Goal: Task Accomplishment & Management: Use online tool/utility

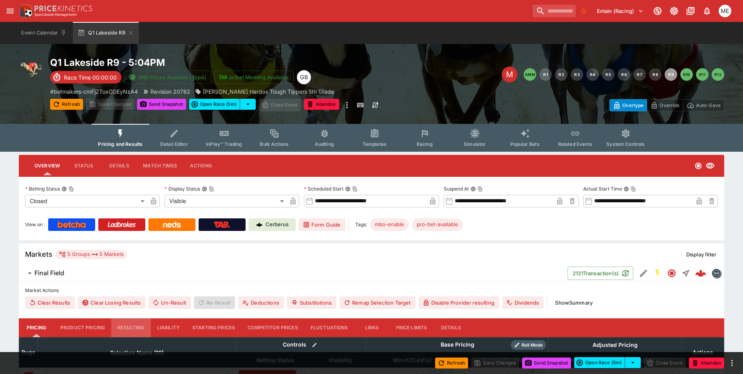
click at [132, 327] on button "Resulting" at bounding box center [130, 327] width 39 height 19
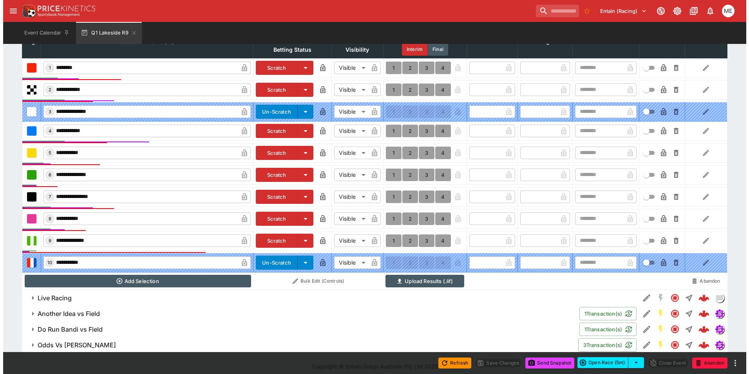
scroll to position [318, 0]
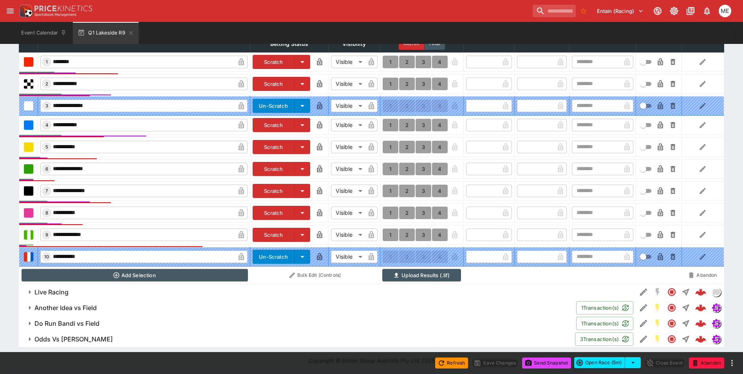
click at [389, 123] on button "1" at bounding box center [391, 125] width 16 height 13
type input "*"
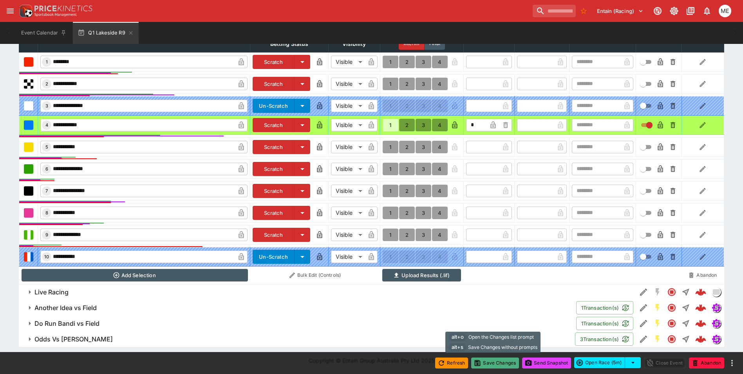
click at [486, 365] on button "Save Changes" at bounding box center [495, 362] width 48 height 11
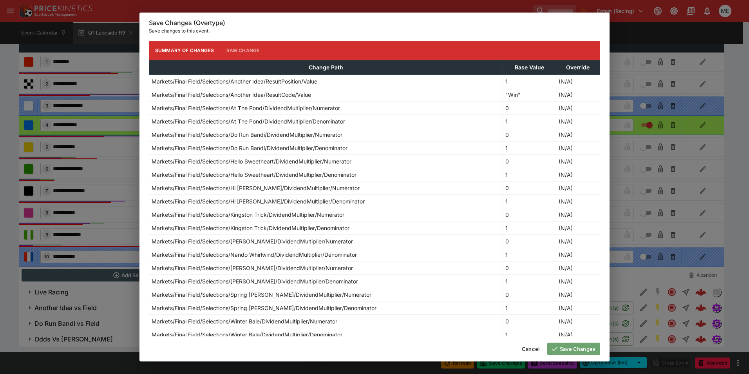
click at [569, 347] on button "Save Changes" at bounding box center [573, 348] width 53 height 13
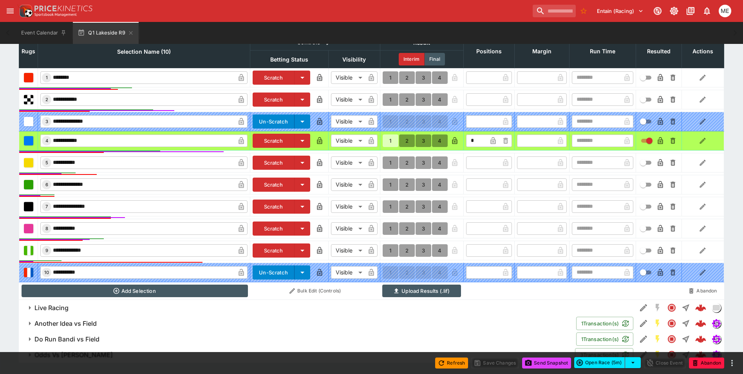
scroll to position [317, 0]
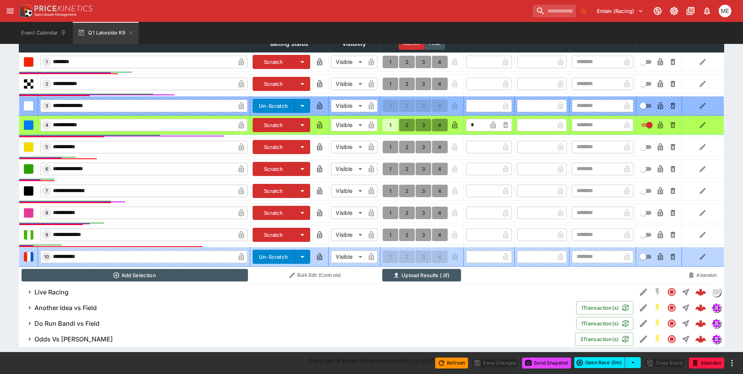
type input "*"
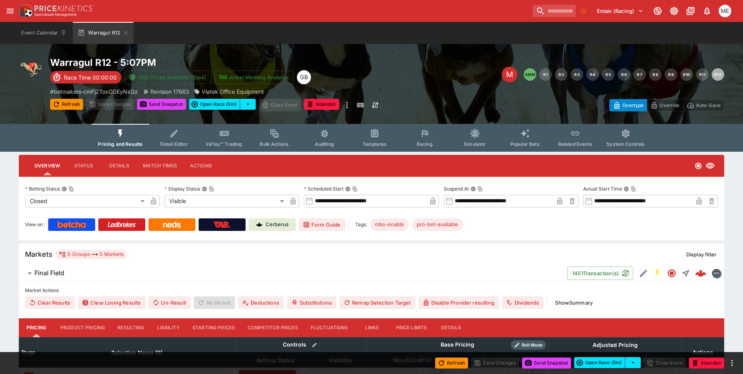
click at [134, 329] on button "Resulting" at bounding box center [130, 327] width 39 height 19
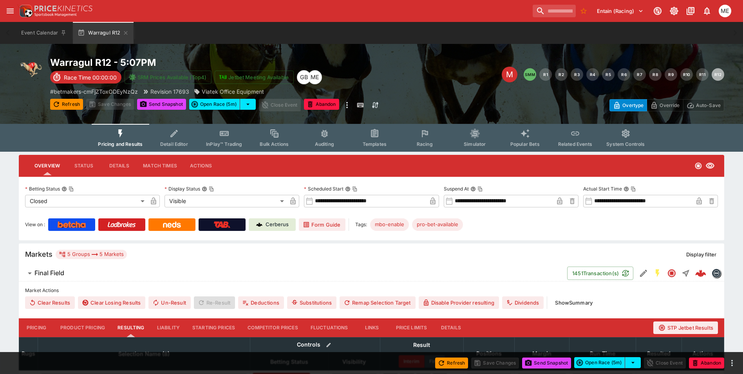
type input "*"
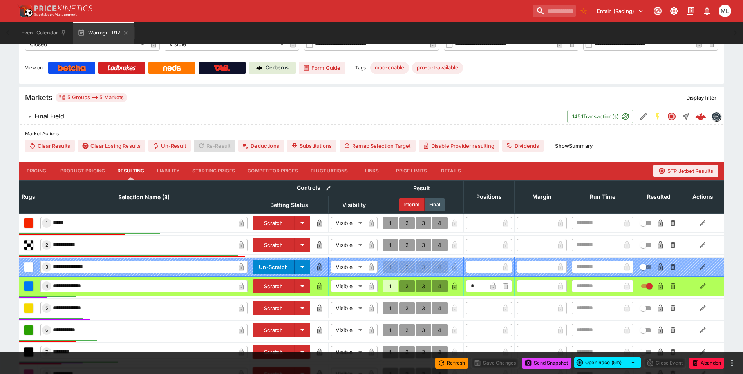
scroll to position [274, 0]
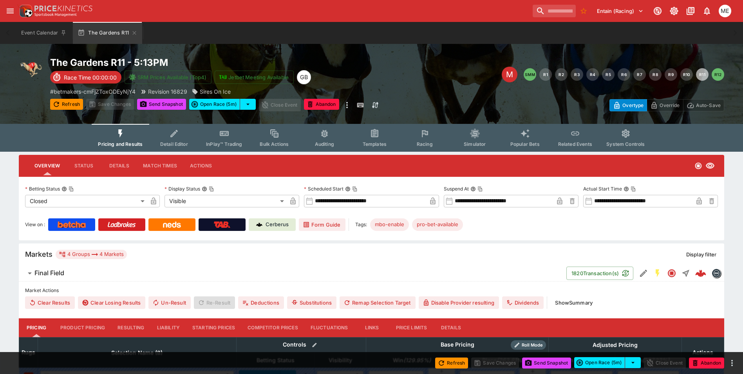
type input "****"
type input "*****"
type input "****"
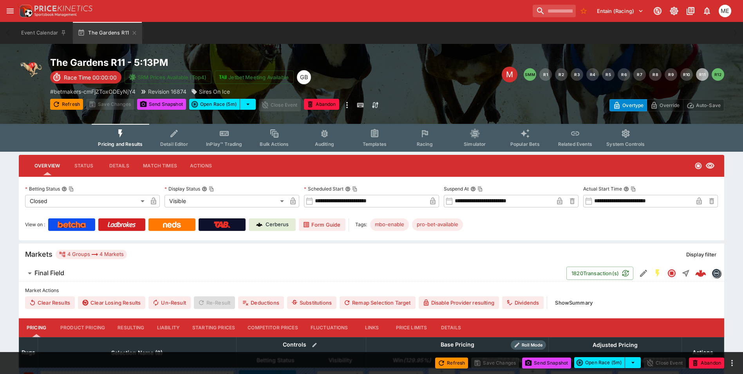
type input "****"
type input "*****"
click at [135, 322] on button "Resulting" at bounding box center [130, 327] width 39 height 19
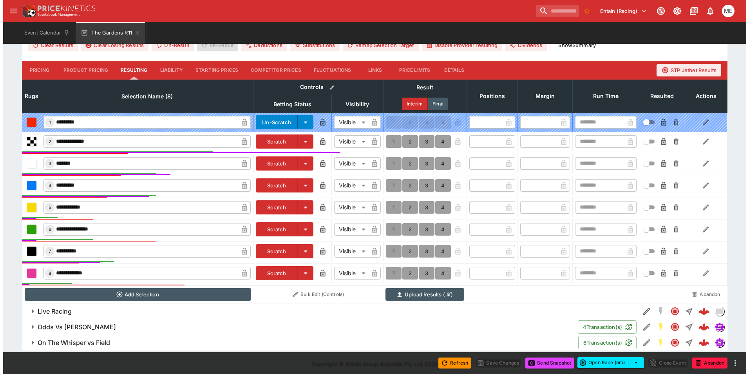
scroll to position [261, 0]
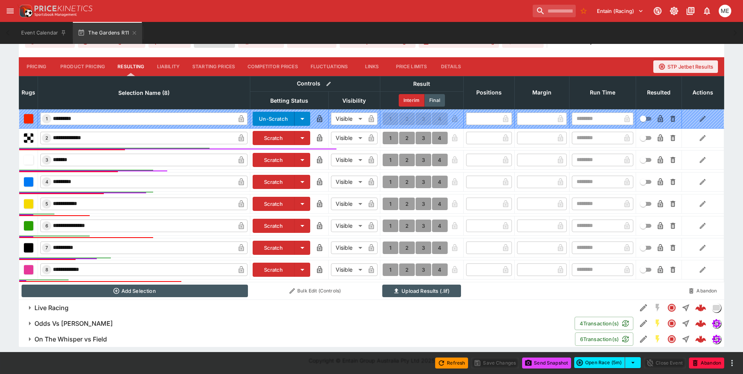
click at [390, 158] on button "1" at bounding box center [391, 160] width 16 height 13
type input "*"
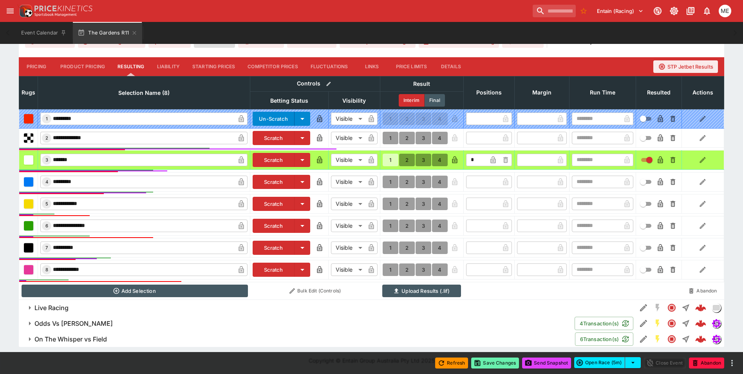
click at [488, 360] on button "Save Changes" at bounding box center [495, 362] width 48 height 11
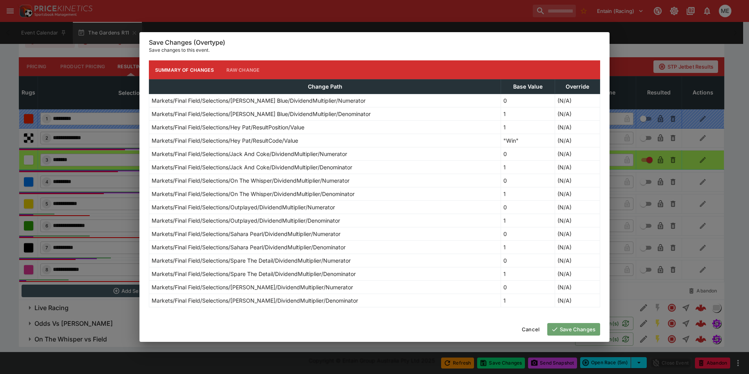
click at [573, 328] on button "Save Changes" at bounding box center [573, 329] width 53 height 13
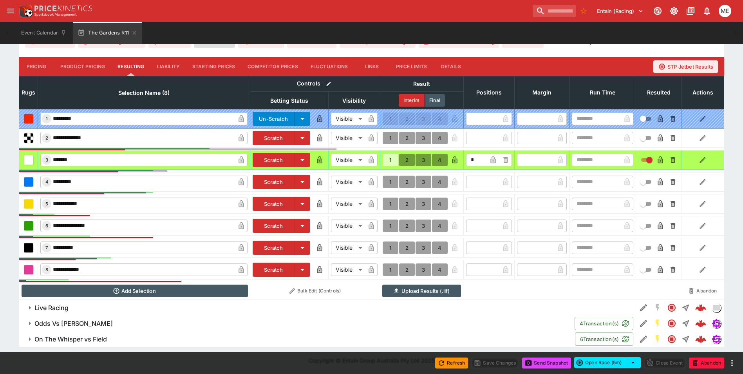
type input "*"
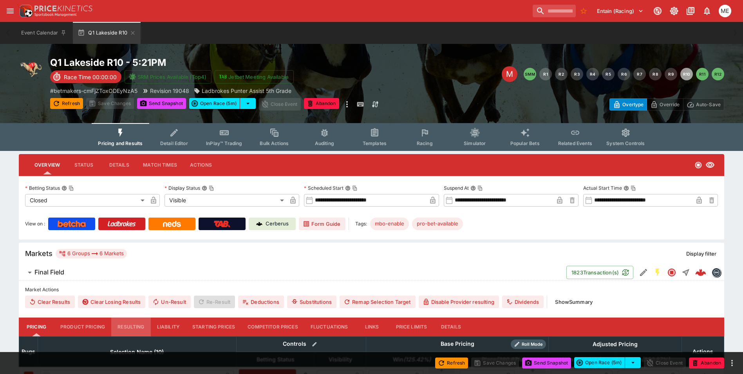
click at [127, 323] on button "Resulting" at bounding box center [130, 326] width 39 height 19
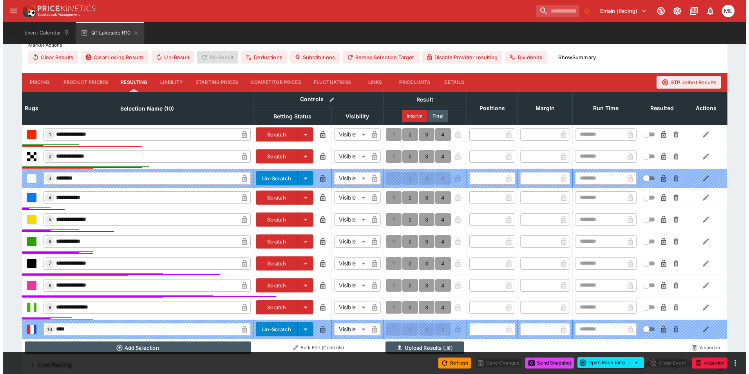
scroll to position [333, 0]
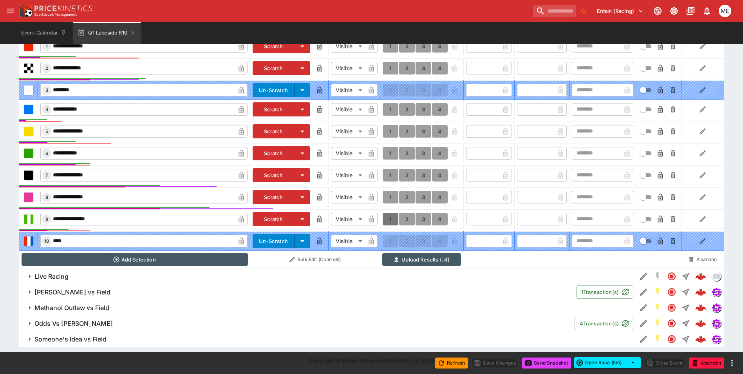
click at [389, 217] on button "1" at bounding box center [391, 219] width 16 height 13
type input "*"
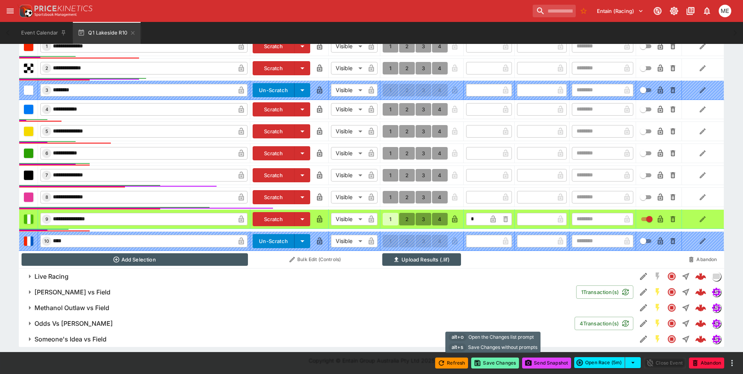
click at [483, 361] on button "Save Changes" at bounding box center [495, 362] width 48 height 11
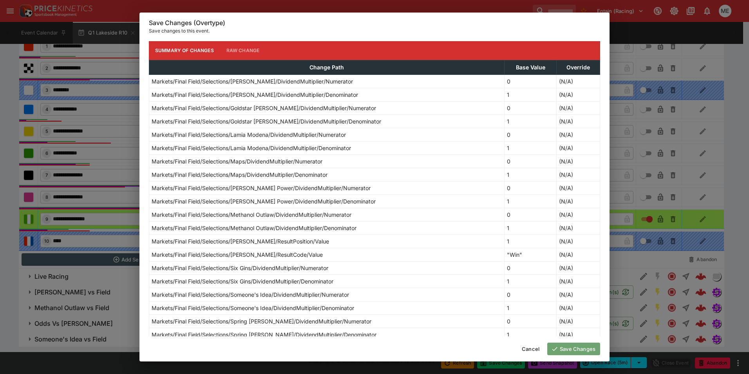
click at [565, 348] on button "Save Changes" at bounding box center [573, 348] width 53 height 13
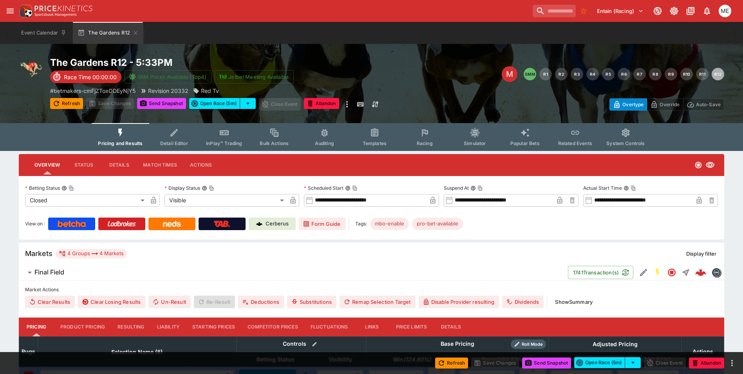
click at [131, 322] on button "Resulting" at bounding box center [130, 326] width 39 height 19
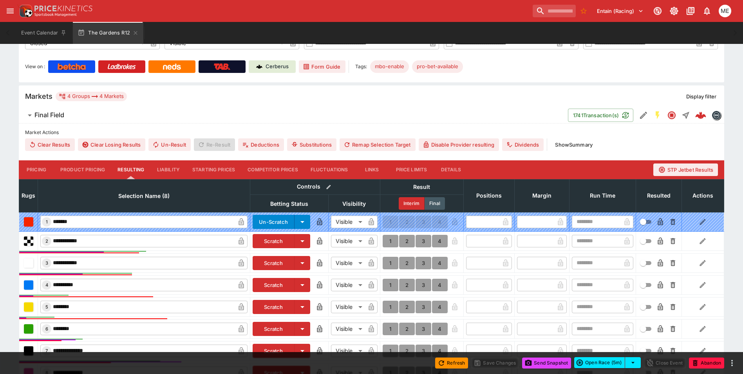
scroll to position [196, 0]
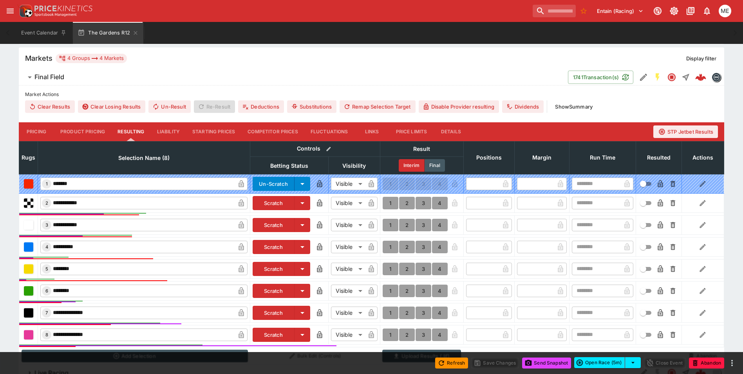
click at [391, 333] on button "1" at bounding box center [391, 334] width 16 height 13
type input "*"
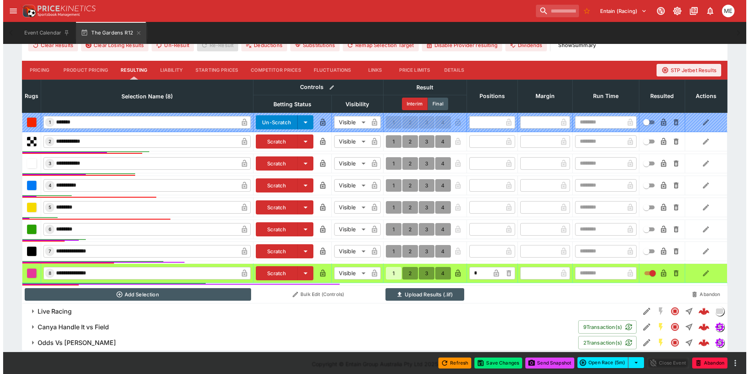
scroll to position [261, 0]
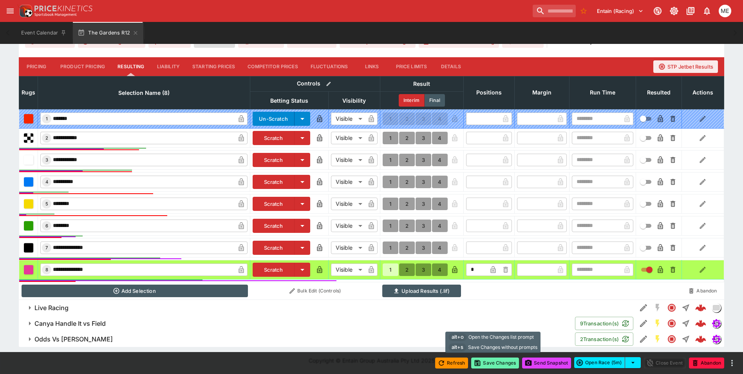
click at [483, 360] on button "Save Changes" at bounding box center [495, 362] width 48 height 11
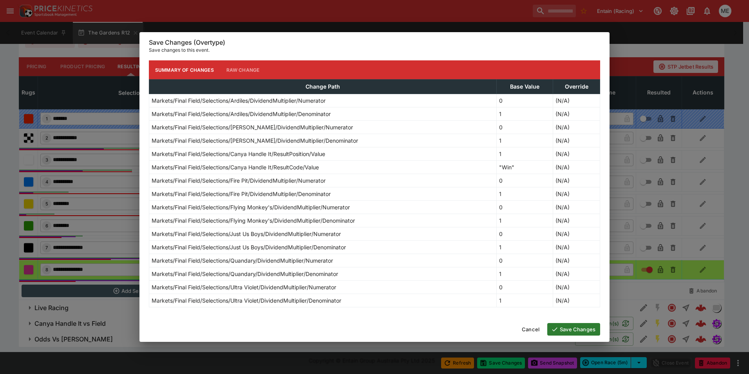
click at [572, 328] on button "Save Changes" at bounding box center [573, 329] width 53 height 13
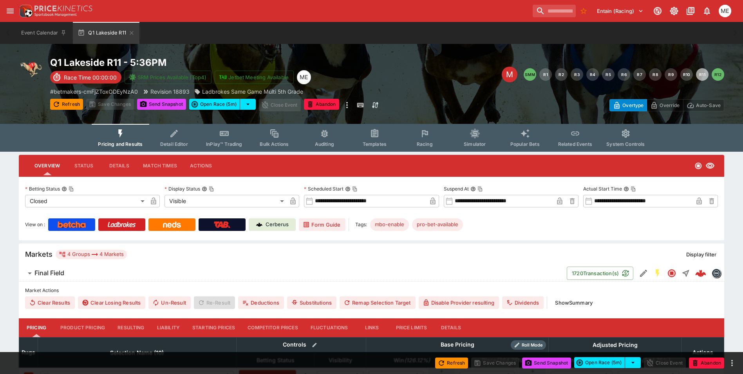
click at [126, 326] on button "Resulting" at bounding box center [130, 327] width 39 height 19
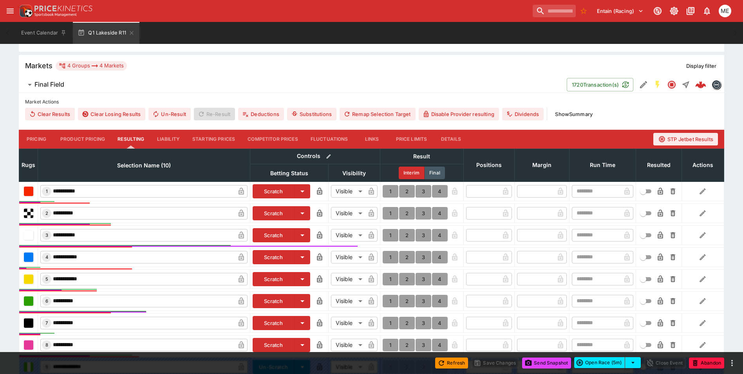
scroll to position [196, 0]
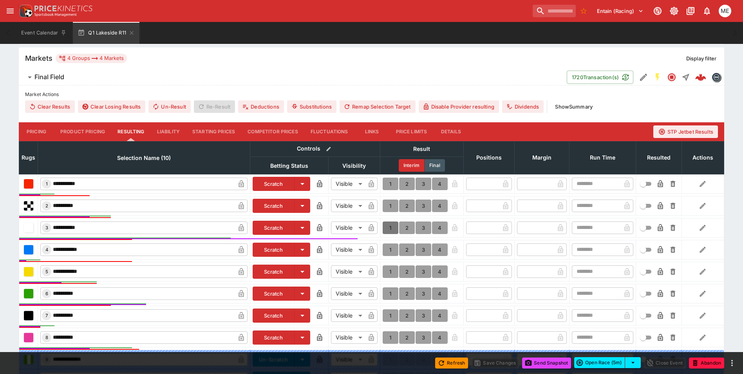
click at [389, 227] on button "1" at bounding box center [391, 227] width 16 height 13
type input "*"
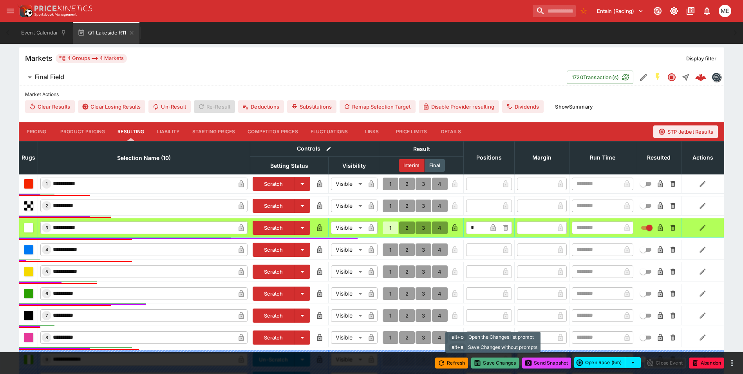
click at [480, 363] on button "Save Changes" at bounding box center [495, 362] width 48 height 11
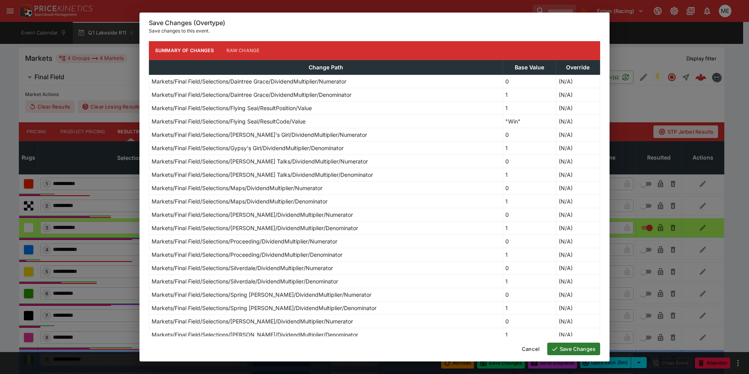
click at [555, 347] on icon "button" at bounding box center [554, 348] width 7 height 7
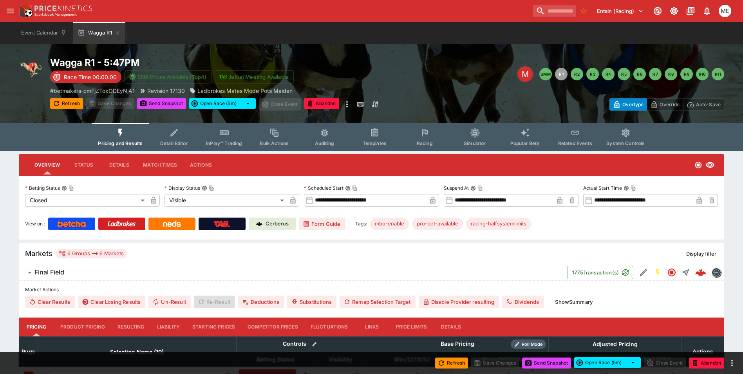
type input "****"
click at [132, 325] on button "Resulting" at bounding box center [130, 326] width 39 height 19
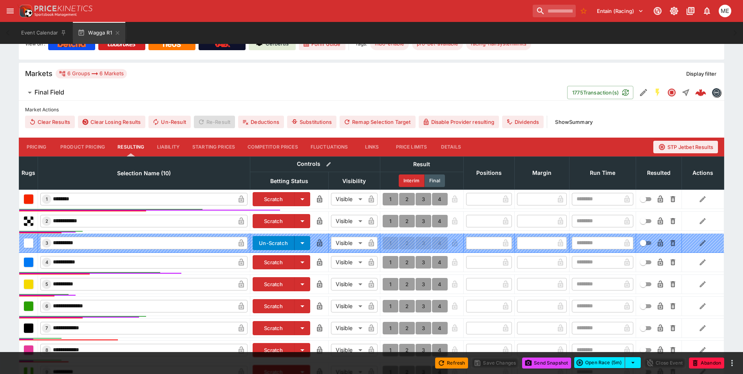
scroll to position [196, 0]
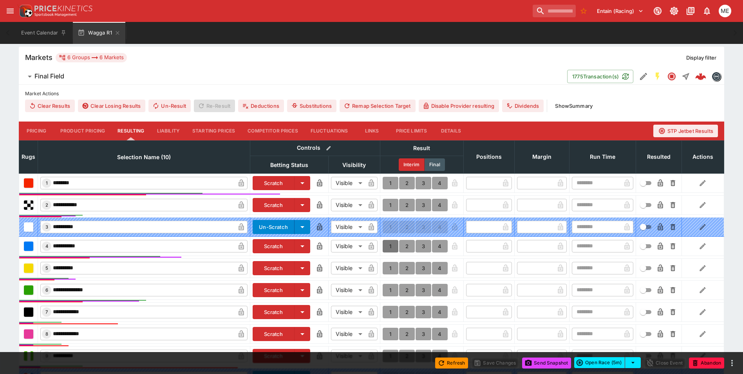
click at [391, 248] on button "1" at bounding box center [391, 246] width 16 height 13
type input "*"
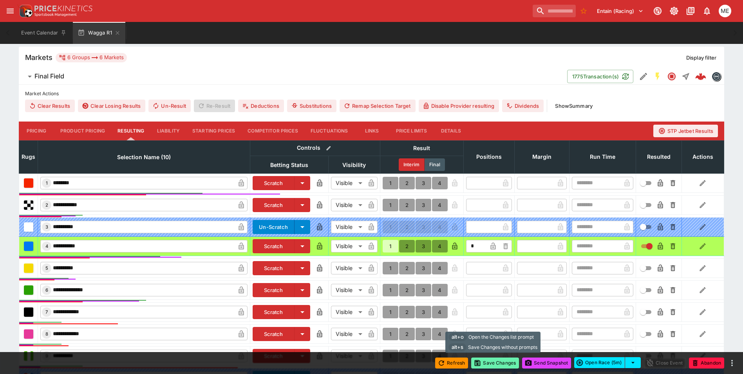
click at [490, 361] on button "Save Changes" at bounding box center [495, 362] width 48 height 11
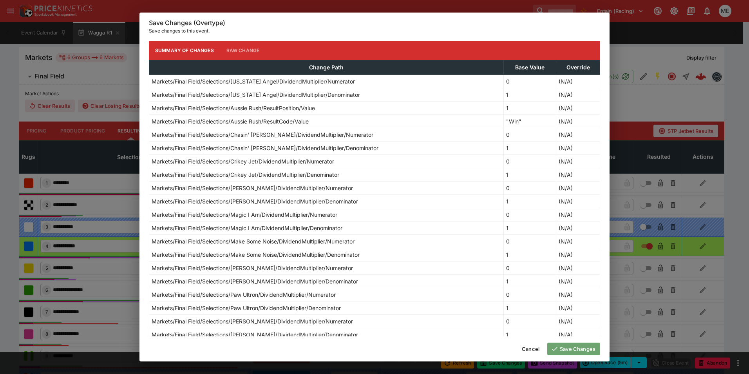
click at [577, 349] on button "Save Changes" at bounding box center [573, 348] width 53 height 13
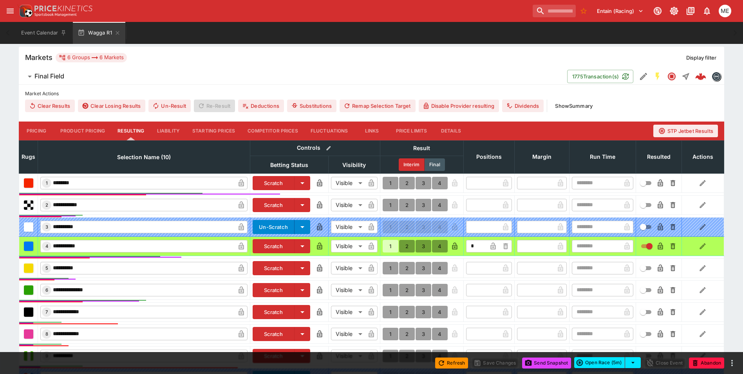
type input "*"
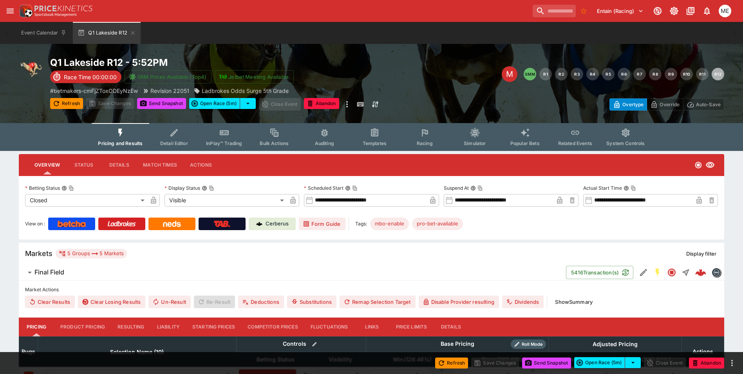
click at [128, 327] on button "Resulting" at bounding box center [130, 326] width 39 height 19
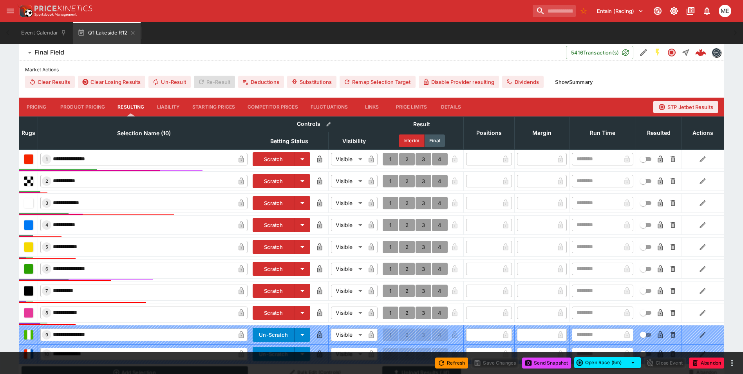
scroll to position [235, 0]
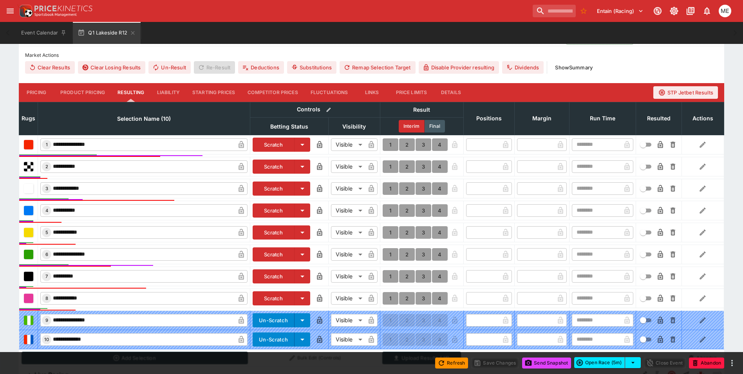
click at [390, 143] on button "1" at bounding box center [391, 144] width 16 height 13
type input "*"
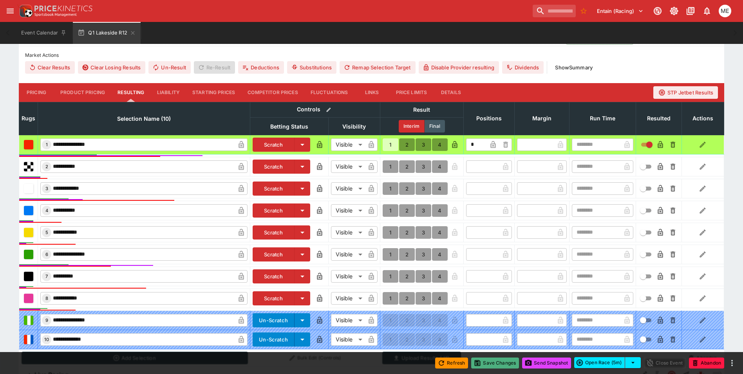
click at [481, 363] on button "Save Changes" at bounding box center [495, 362] width 48 height 11
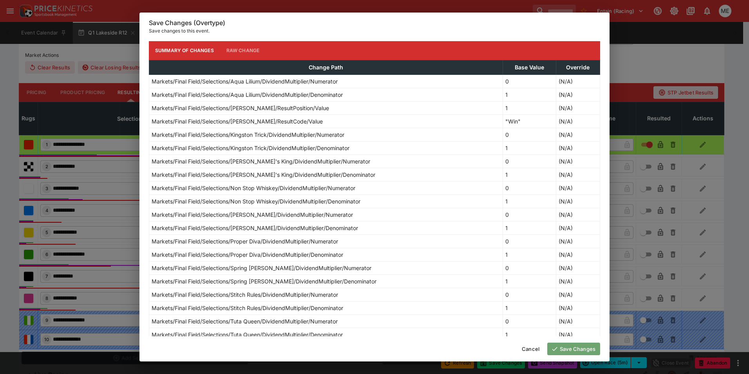
click at [563, 347] on button "Save Changes" at bounding box center [573, 348] width 53 height 13
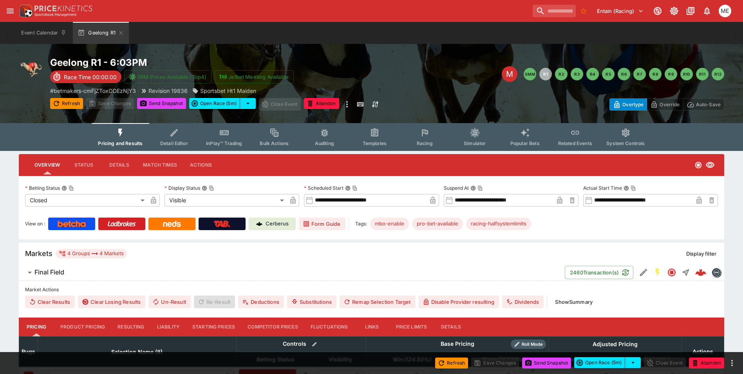
click at [127, 327] on button "Resulting" at bounding box center [130, 326] width 39 height 19
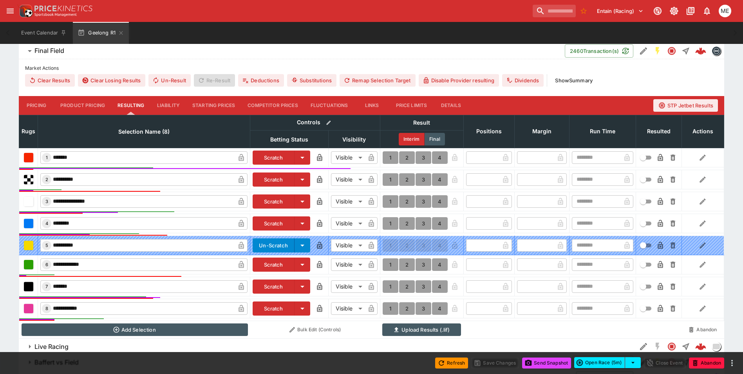
scroll to position [235, 0]
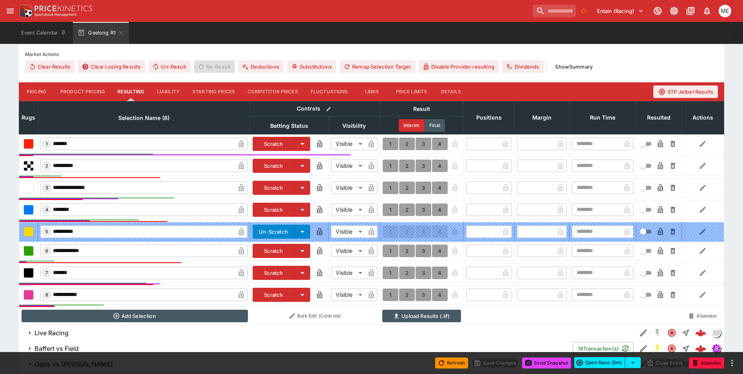
click at [391, 144] on button "1" at bounding box center [391, 143] width 16 height 13
type input "*"
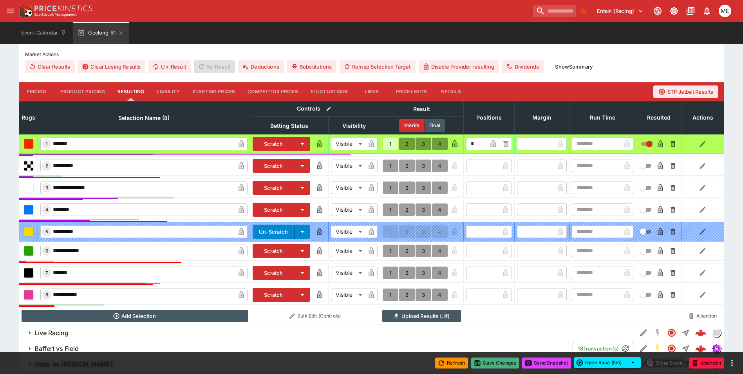
click at [482, 362] on button "Save Changes" at bounding box center [495, 362] width 48 height 11
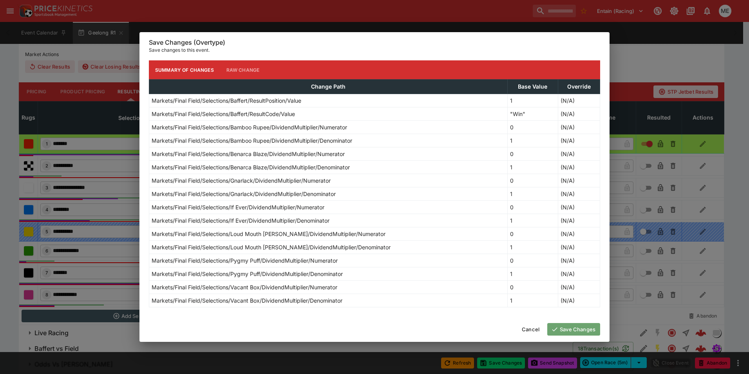
click at [557, 329] on icon "button" at bounding box center [554, 328] width 7 height 7
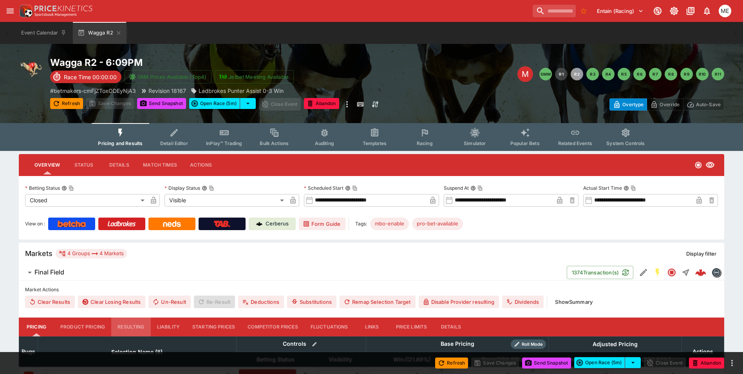
click at [131, 324] on button "Resulting" at bounding box center [130, 326] width 39 height 19
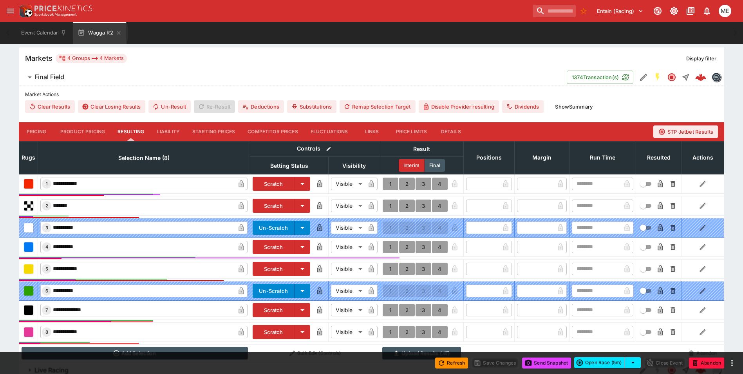
scroll to position [197, 0]
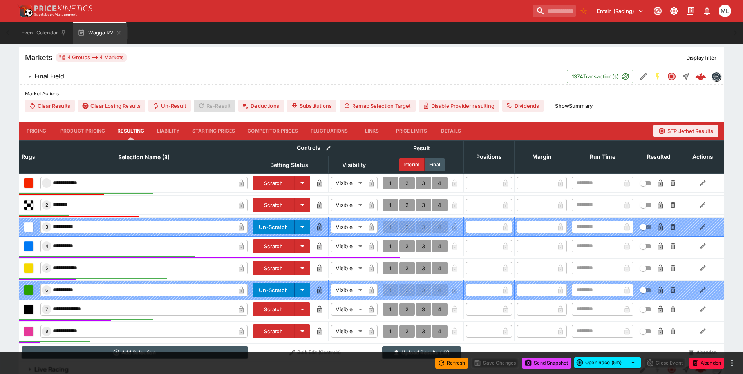
click at [391, 245] on button "1" at bounding box center [391, 246] width 16 height 13
type input "*"
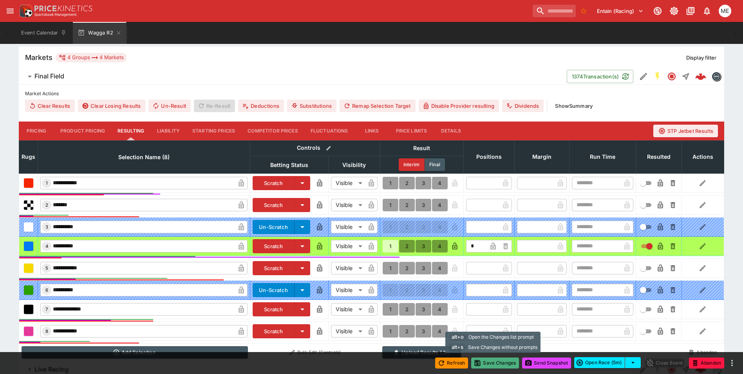
click at [481, 364] on button "Save Changes" at bounding box center [495, 362] width 48 height 11
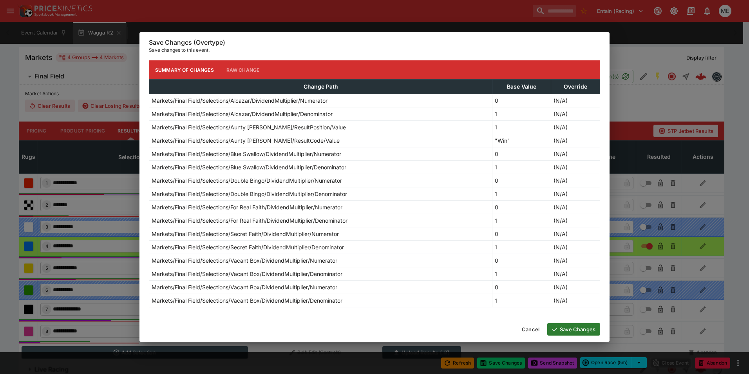
click at [566, 325] on button "Save Changes" at bounding box center [573, 329] width 53 height 13
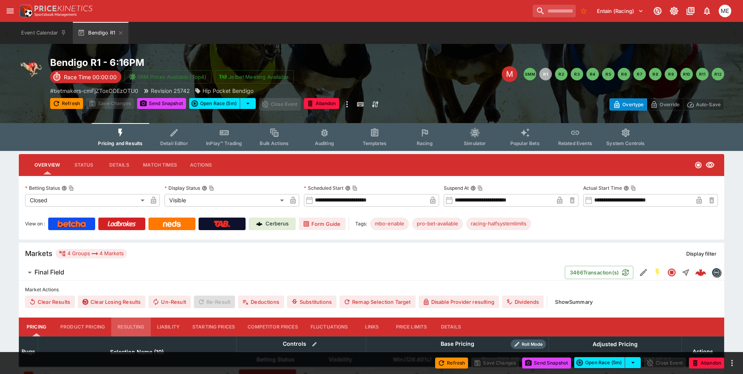
click at [131, 329] on button "Resulting" at bounding box center [130, 326] width 39 height 19
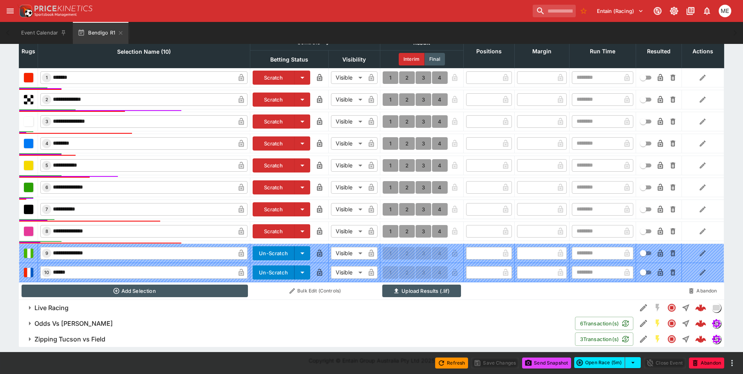
scroll to position [262, 0]
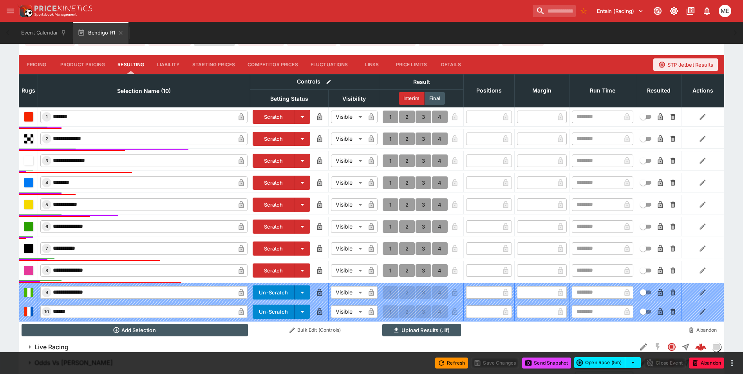
click at [391, 136] on button "1" at bounding box center [391, 138] width 16 height 13
type input "*"
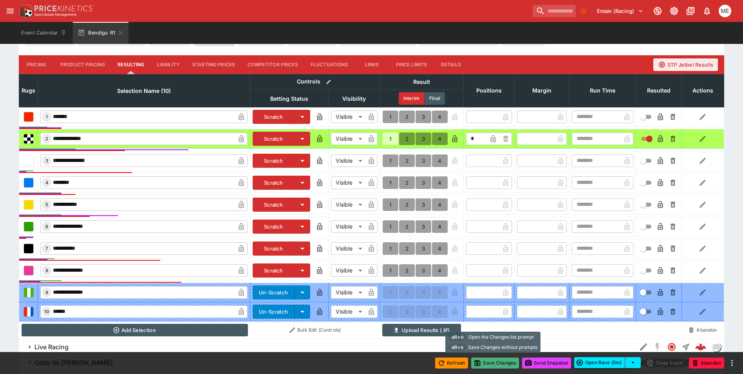
click at [497, 362] on button "Save Changes" at bounding box center [495, 362] width 48 height 11
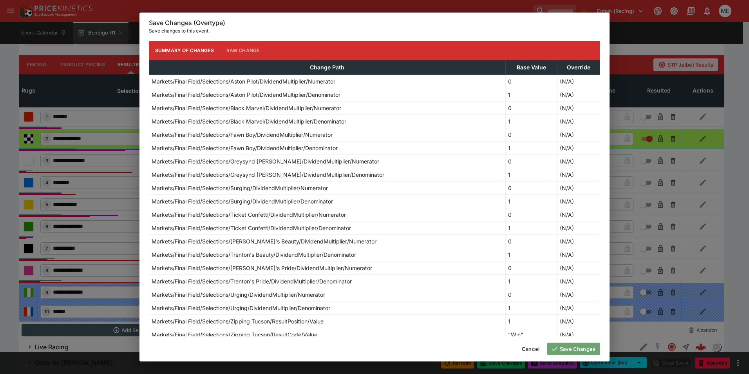
click at [560, 347] on button "Save Changes" at bounding box center [573, 348] width 53 height 13
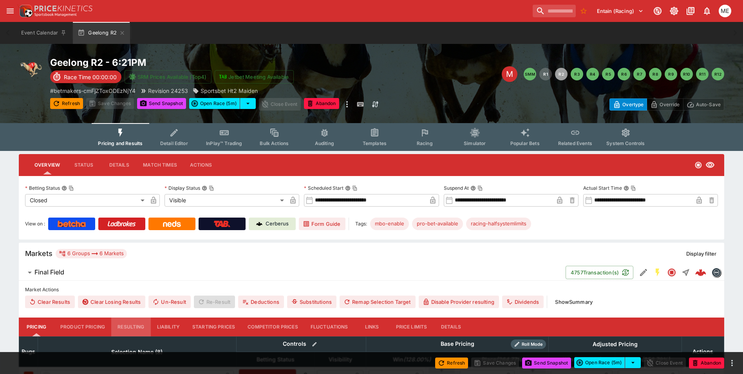
click at [140, 324] on button "Resulting" at bounding box center [130, 326] width 39 height 19
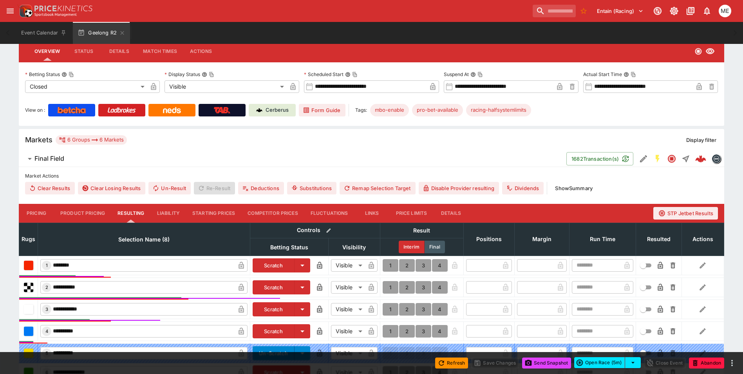
scroll to position [118, 0]
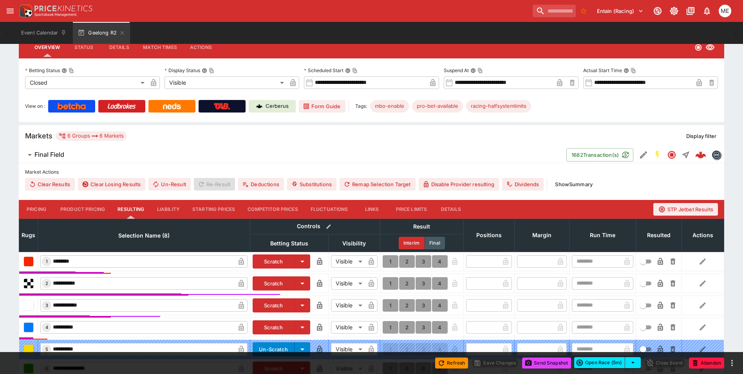
click at [392, 283] on button "1" at bounding box center [391, 283] width 16 height 13
type input "*"
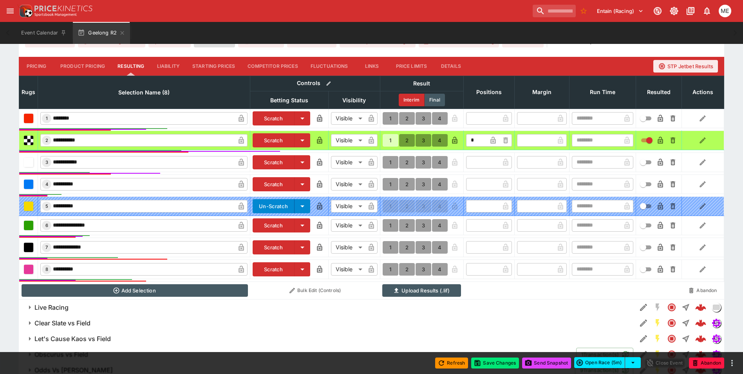
scroll to position [274, 0]
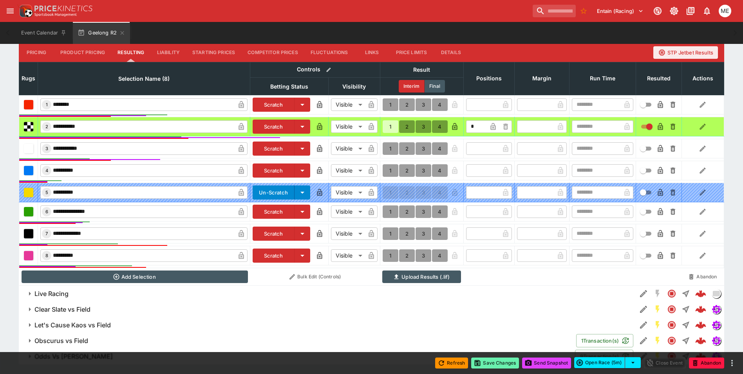
click at [485, 363] on button "Save Changes" at bounding box center [495, 362] width 48 height 11
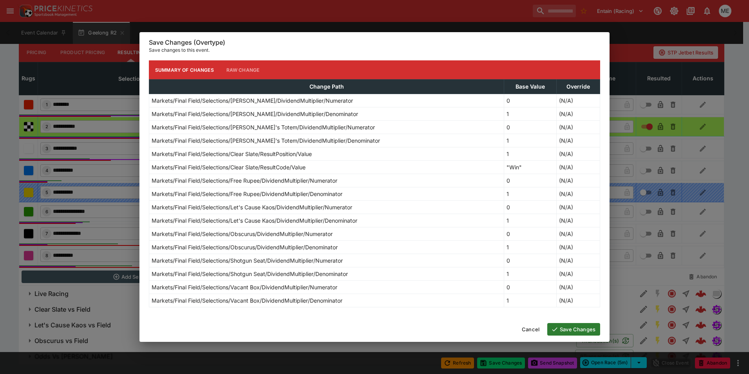
click at [558, 327] on button "Save Changes" at bounding box center [573, 329] width 53 height 13
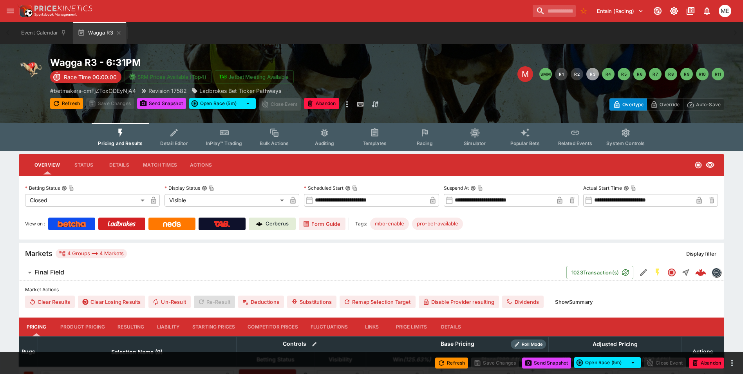
click at [136, 327] on button "Resulting" at bounding box center [130, 326] width 39 height 19
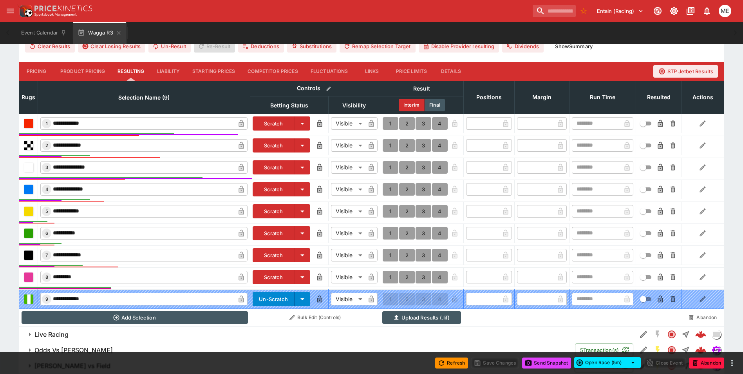
scroll to position [274, 0]
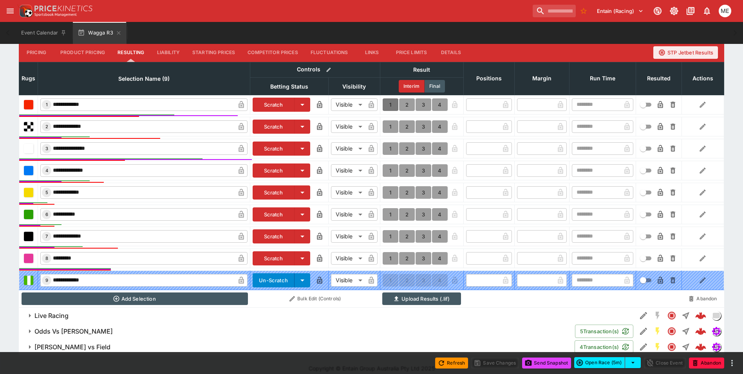
click at [389, 101] on button "1" at bounding box center [391, 104] width 16 height 13
type input "*"
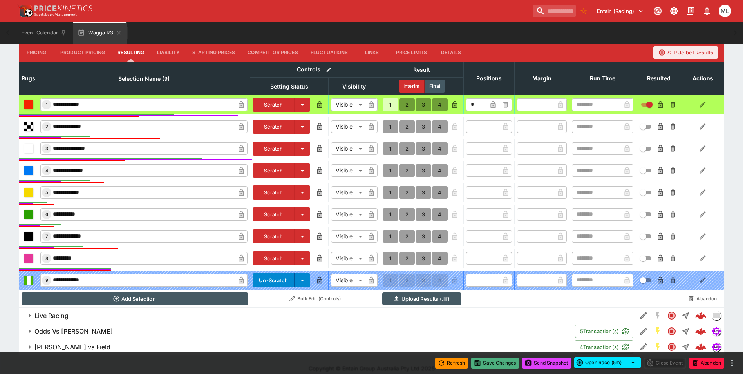
click at [493, 360] on button "Save Changes" at bounding box center [495, 362] width 48 height 11
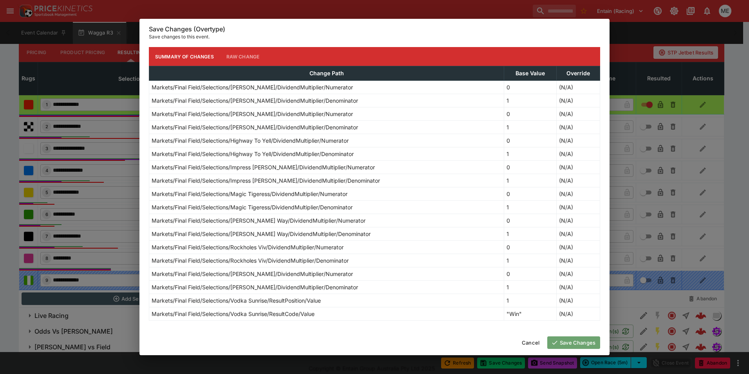
click at [568, 341] on button "Save Changes" at bounding box center [573, 342] width 53 height 13
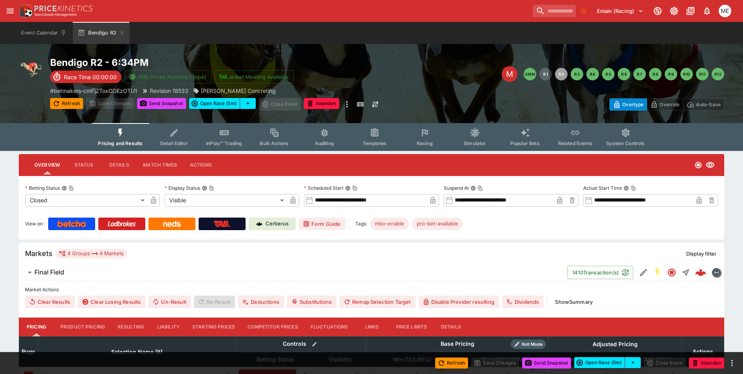
type input "*****"
type input "****"
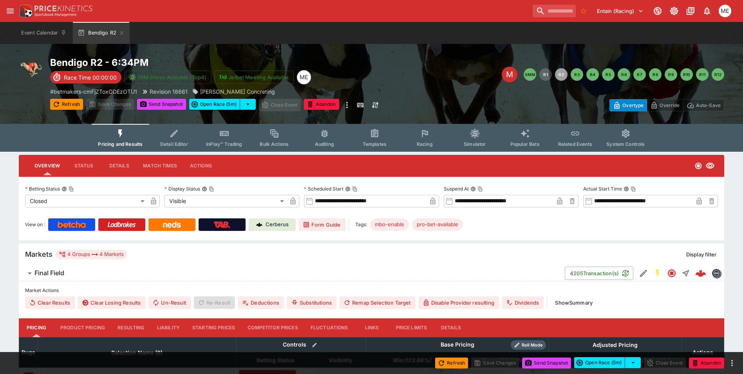
click at [133, 329] on button "Resulting" at bounding box center [130, 327] width 39 height 19
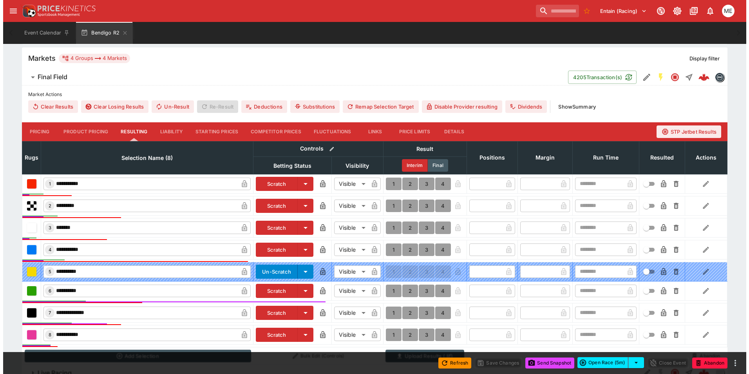
scroll to position [261, 0]
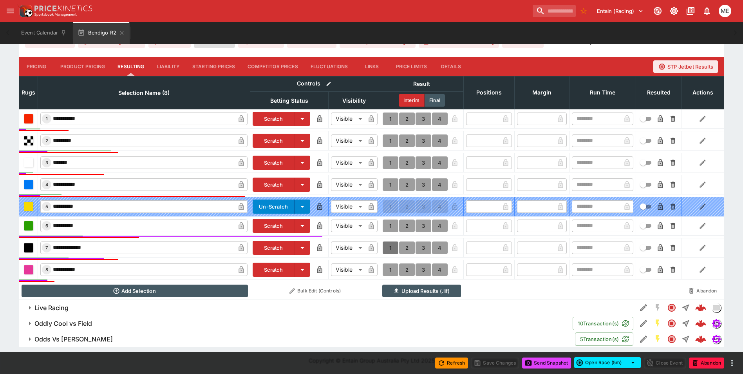
click at [390, 250] on button "1" at bounding box center [391, 247] width 16 height 13
type input "*"
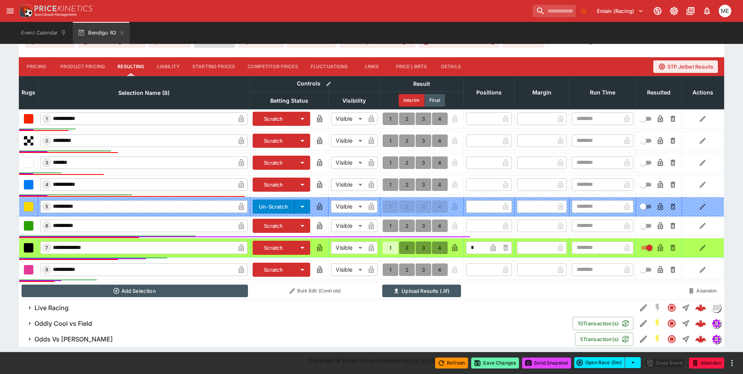
click at [487, 362] on button "Save Changes" at bounding box center [495, 362] width 48 height 11
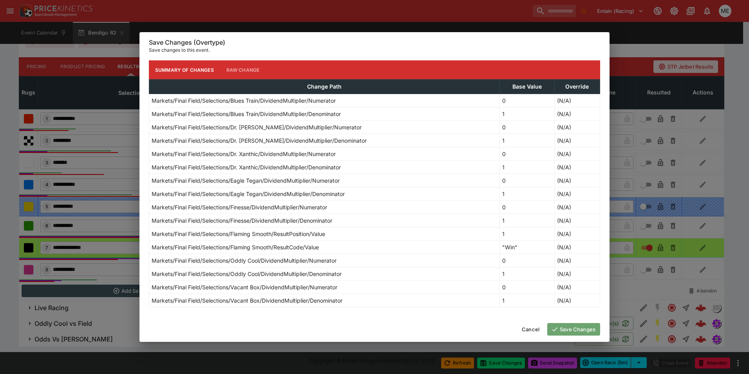
click at [564, 328] on button "Save Changes" at bounding box center [573, 329] width 53 height 13
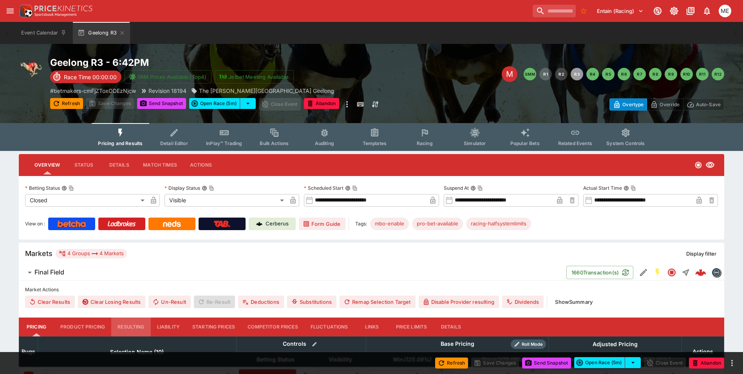
click at [126, 329] on button "Resulting" at bounding box center [130, 326] width 39 height 19
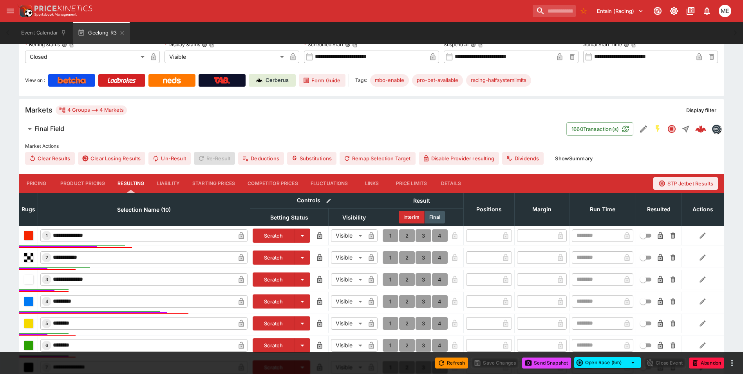
scroll to position [274, 0]
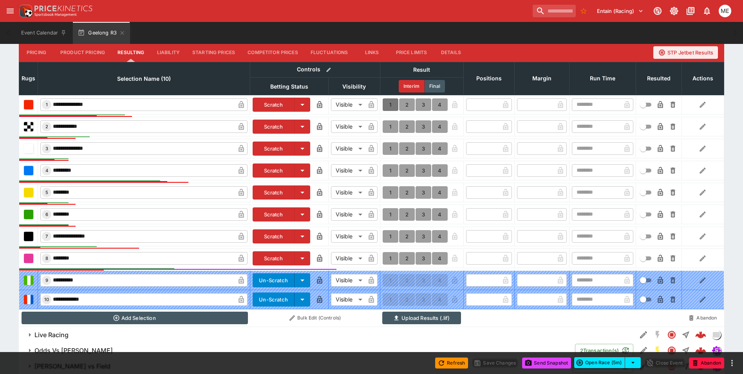
click at [389, 106] on button "1" at bounding box center [391, 104] width 16 height 13
type input "*"
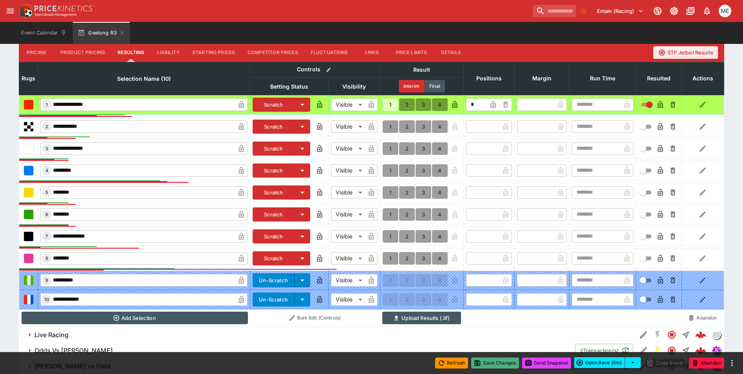
click at [488, 365] on button "Save Changes" at bounding box center [495, 362] width 48 height 11
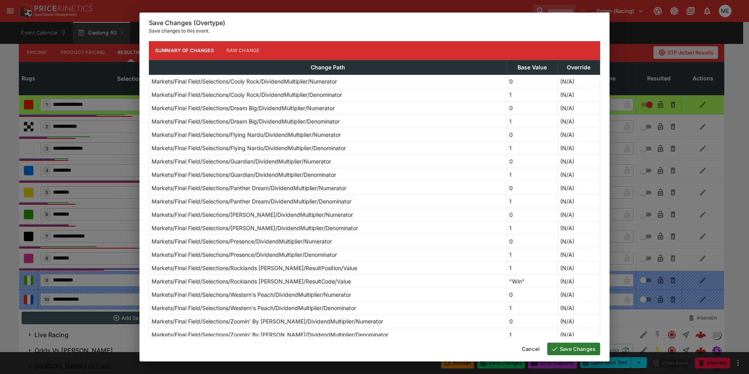
click at [573, 347] on button "Save Changes" at bounding box center [573, 348] width 53 height 13
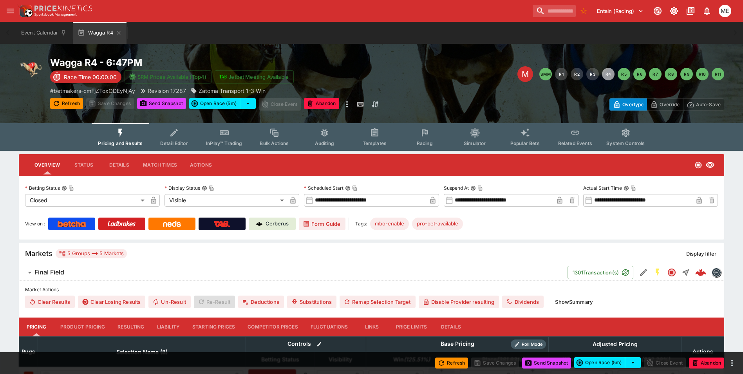
click at [135, 326] on button "Resulting" at bounding box center [130, 326] width 39 height 19
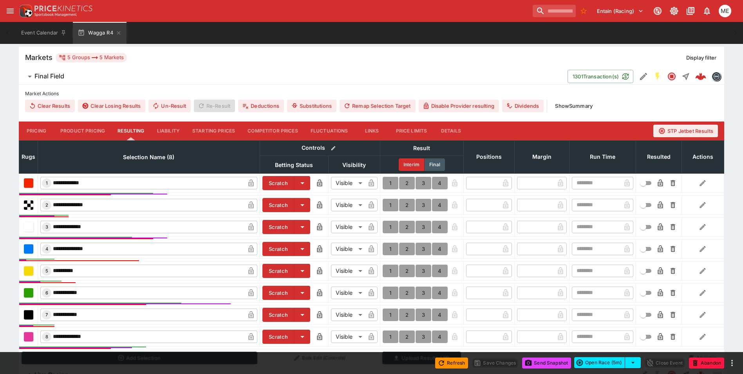
scroll to position [197, 0]
click at [388, 226] on button "1" at bounding box center [391, 227] width 16 height 13
type input "*"
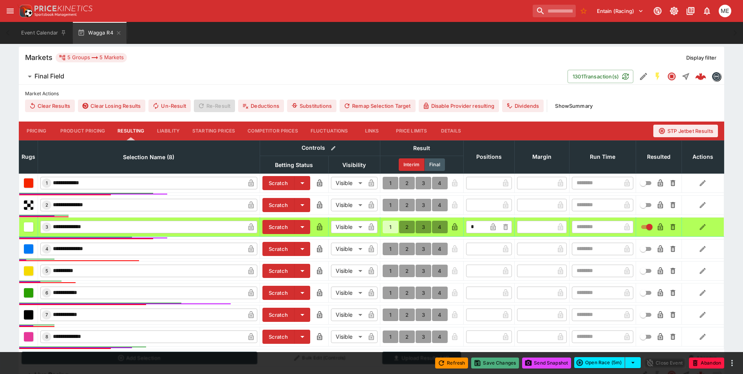
click at [479, 363] on button "Save Changes" at bounding box center [495, 362] width 48 height 11
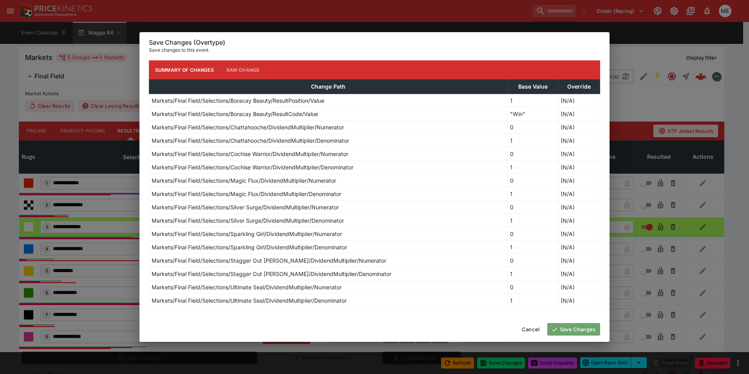
click at [560, 327] on button "Save Changes" at bounding box center [573, 329] width 53 height 13
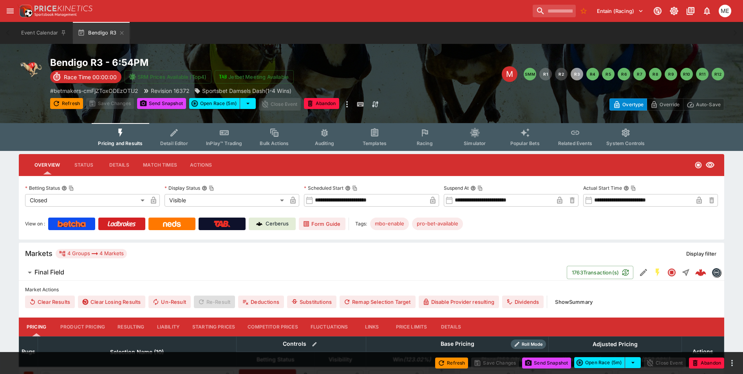
click at [125, 327] on button "Resulting" at bounding box center [130, 326] width 39 height 19
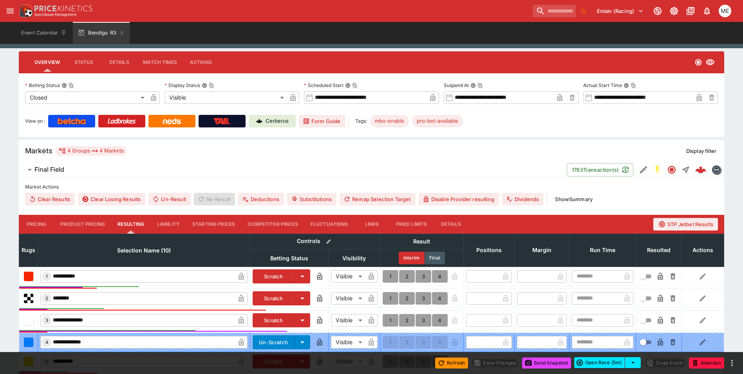
scroll to position [196, 0]
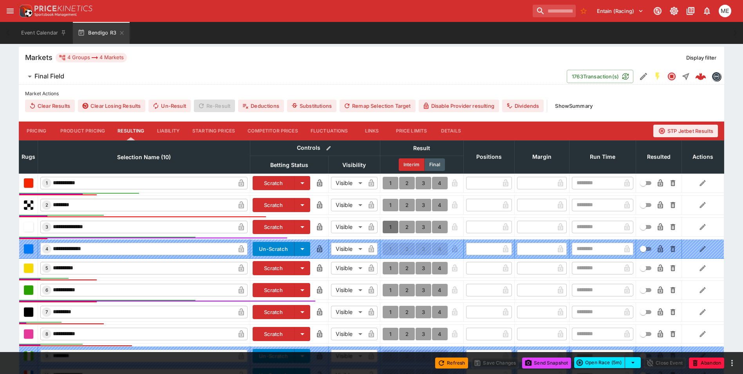
click at [392, 228] on button "1" at bounding box center [391, 227] width 16 height 13
type input "*"
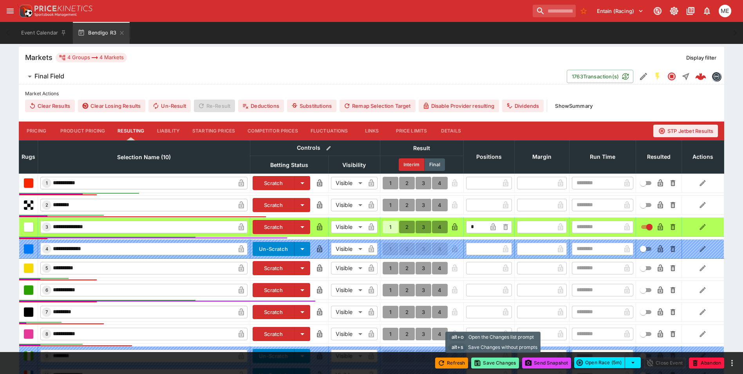
click at [484, 361] on button "Save Changes" at bounding box center [495, 362] width 48 height 11
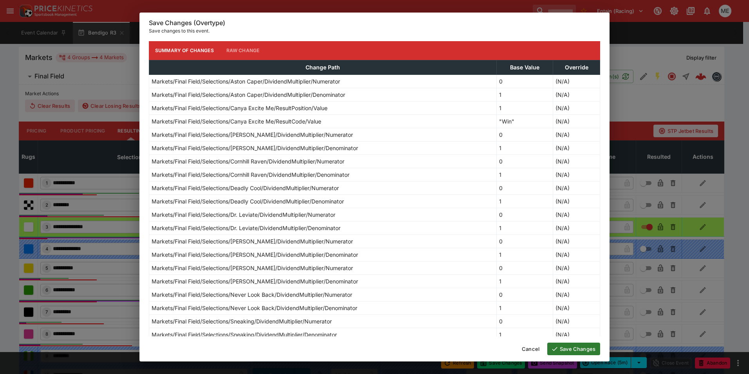
click at [567, 347] on button "Save Changes" at bounding box center [573, 348] width 53 height 13
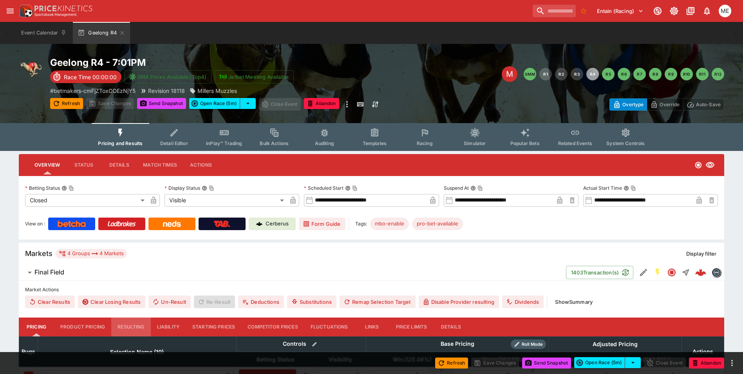
click at [133, 327] on button "Resulting" at bounding box center [130, 326] width 39 height 19
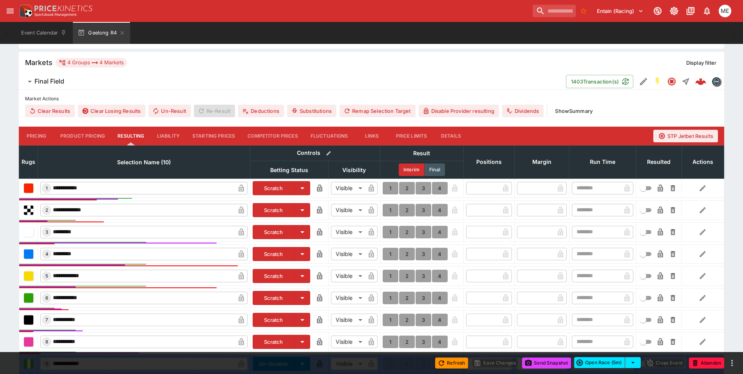
scroll to position [196, 0]
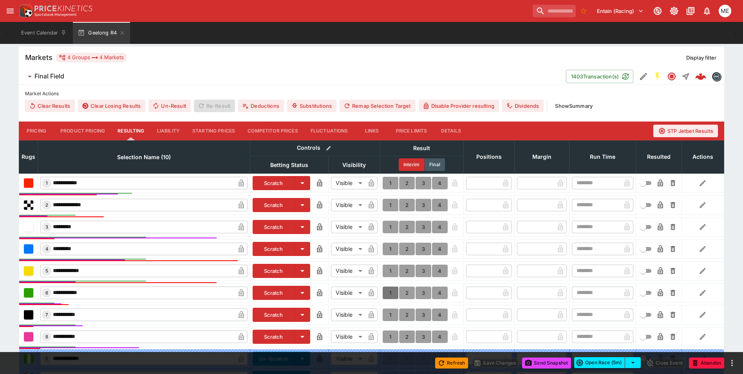
click at [390, 291] on button "1" at bounding box center [391, 292] width 16 height 13
type input "*"
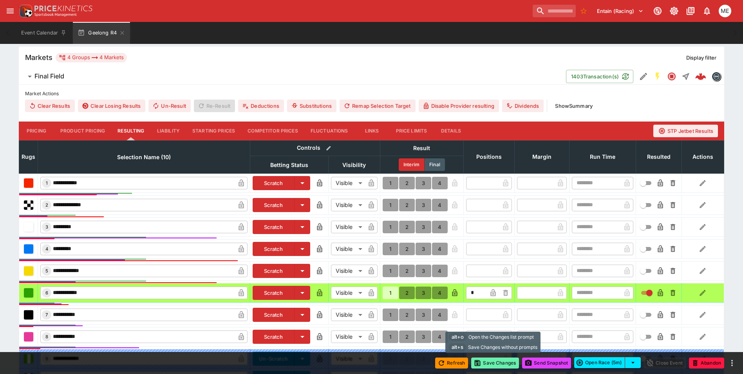
click at [495, 365] on button "Save Changes" at bounding box center [495, 362] width 48 height 11
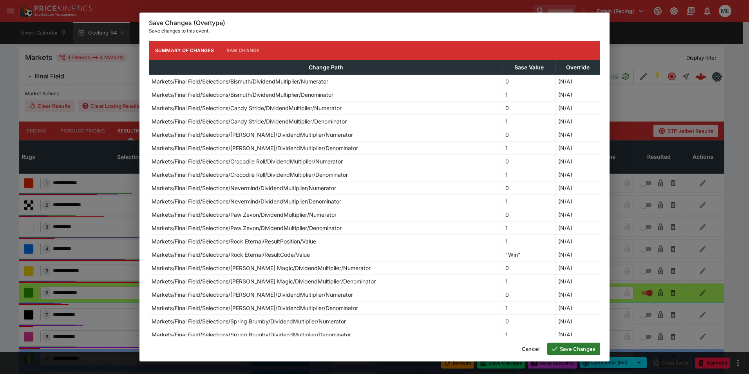
click at [570, 345] on button "Save Changes" at bounding box center [573, 348] width 53 height 13
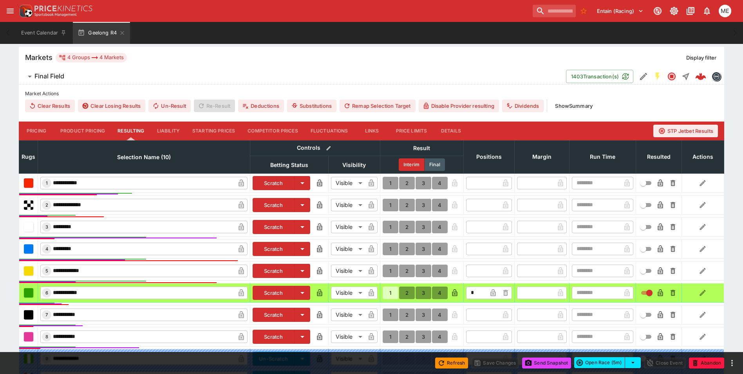
type input "*"
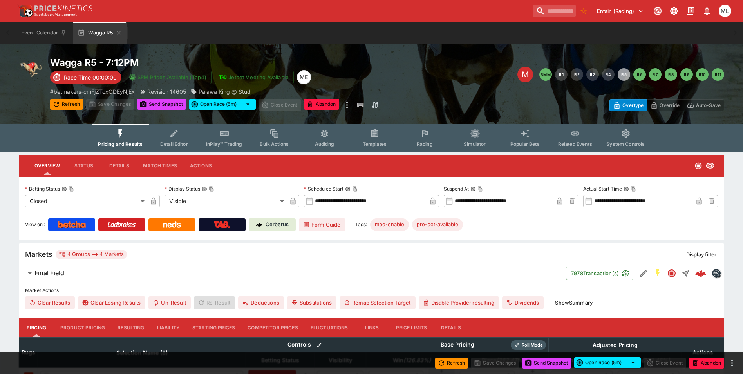
type input "****"
type input "*****"
type input "****"
type input "*****"
type input "****"
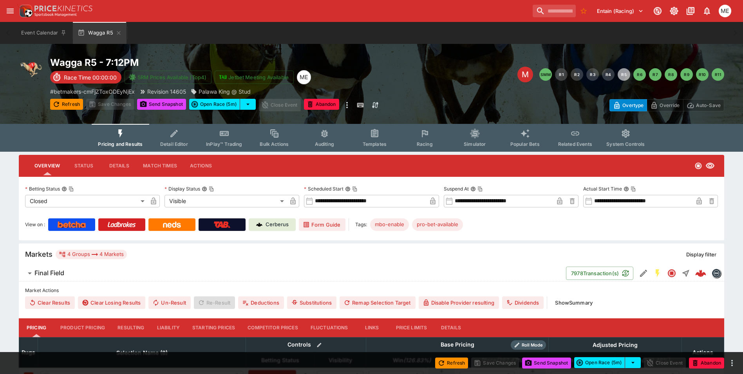
type input "****"
type input "*****"
type input "****"
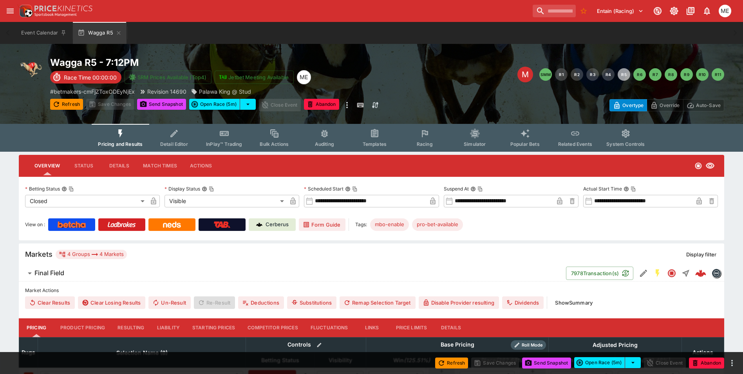
click at [135, 325] on button "Resulting" at bounding box center [130, 327] width 39 height 19
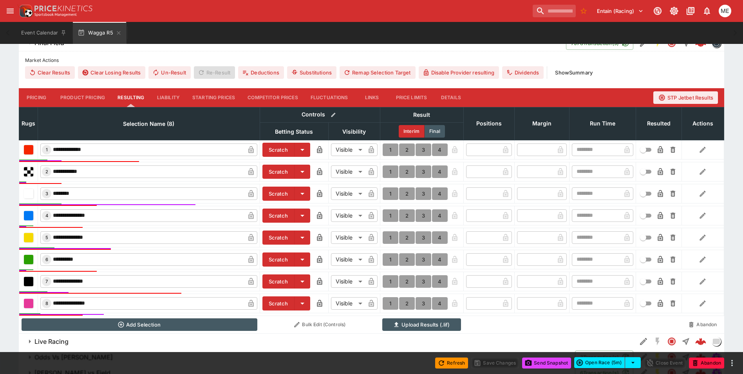
scroll to position [264, 0]
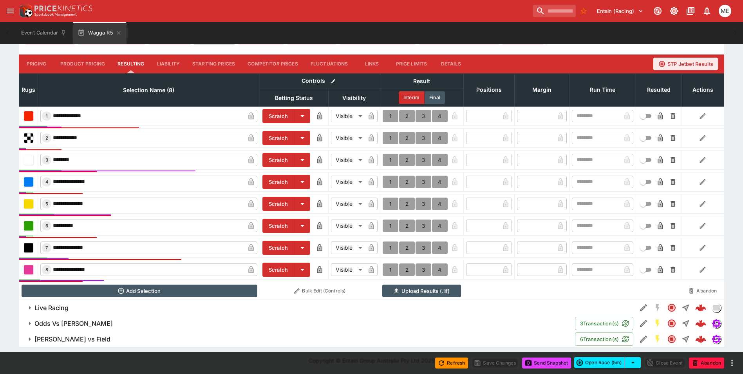
click at [389, 269] on button "1" at bounding box center [391, 269] width 16 height 13
type input "*"
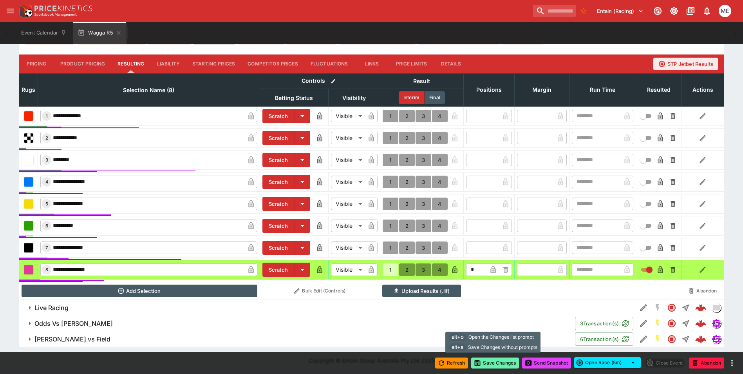
click at [501, 362] on button "Save Changes" at bounding box center [495, 362] width 48 height 11
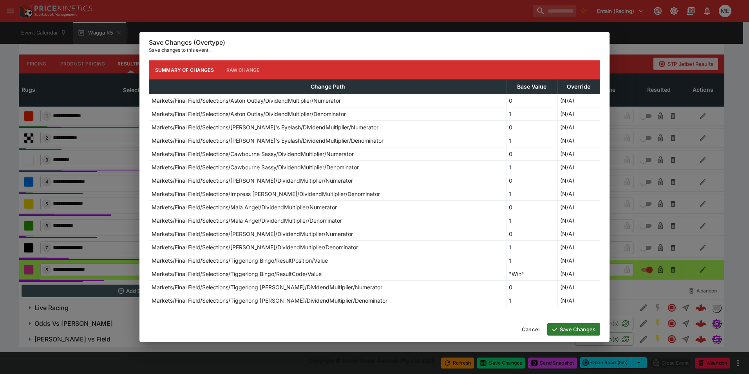
click at [562, 327] on button "Save Changes" at bounding box center [573, 329] width 53 height 13
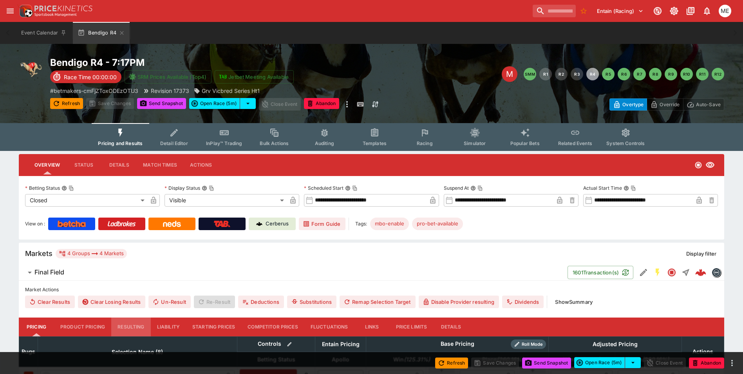
click at [132, 326] on button "Resulting" at bounding box center [130, 326] width 39 height 19
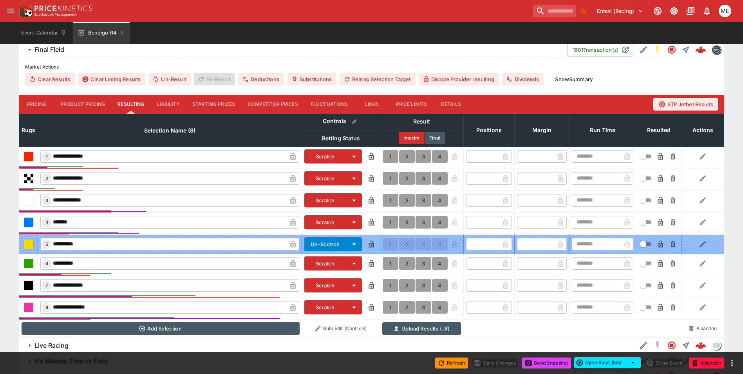
scroll to position [235, 0]
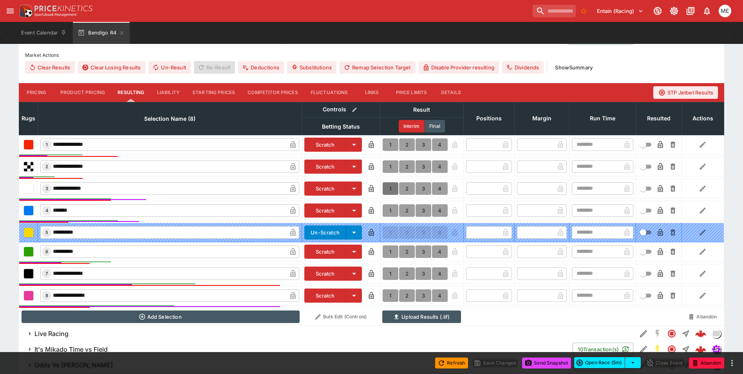
click at [391, 188] on button "1" at bounding box center [391, 188] width 16 height 13
type input "*"
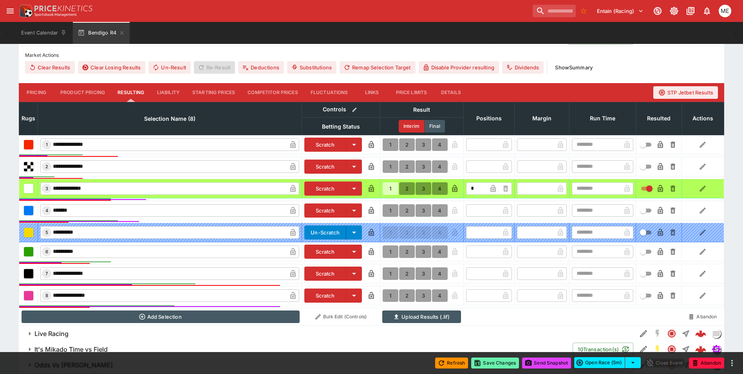
click at [486, 361] on button "Save Changes" at bounding box center [495, 362] width 48 height 11
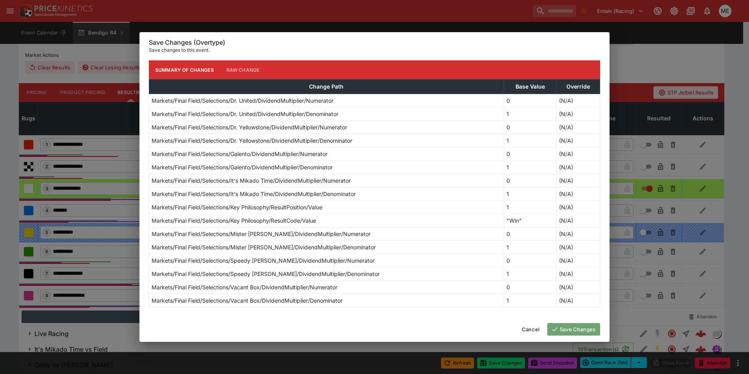
click at [563, 329] on button "Save Changes" at bounding box center [573, 329] width 53 height 13
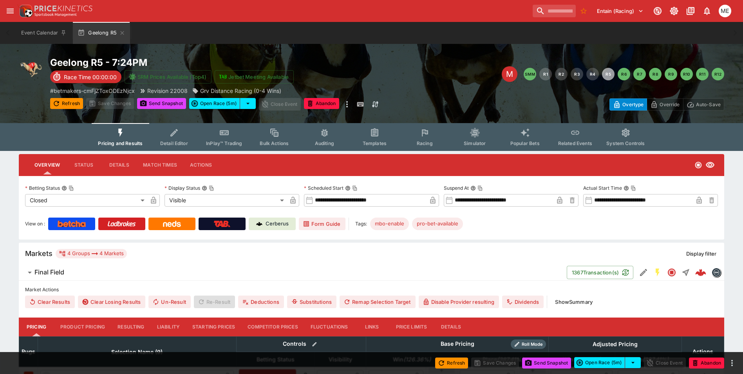
click at [136, 327] on button "Resulting" at bounding box center [130, 326] width 39 height 19
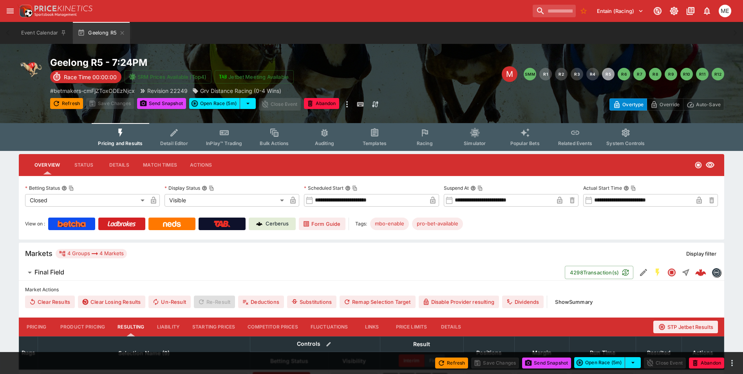
click at [128, 330] on button "Resulting" at bounding box center [130, 326] width 39 height 19
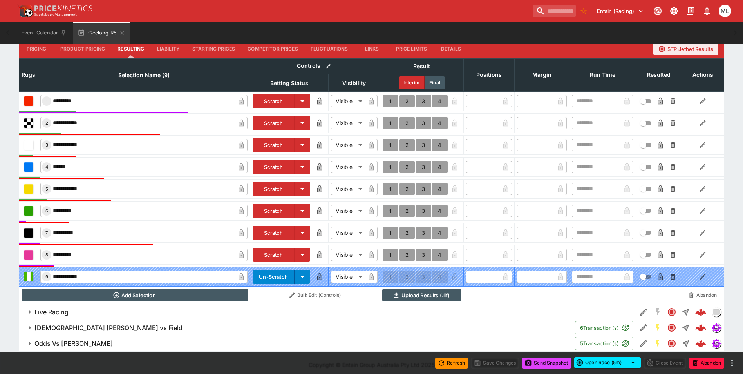
scroll to position [282, 0]
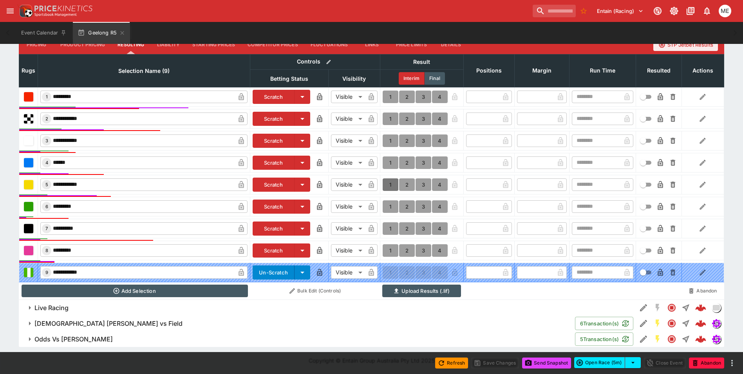
click at [391, 184] on button "1" at bounding box center [391, 184] width 16 height 13
type input "*"
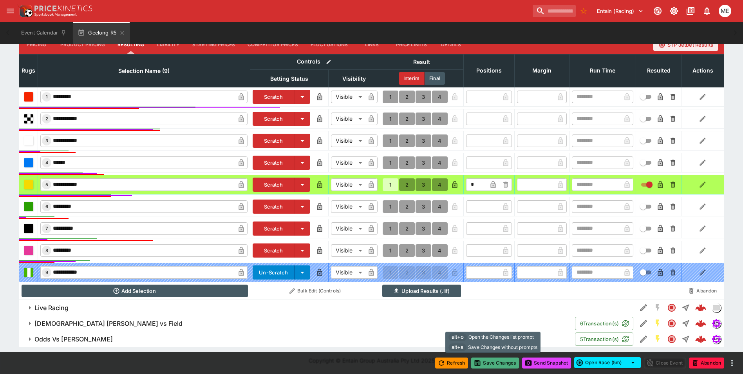
click at [488, 363] on button "Save Changes" at bounding box center [495, 362] width 48 height 11
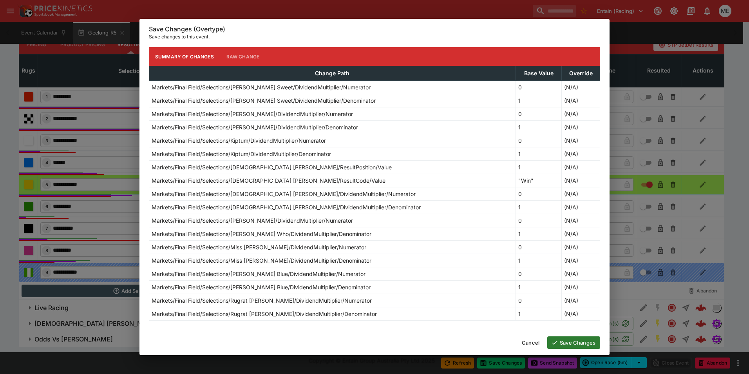
click at [559, 343] on button "Save Changes" at bounding box center [573, 342] width 53 height 13
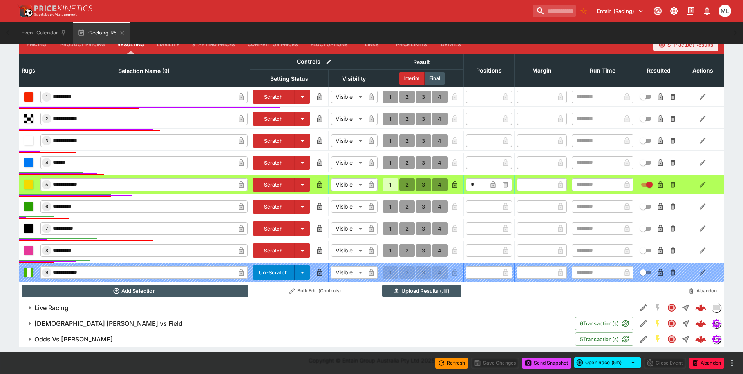
type input "*"
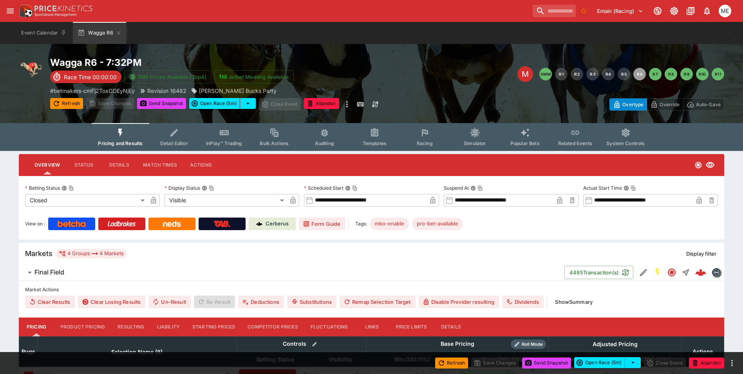
type input "****"
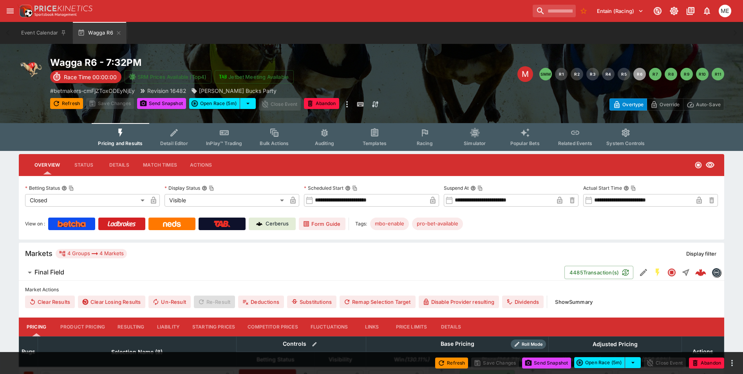
type input "*****"
type input "****"
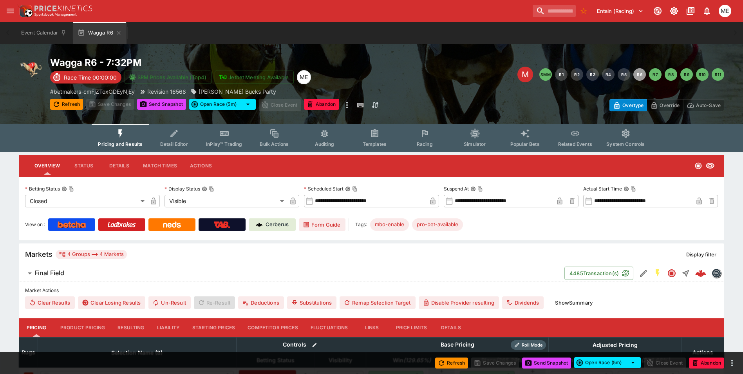
type input "****"
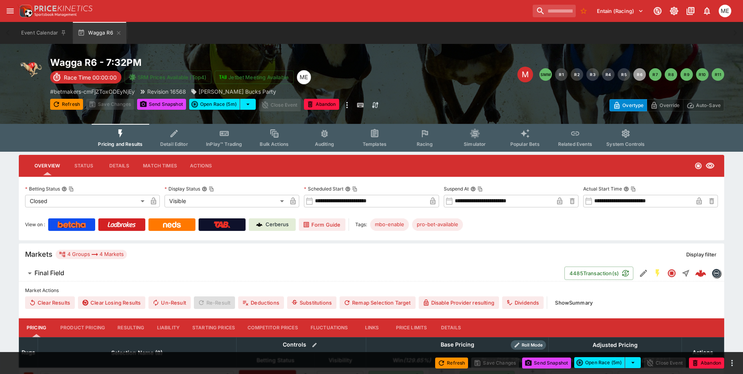
type input "****"
type input "*****"
type input "****"
type input "*****"
type input "****"
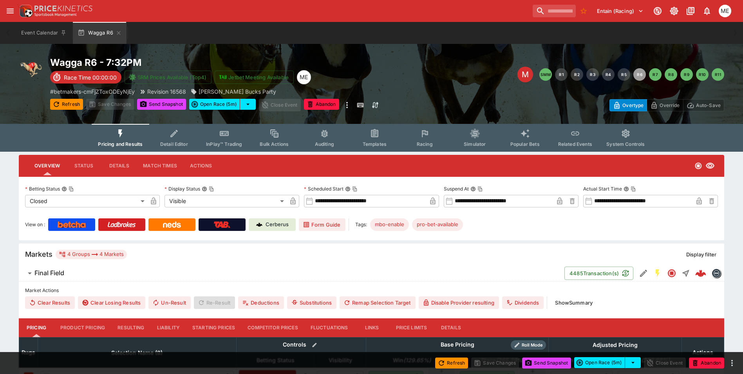
type input "****"
type input "*****"
type input "****"
click at [131, 330] on button "Resulting" at bounding box center [130, 327] width 39 height 19
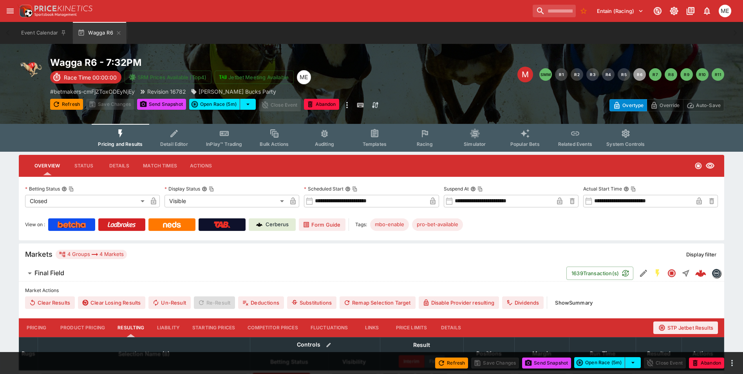
click at [134, 324] on button "Resulting" at bounding box center [130, 327] width 39 height 19
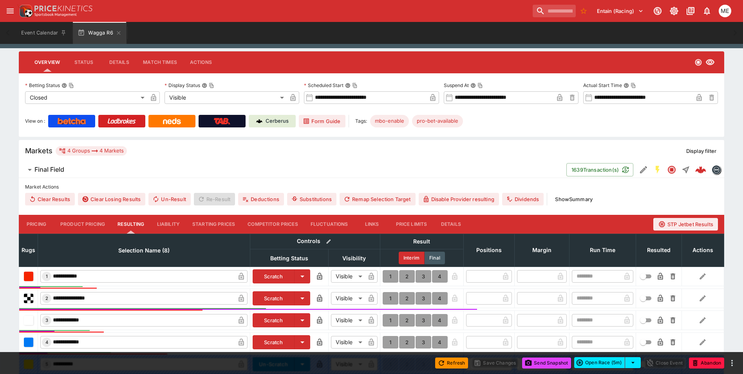
scroll to position [196, 0]
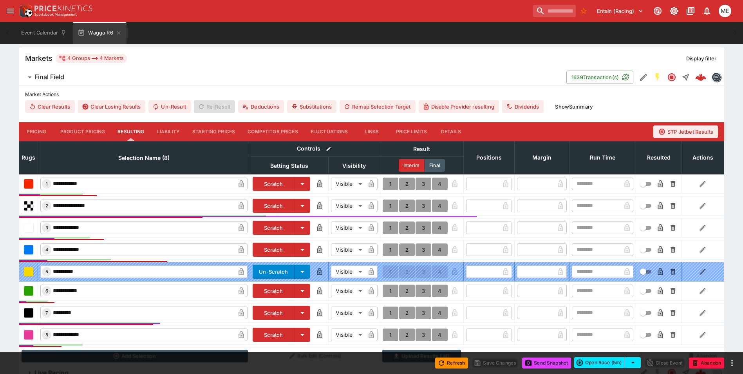
click at [389, 205] on button "1" at bounding box center [391, 205] width 16 height 13
type input "*"
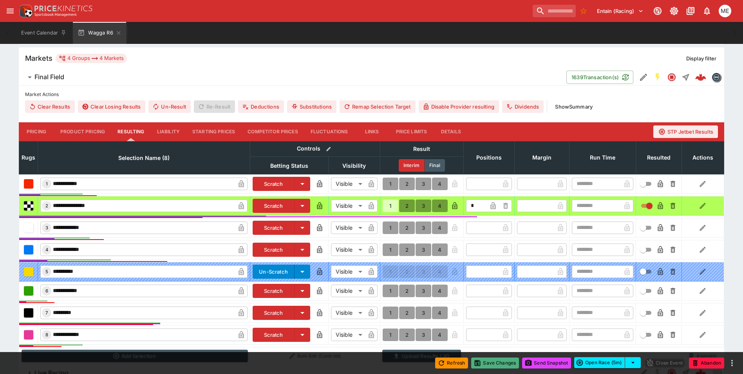
click at [484, 367] on button "Save Changes" at bounding box center [495, 362] width 48 height 11
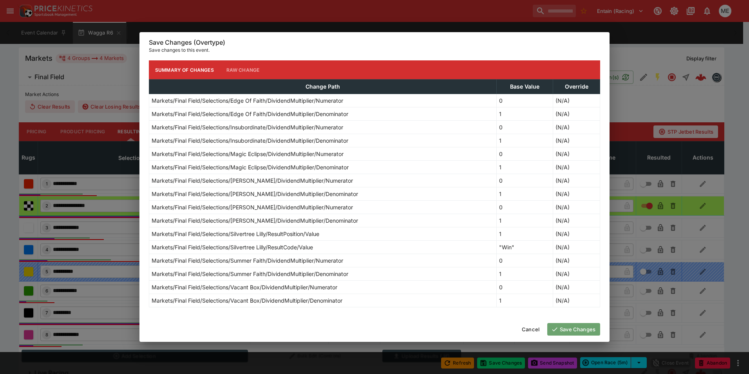
click at [566, 329] on button "Save Changes" at bounding box center [573, 329] width 53 height 13
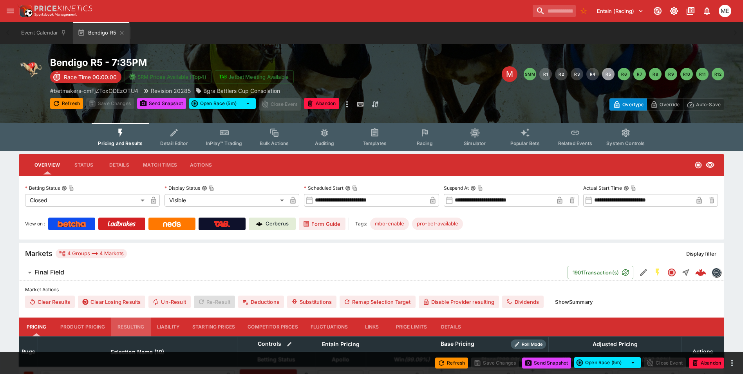
click at [133, 325] on button "Resulting" at bounding box center [130, 326] width 39 height 19
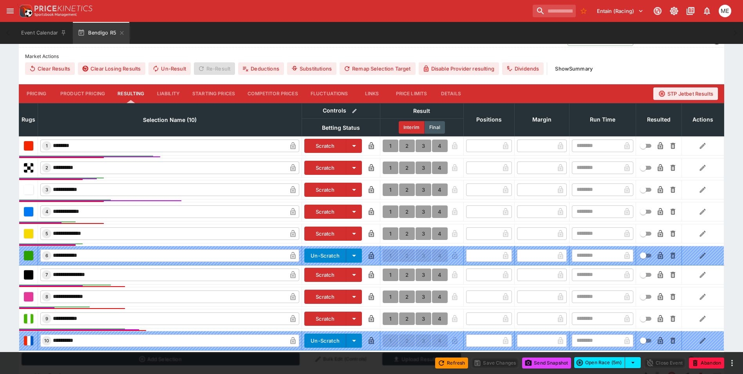
scroll to position [235, 0]
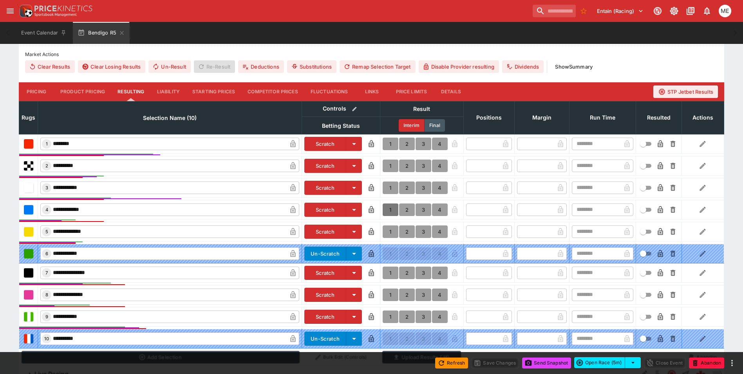
click at [391, 209] on button "1" at bounding box center [391, 209] width 16 height 13
type input "*"
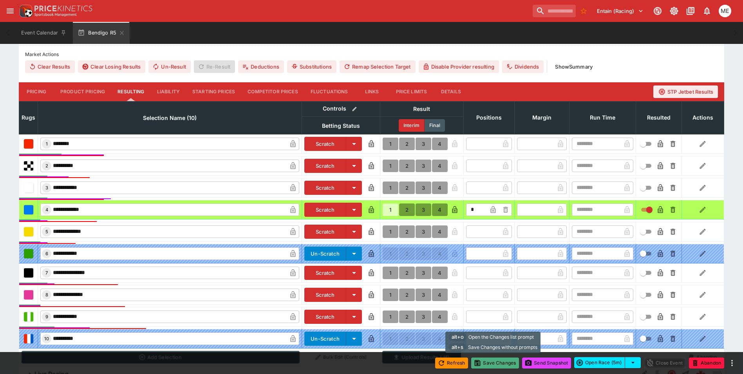
click at [479, 362] on button "Save Changes" at bounding box center [495, 362] width 48 height 11
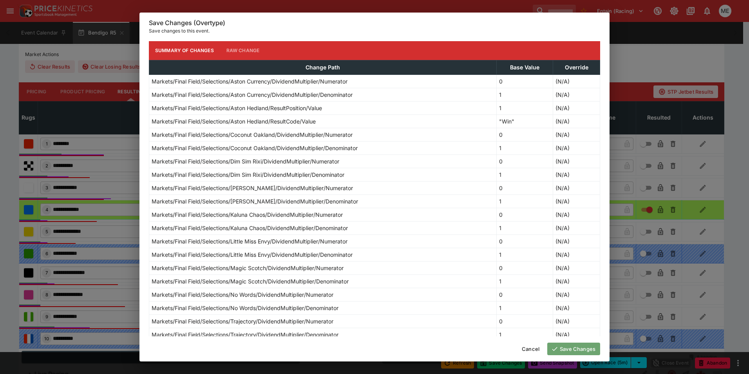
click at [562, 349] on button "Save Changes" at bounding box center [573, 348] width 53 height 13
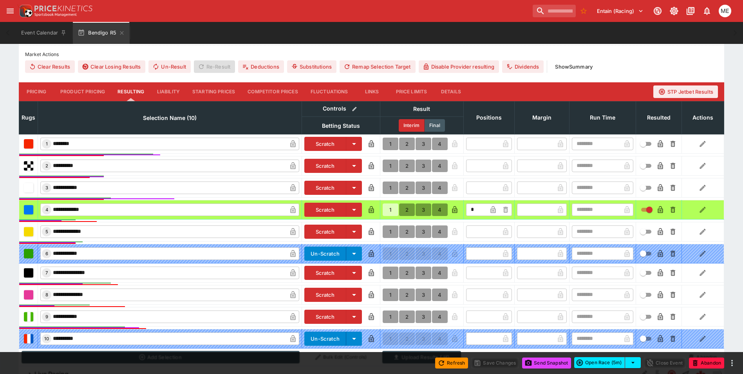
type input "*"
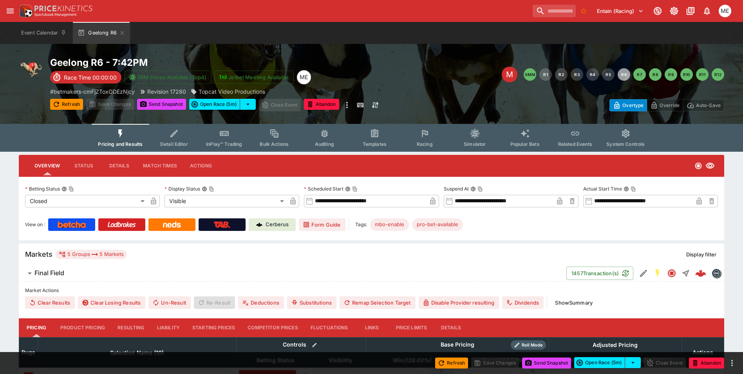
click at [125, 330] on button "Resulting" at bounding box center [130, 327] width 39 height 19
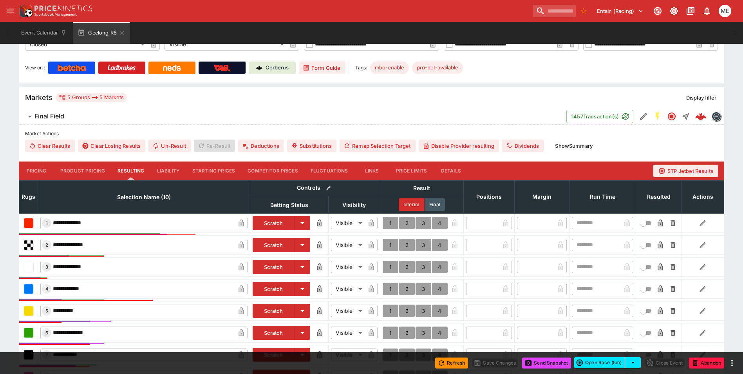
scroll to position [235, 0]
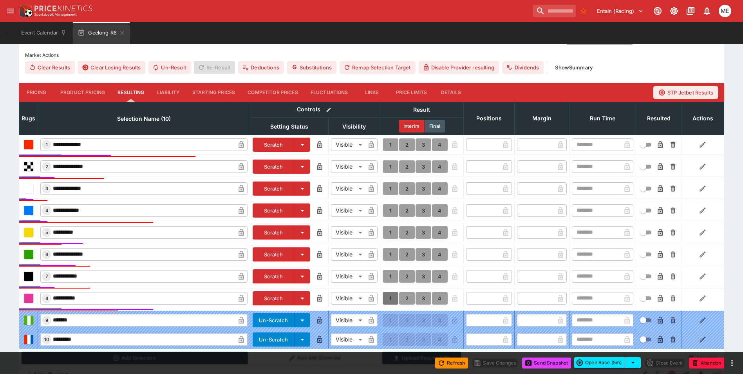
click at [389, 297] on button "1" at bounding box center [391, 298] width 16 height 13
type input "*"
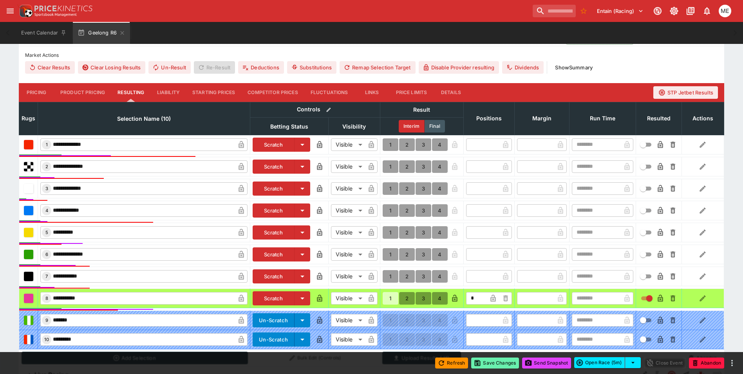
click at [481, 365] on button "Save Changes" at bounding box center [495, 362] width 48 height 11
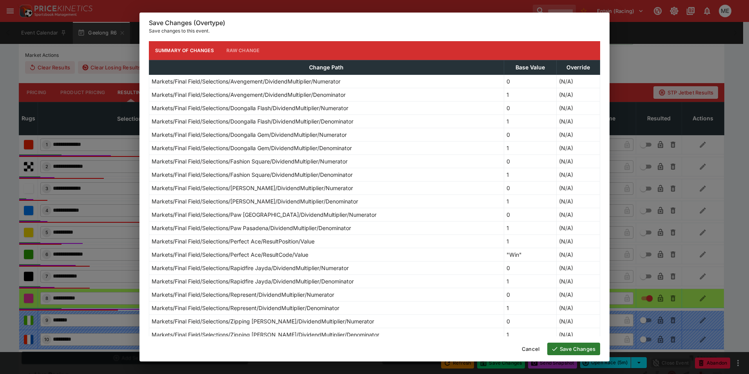
click at [555, 352] on icon "button" at bounding box center [554, 348] width 7 height 7
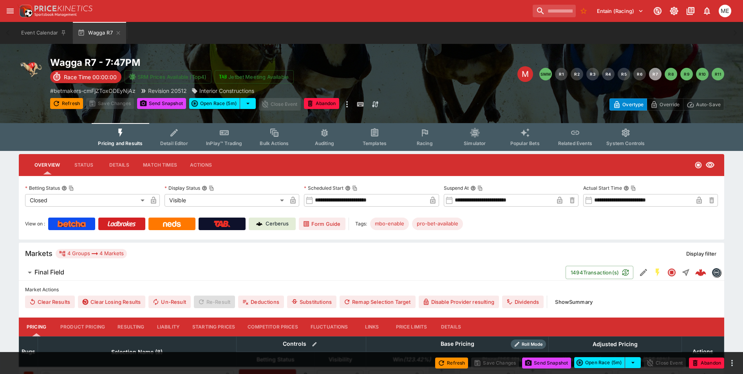
click at [131, 324] on button "Resulting" at bounding box center [130, 326] width 39 height 19
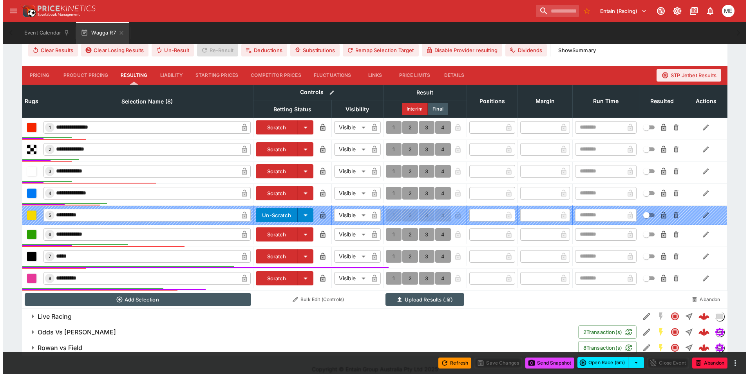
scroll to position [260, 0]
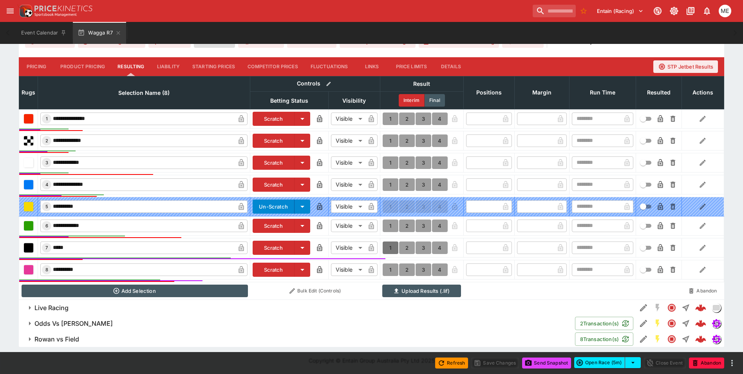
click at [393, 248] on button "1" at bounding box center [391, 247] width 16 height 13
type input "*"
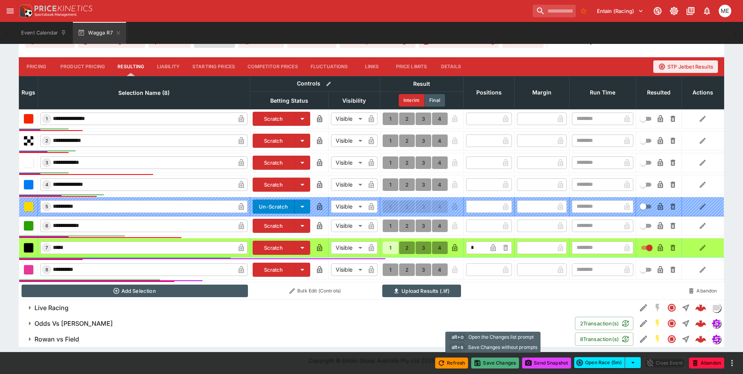
click at [483, 363] on button "Save Changes" at bounding box center [495, 362] width 48 height 11
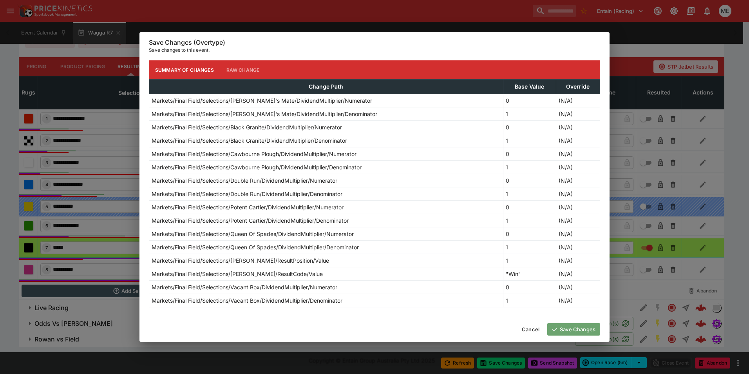
click at [557, 329] on icon "button" at bounding box center [554, 328] width 7 height 7
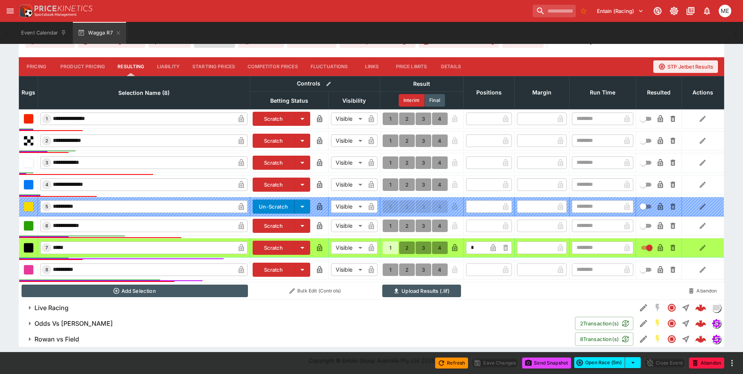
type input "*"
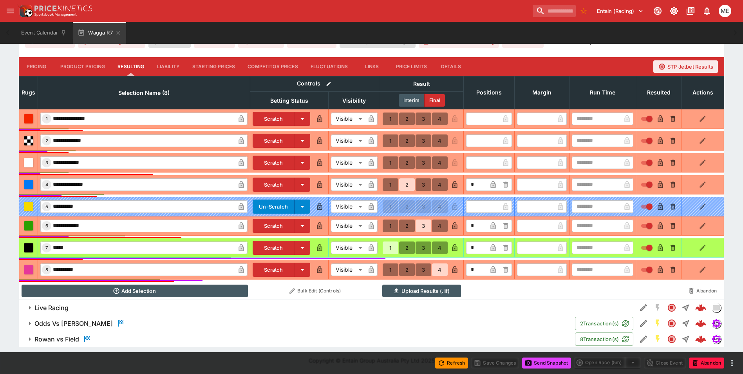
type input "*"
type input "****"
type input "*"
type input "****"
type input "*"
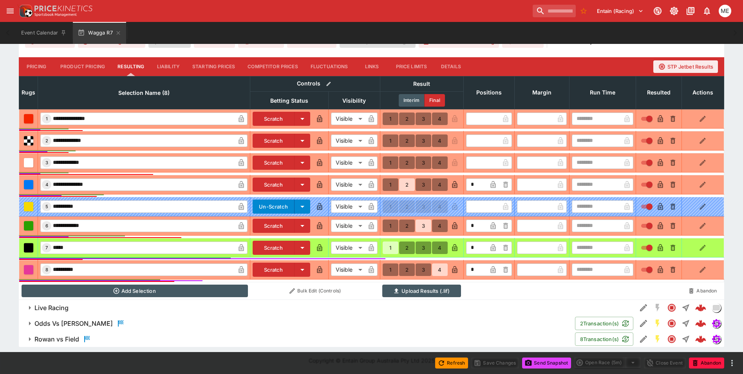
type input "****"
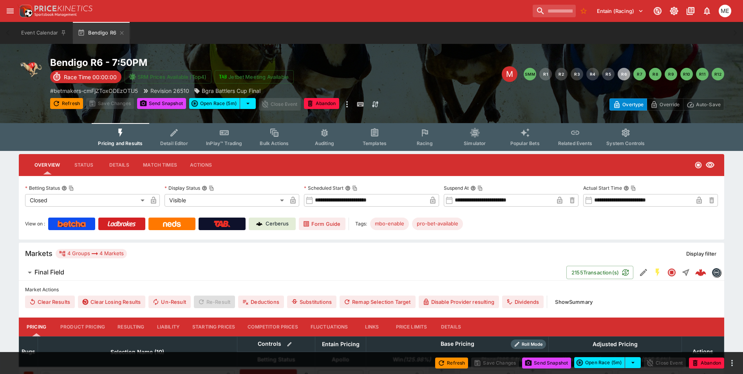
click at [137, 326] on button "Resulting" at bounding box center [130, 326] width 39 height 19
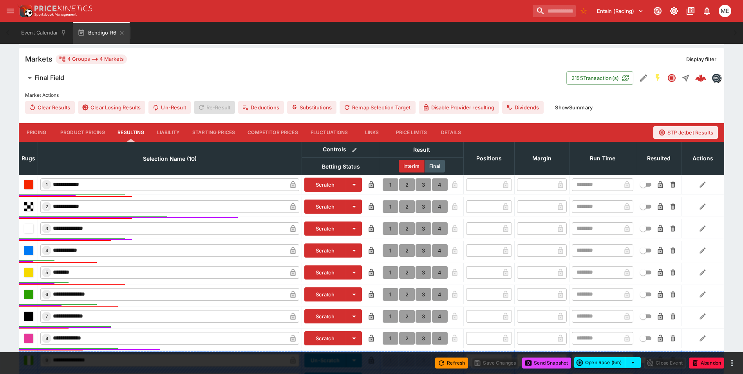
scroll to position [196, 0]
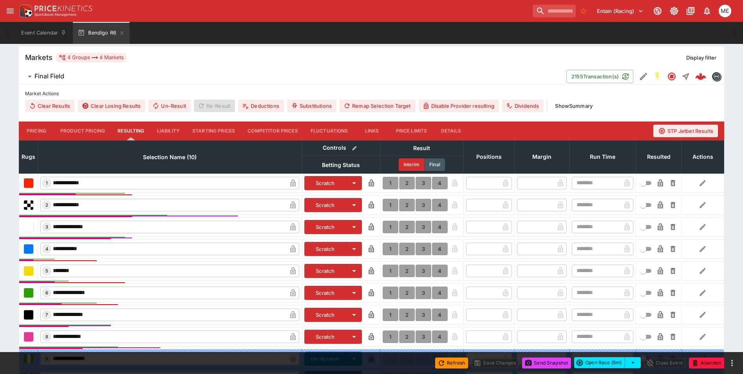
click at [389, 225] on button "1" at bounding box center [391, 227] width 16 height 13
type input "*"
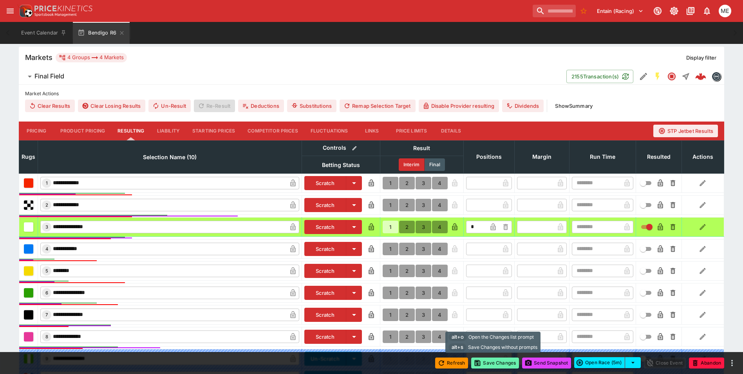
click at [491, 364] on button "Save Changes" at bounding box center [495, 362] width 48 height 11
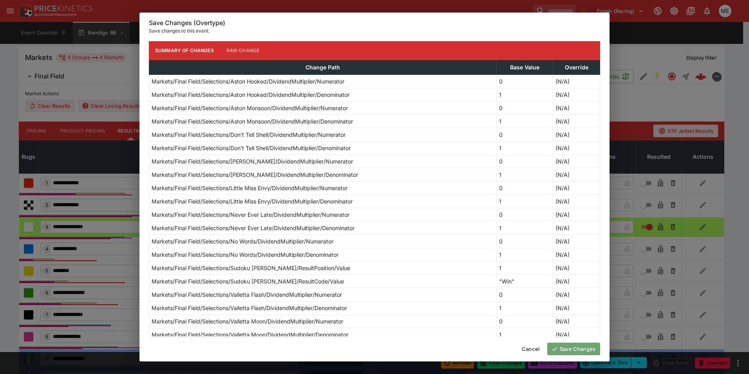
click at [568, 351] on button "Save Changes" at bounding box center [573, 348] width 53 height 13
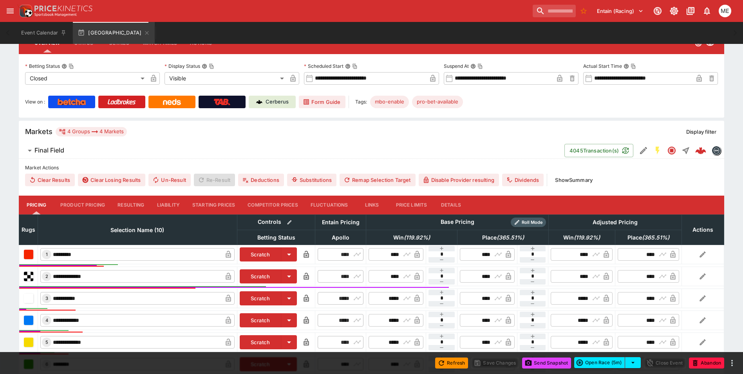
scroll to position [157, 0]
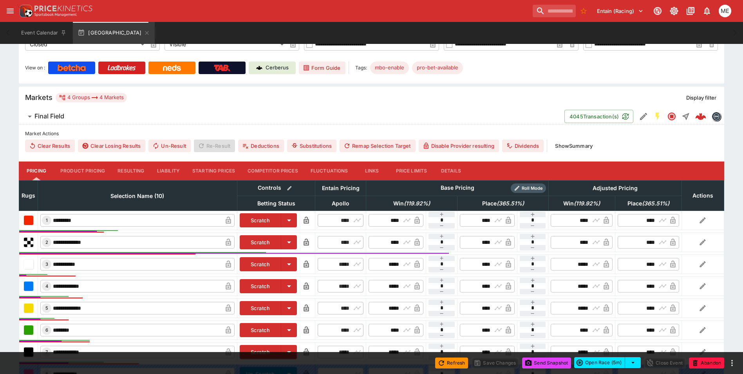
click at [132, 172] on button "Resulting" at bounding box center [130, 170] width 39 height 19
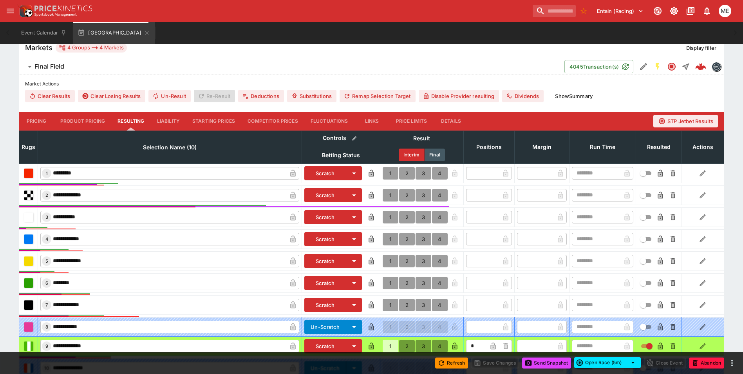
scroll to position [302, 0]
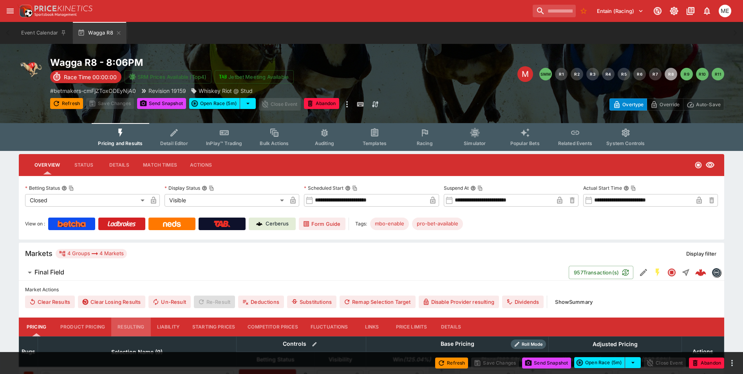
click at [139, 325] on button "Resulting" at bounding box center [130, 326] width 39 height 19
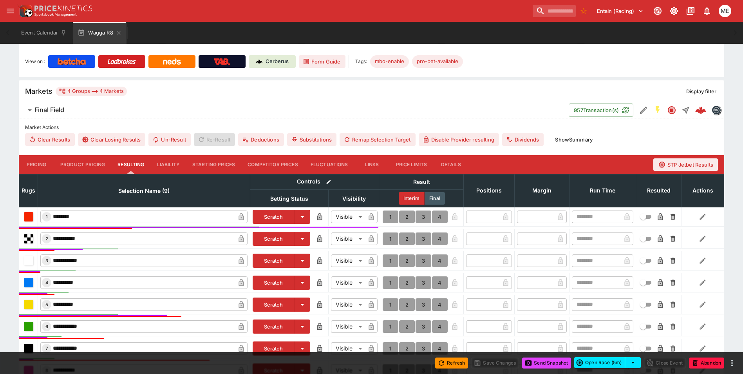
scroll to position [235, 0]
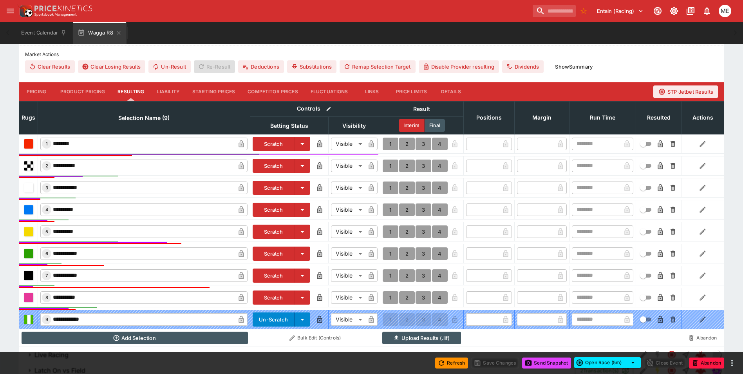
click at [386, 187] on button "1" at bounding box center [391, 187] width 16 height 13
type input "*"
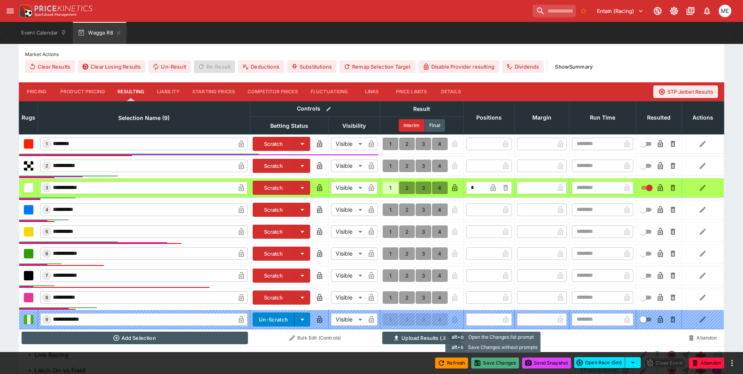
click at [478, 362] on icon "button" at bounding box center [478, 363] width 6 height 6
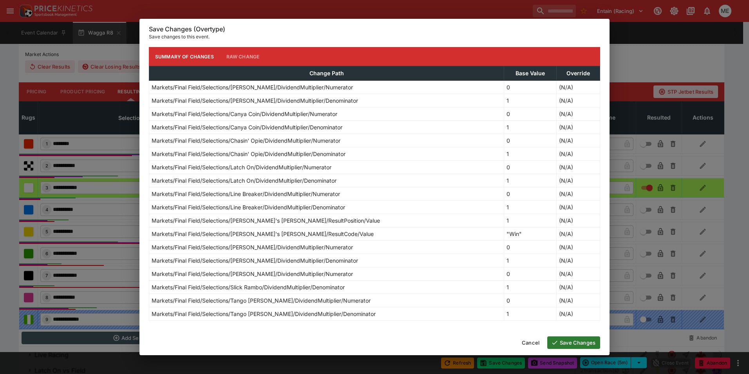
click at [564, 344] on button "Save Changes" at bounding box center [573, 342] width 53 height 13
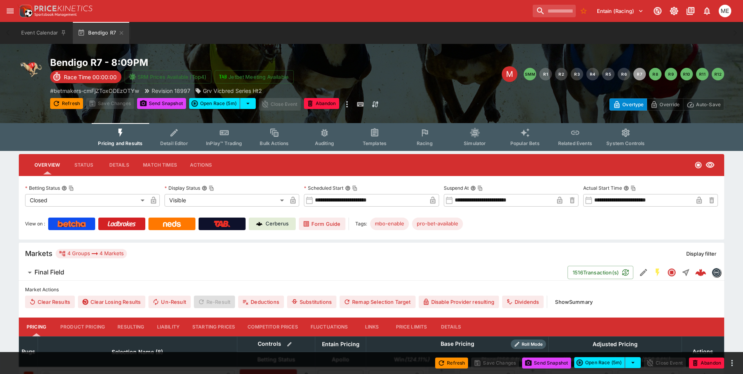
click at [127, 327] on button "Resulting" at bounding box center [130, 326] width 39 height 19
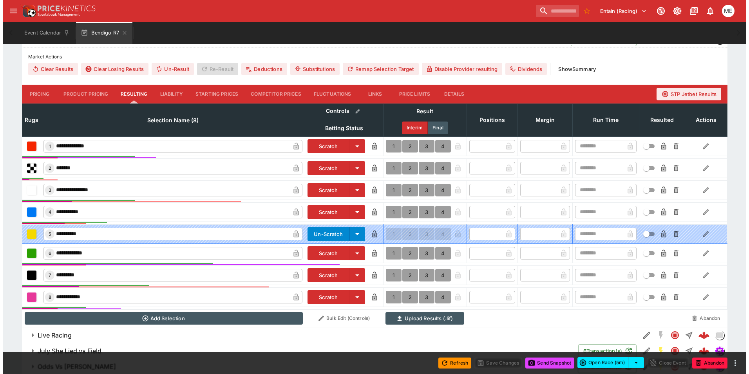
scroll to position [260, 0]
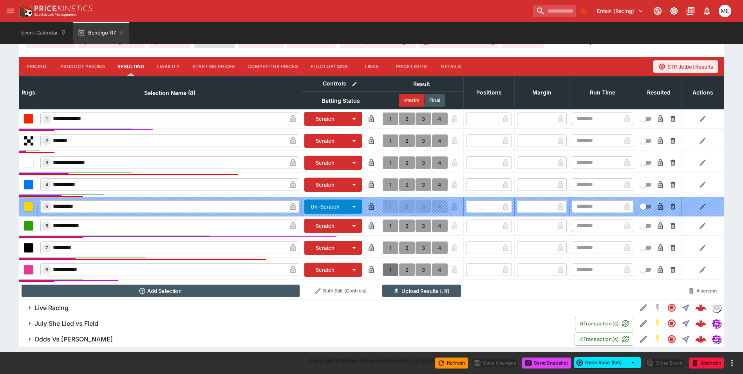
click at [390, 267] on button "1" at bounding box center [391, 269] width 16 height 13
type input "*"
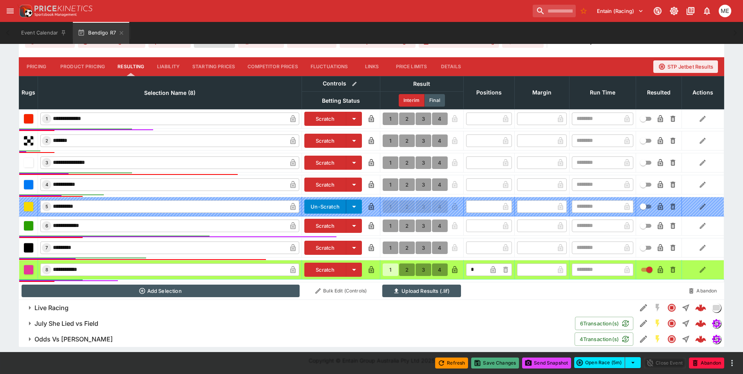
click at [484, 365] on button "Save Changes" at bounding box center [495, 362] width 48 height 11
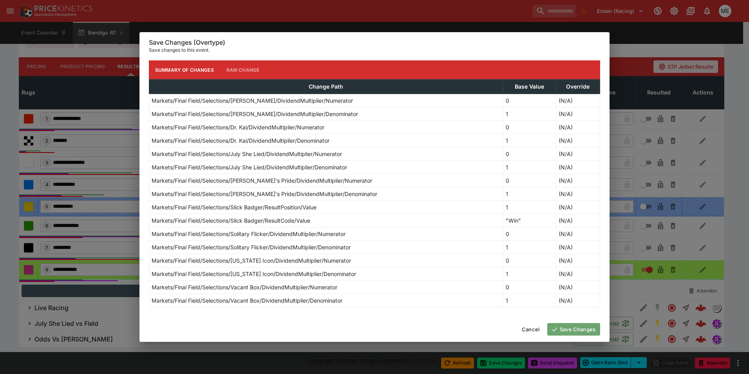
click at [573, 329] on button "Save Changes" at bounding box center [573, 329] width 53 height 13
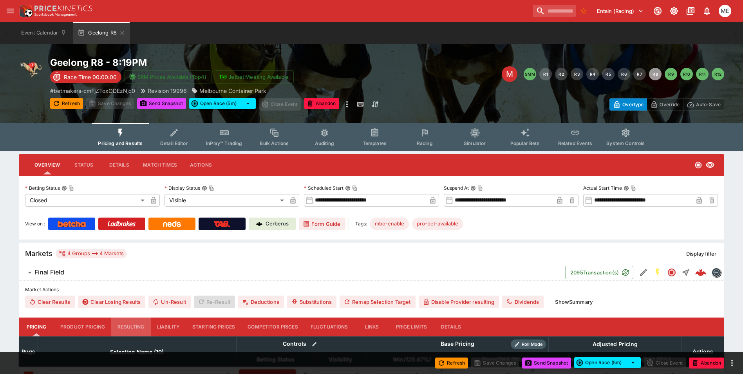
click at [123, 329] on button "Resulting" at bounding box center [130, 326] width 39 height 19
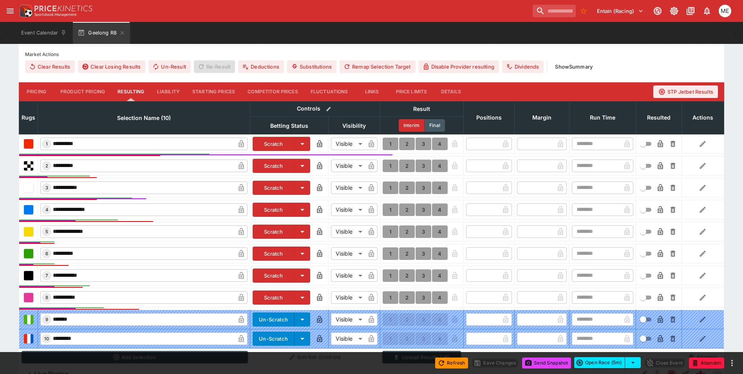
scroll to position [236, 0]
click at [391, 186] on button "1" at bounding box center [391, 187] width 16 height 13
type input "*"
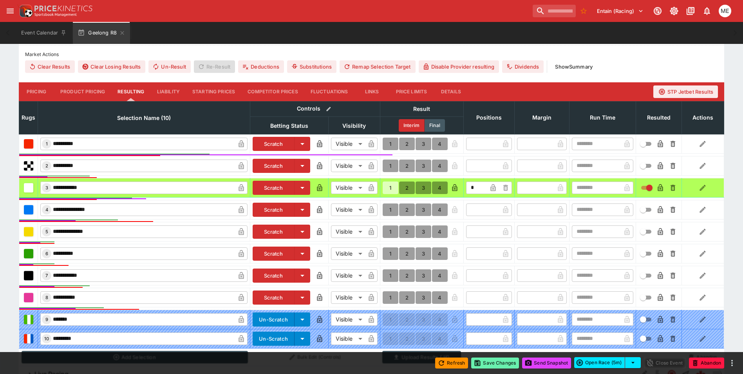
click at [480, 365] on button "Save Changes" at bounding box center [495, 362] width 48 height 11
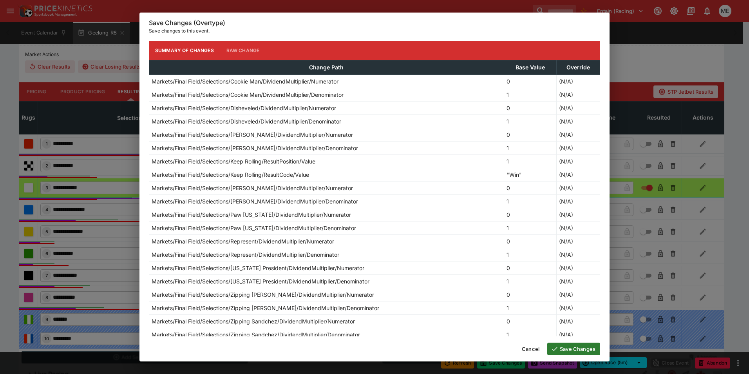
click at [561, 348] on button "Save Changes" at bounding box center [573, 348] width 53 height 13
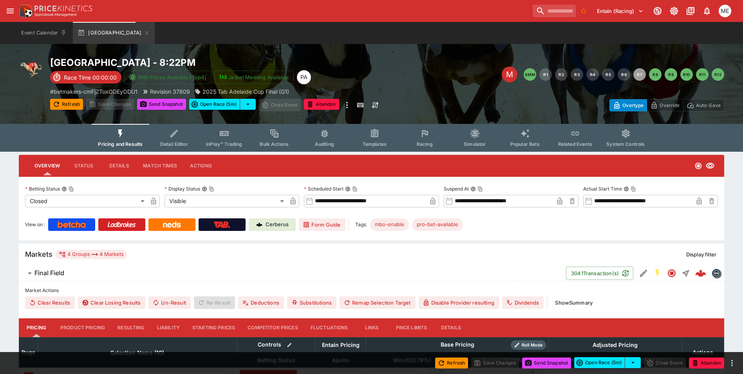
click at [133, 327] on button "Resulting" at bounding box center [130, 327] width 39 height 19
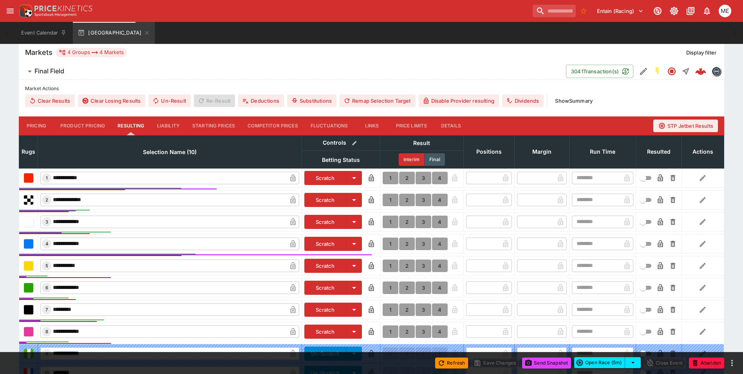
scroll to position [302, 0]
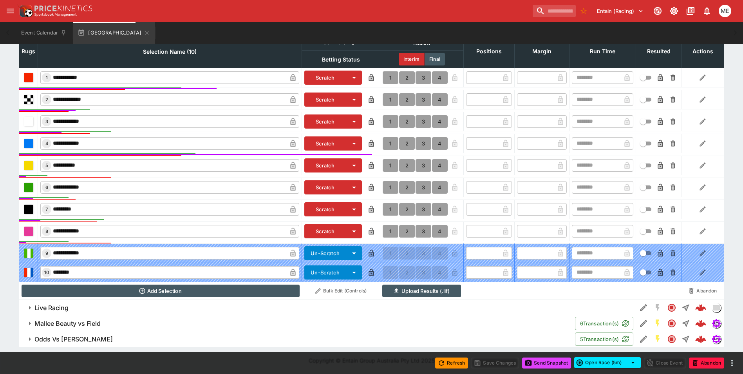
type input "*"
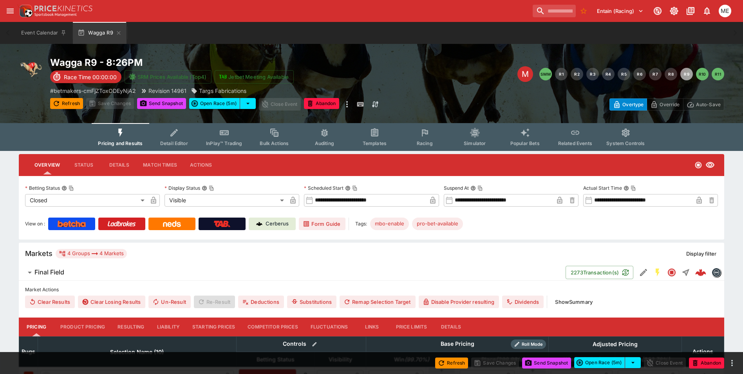
click at [127, 330] on button "Resulting" at bounding box center [130, 326] width 39 height 19
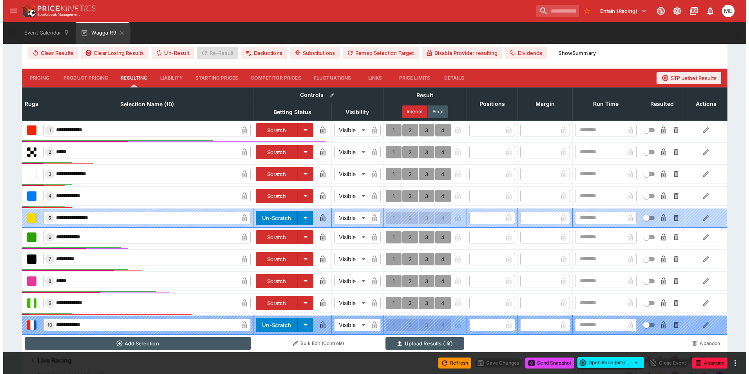
scroll to position [302, 0]
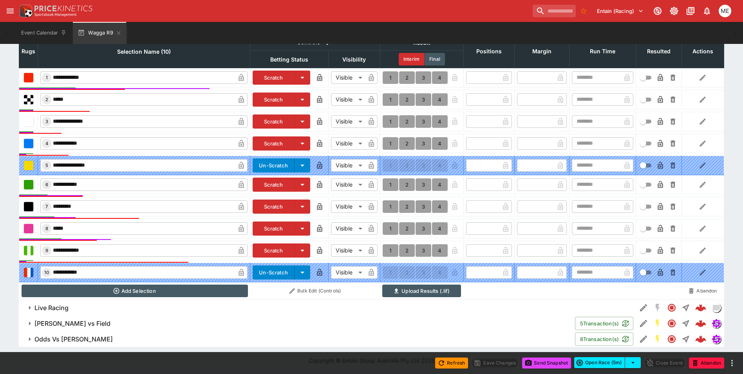
click at [392, 184] on button "1" at bounding box center [391, 184] width 16 height 13
type input "*"
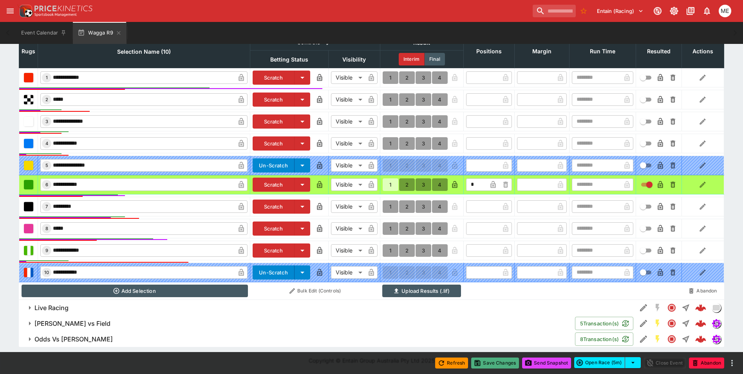
click at [501, 362] on button "Save Changes" at bounding box center [495, 362] width 48 height 11
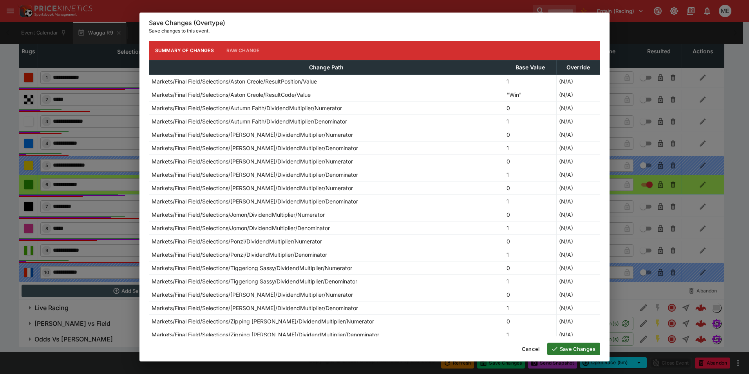
click at [568, 349] on button "Save Changes" at bounding box center [573, 348] width 53 height 13
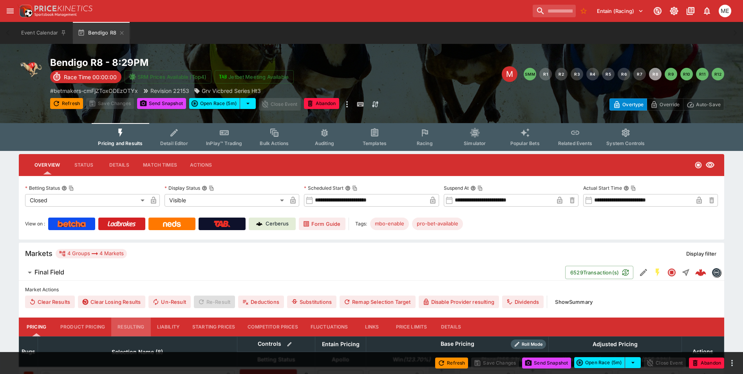
click at [132, 323] on button "Resulting" at bounding box center [130, 326] width 39 height 19
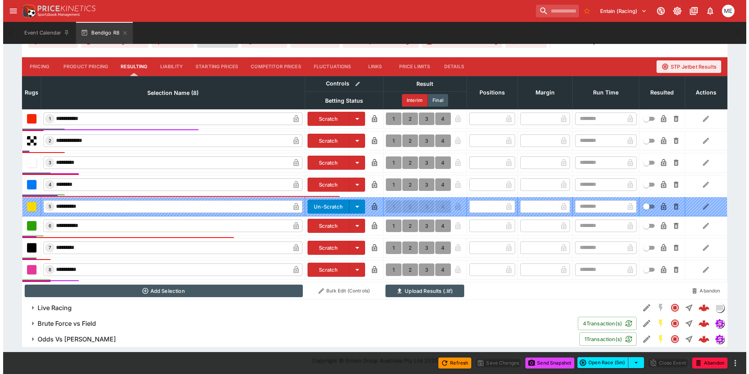
scroll to position [261, 0]
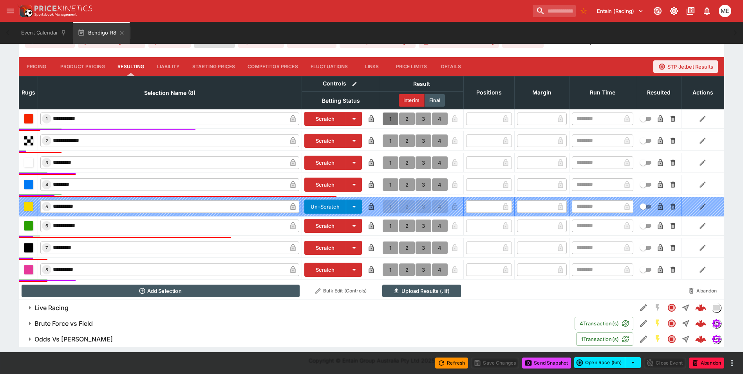
click at [392, 118] on button "1" at bounding box center [391, 118] width 16 height 13
type input "*"
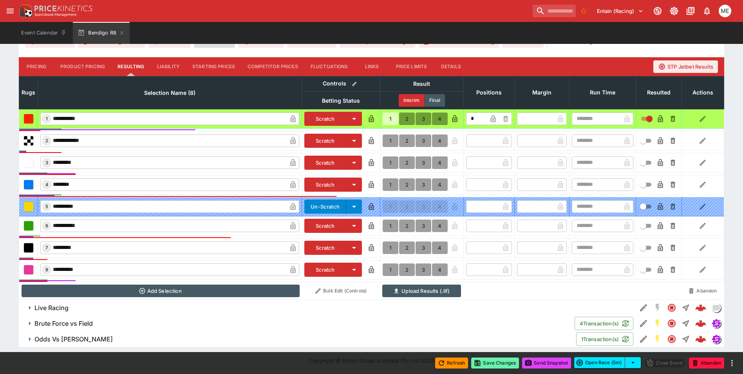
click at [486, 367] on button "Save Changes" at bounding box center [495, 362] width 48 height 11
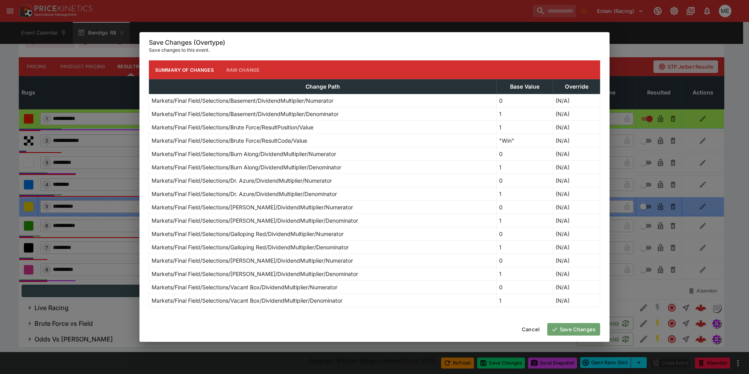
click at [557, 331] on icon "button" at bounding box center [554, 328] width 7 height 7
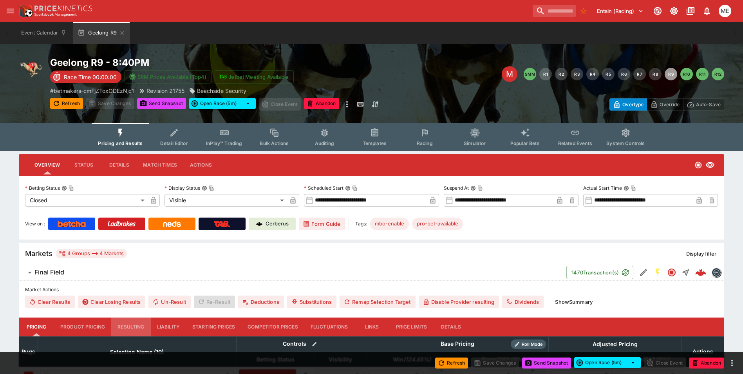
click at [132, 327] on button "Resulting" at bounding box center [130, 326] width 39 height 19
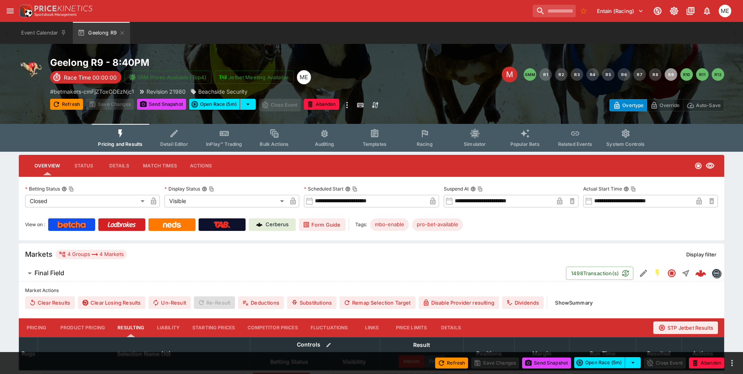
type input "*"
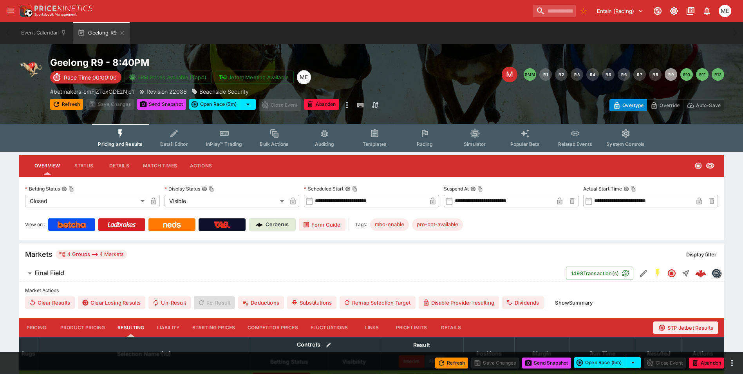
type input "*"
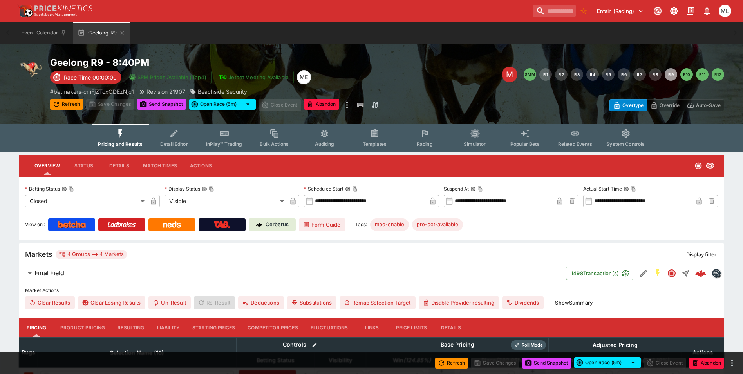
click at [139, 327] on button "Resulting" at bounding box center [130, 327] width 39 height 19
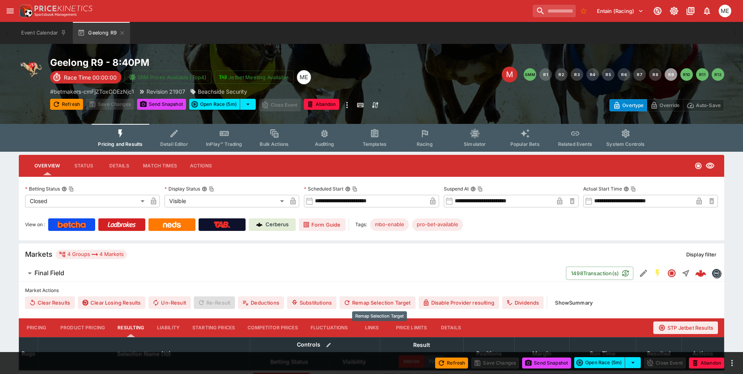
scroll to position [196, 0]
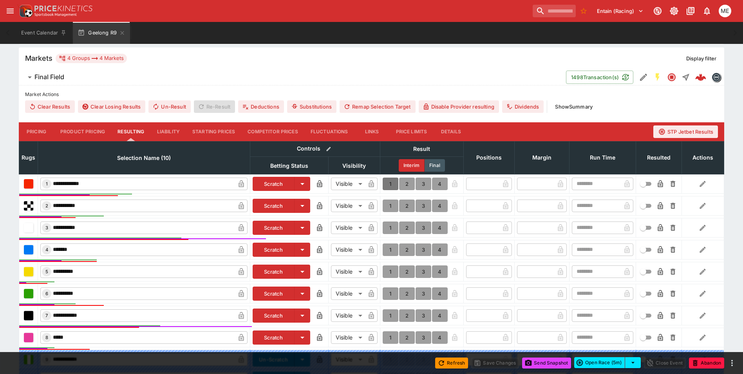
click at [389, 181] on button "1" at bounding box center [391, 183] width 16 height 13
type input "*"
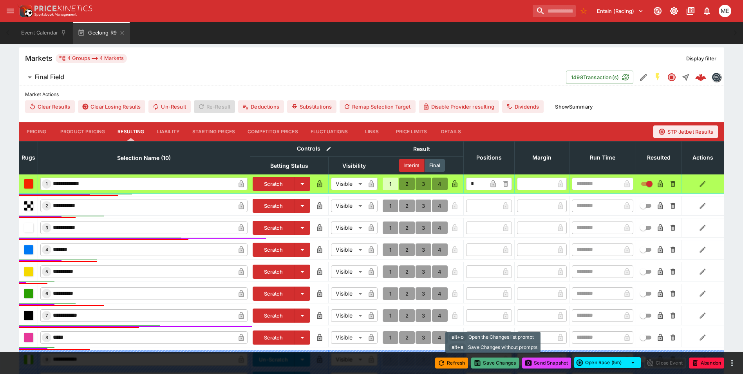
click at [477, 363] on icon "button" at bounding box center [478, 362] width 5 height 5
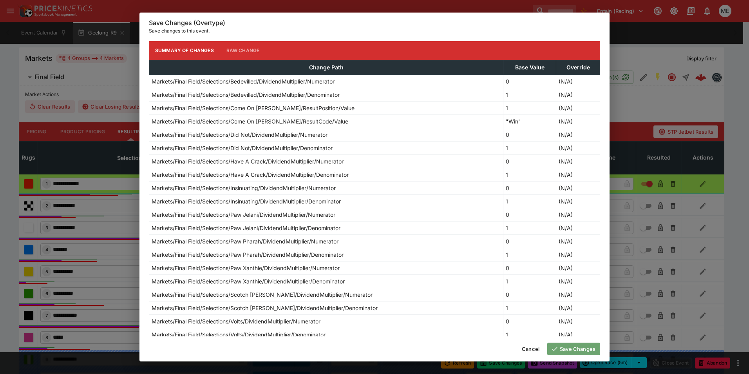
click at [556, 348] on icon "button" at bounding box center [554, 349] width 5 height 4
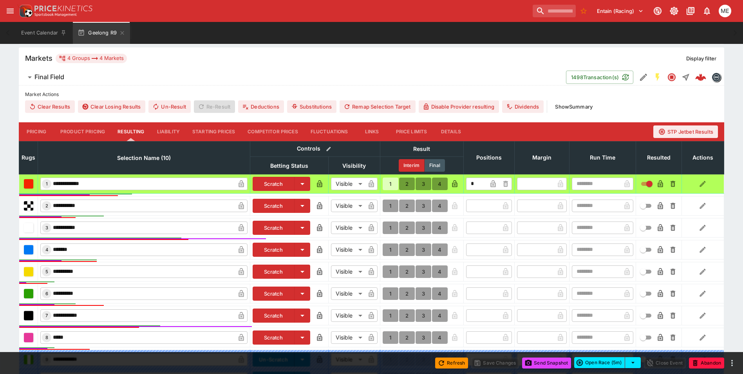
type input "*"
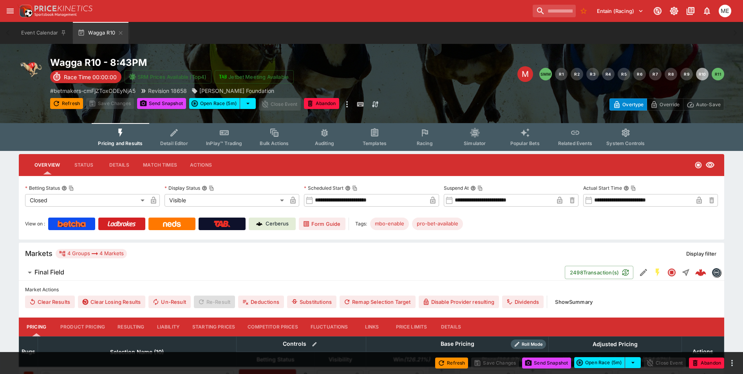
click at [134, 325] on button "Resulting" at bounding box center [130, 326] width 39 height 19
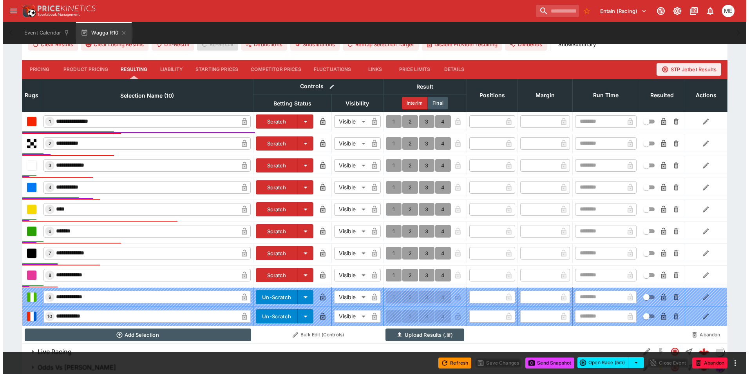
scroll to position [301, 0]
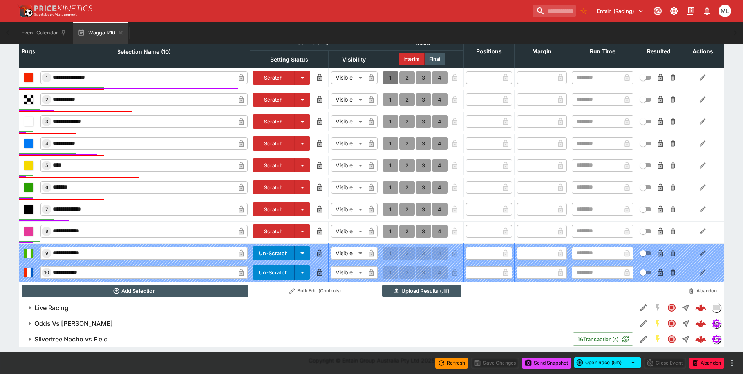
click at [389, 78] on button "1" at bounding box center [391, 77] width 16 height 13
type input "*"
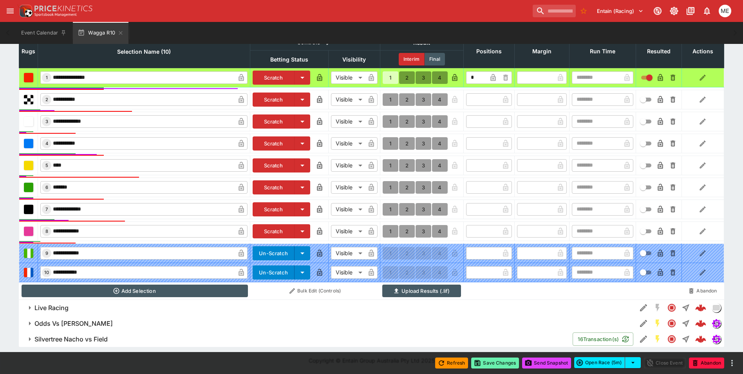
click at [483, 362] on button "Save Changes" at bounding box center [495, 362] width 48 height 11
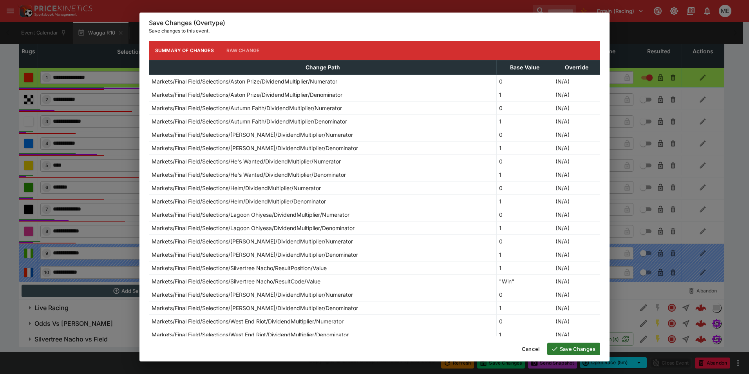
click at [555, 349] on icon "button" at bounding box center [554, 349] width 5 height 4
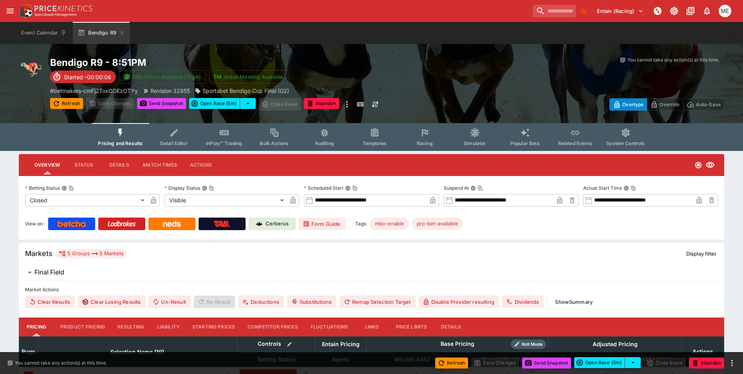
type input "****"
type input "*****"
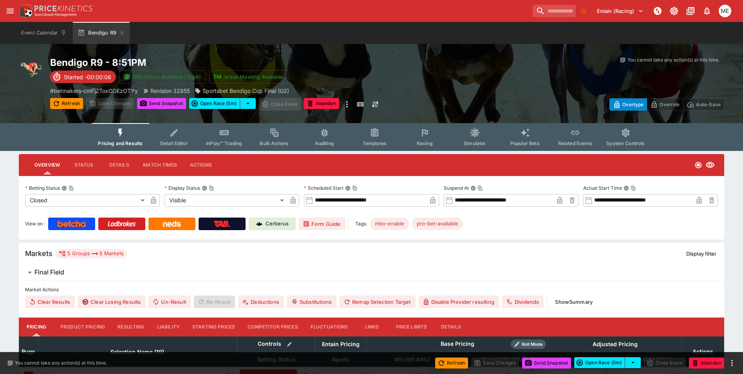
type input "****"
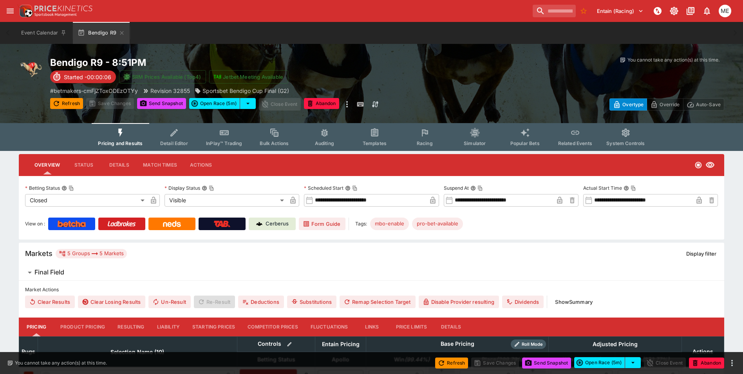
type input "****"
type input "*****"
type input "****"
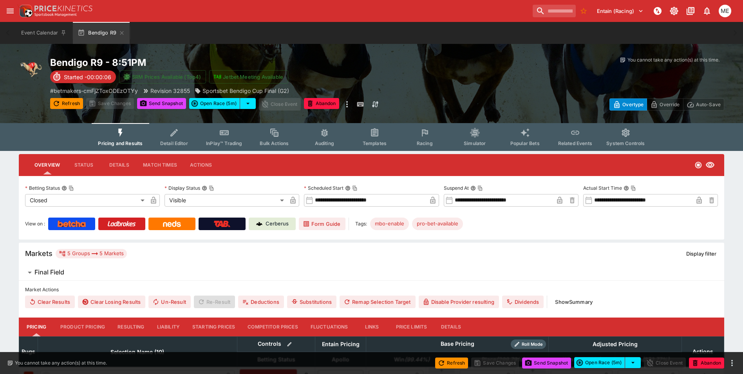
type input "****"
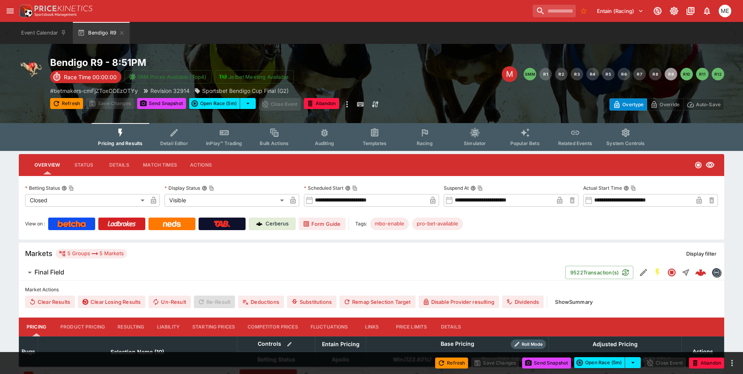
type input "*****"
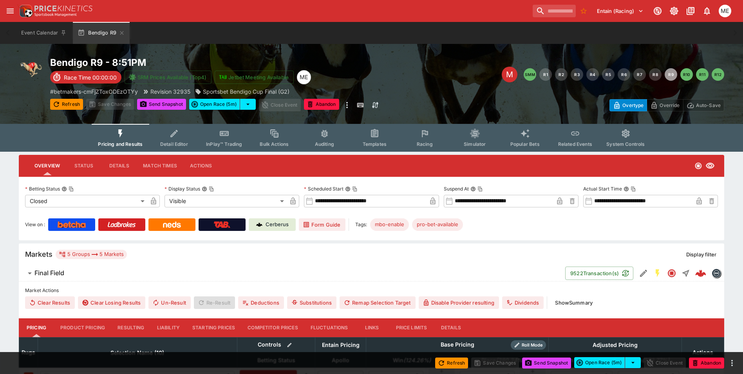
type input "****"
type input "*****"
type input "****"
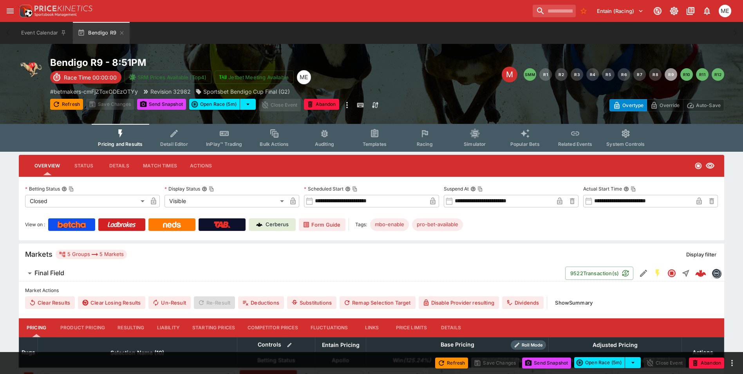
type input "****"
type input "*****"
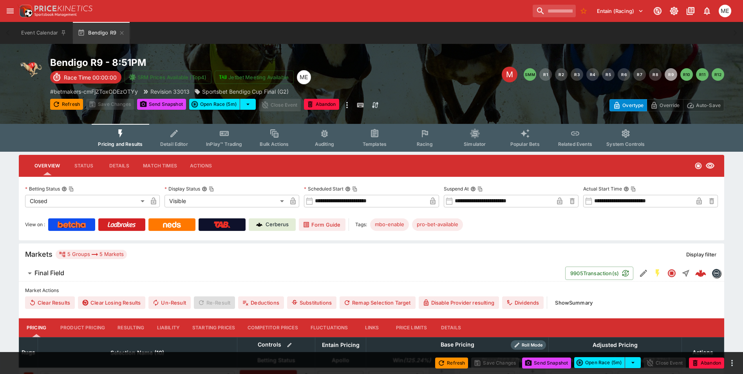
type input "****"
click at [126, 330] on button "Resulting" at bounding box center [130, 327] width 39 height 19
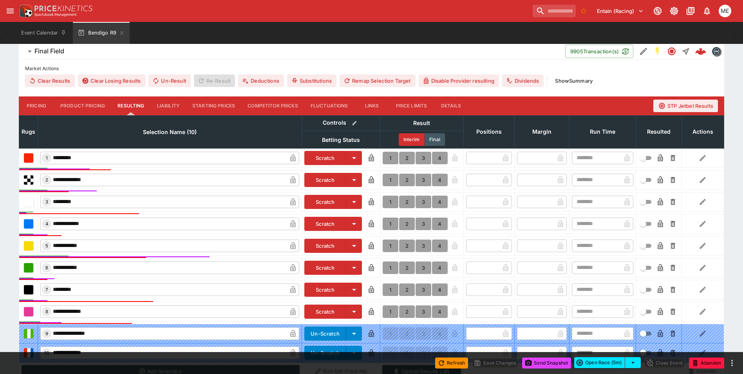
scroll to position [235, 0]
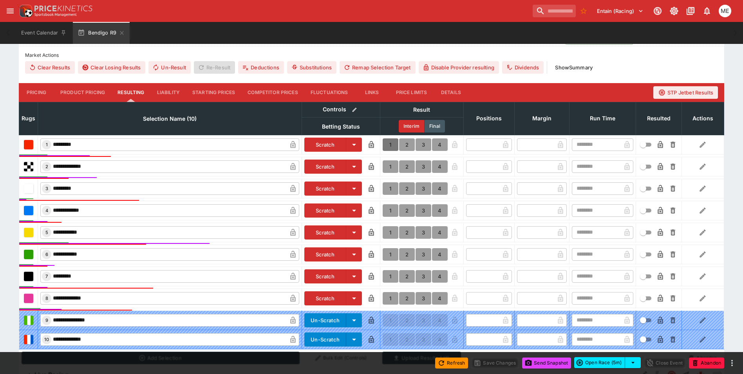
click at [389, 142] on button "1" at bounding box center [391, 144] width 16 height 13
type input "*"
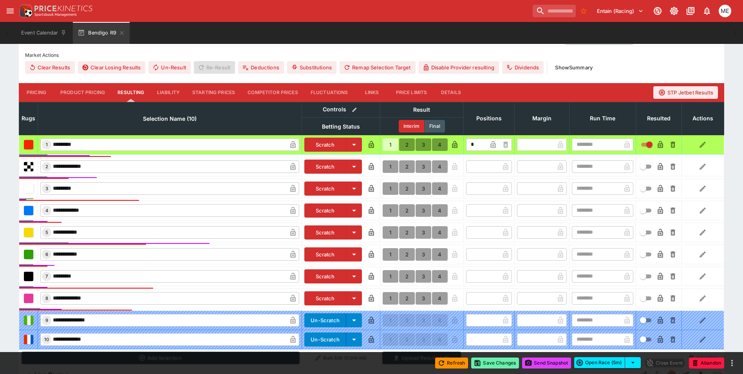
click at [489, 361] on button "Save Changes" at bounding box center [495, 362] width 48 height 11
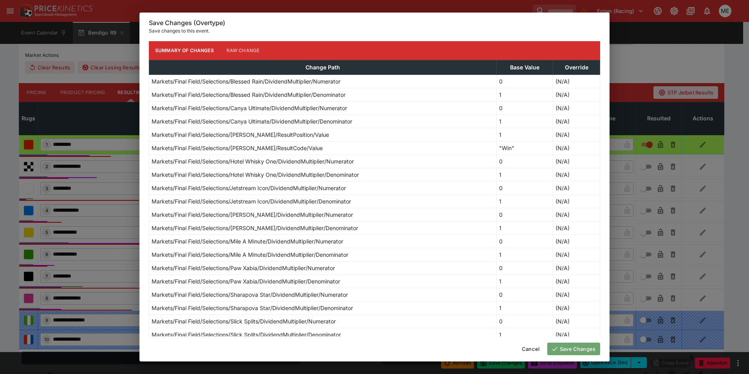
click at [564, 349] on button "Save Changes" at bounding box center [573, 348] width 53 height 13
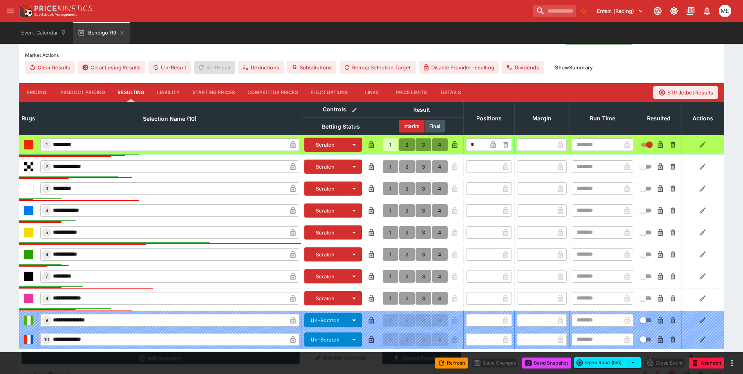
type input "*"
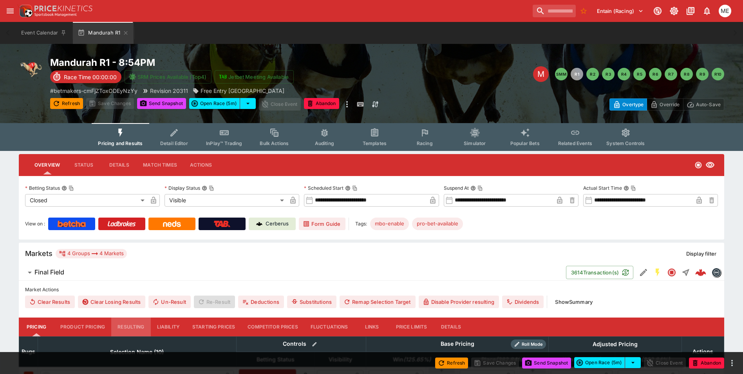
click at [136, 326] on button "Resulting" at bounding box center [130, 326] width 39 height 19
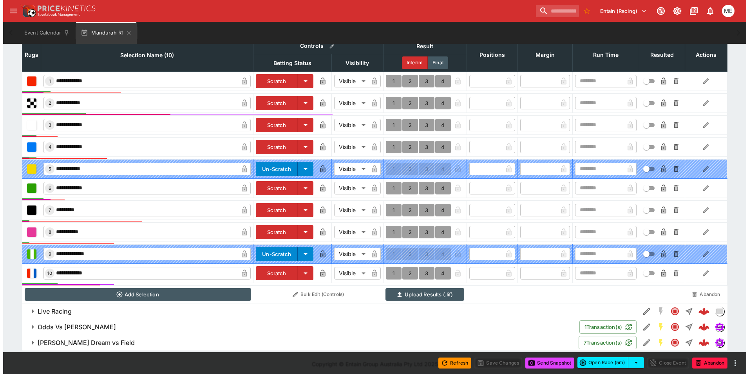
scroll to position [301, 0]
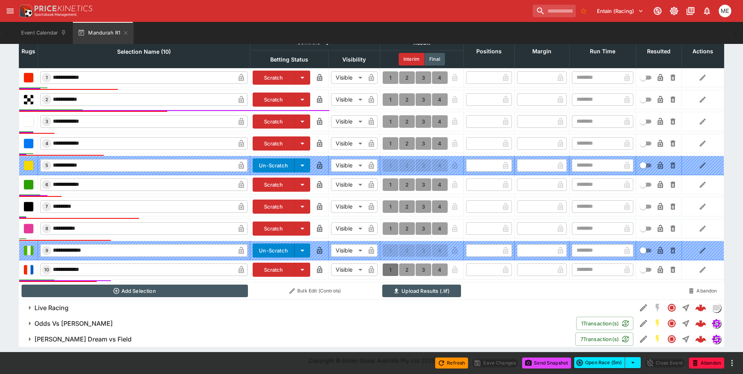
click at [390, 268] on button "1" at bounding box center [391, 269] width 16 height 13
type input "*"
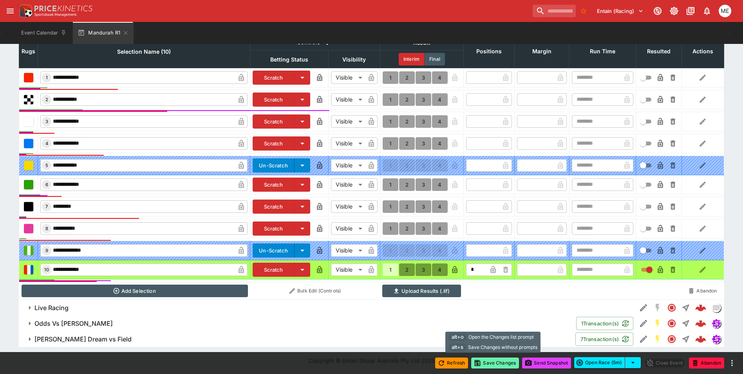
click at [490, 364] on button "Save Changes" at bounding box center [495, 362] width 48 height 11
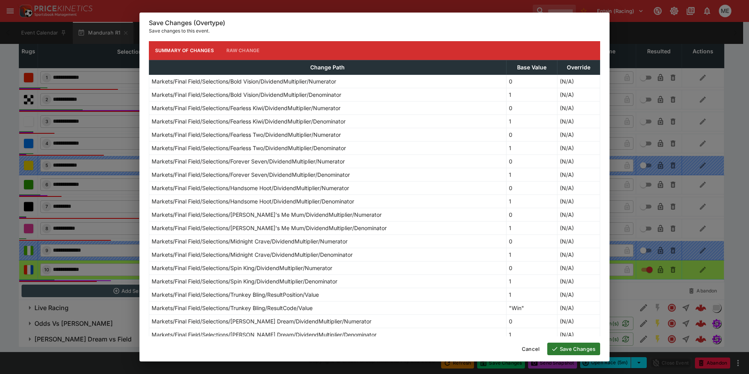
click at [563, 351] on button "Save Changes" at bounding box center [573, 348] width 53 height 13
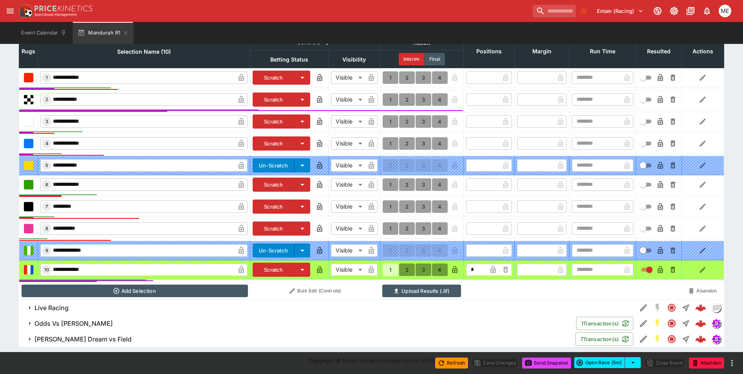
type input "*"
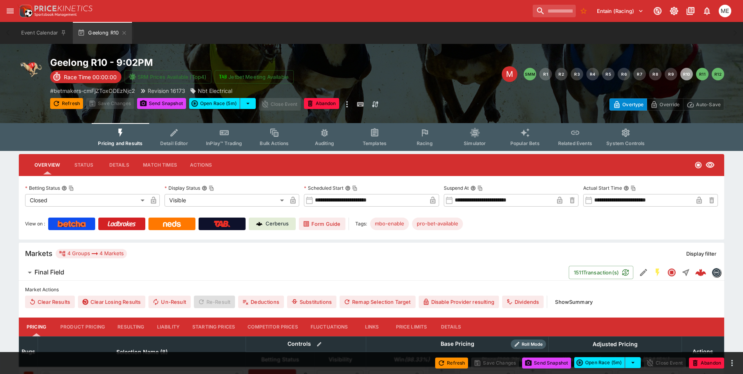
click at [126, 327] on button "Resulting" at bounding box center [130, 326] width 39 height 19
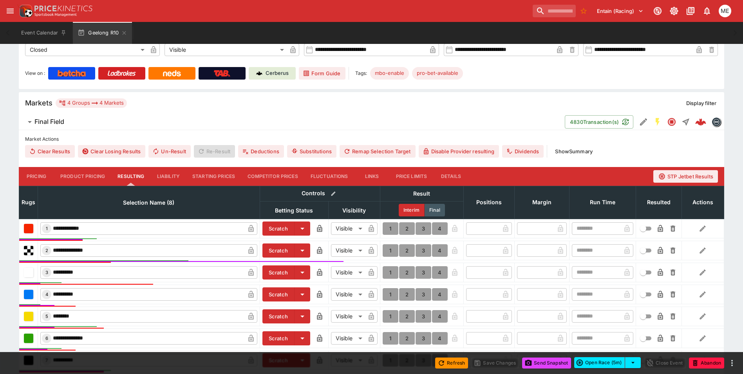
scroll to position [157, 0]
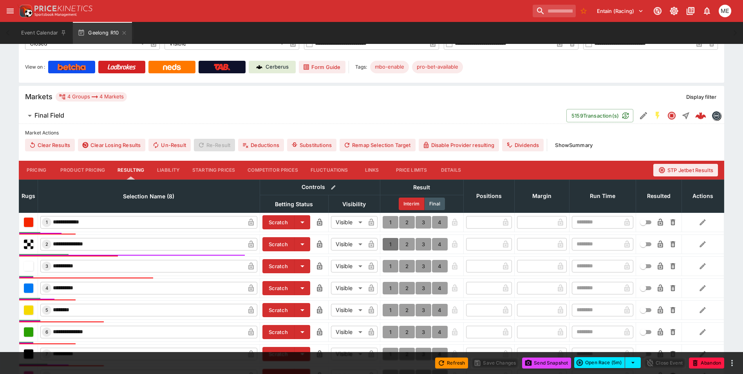
click at [387, 242] on button "1" at bounding box center [391, 244] width 16 height 13
type input "*"
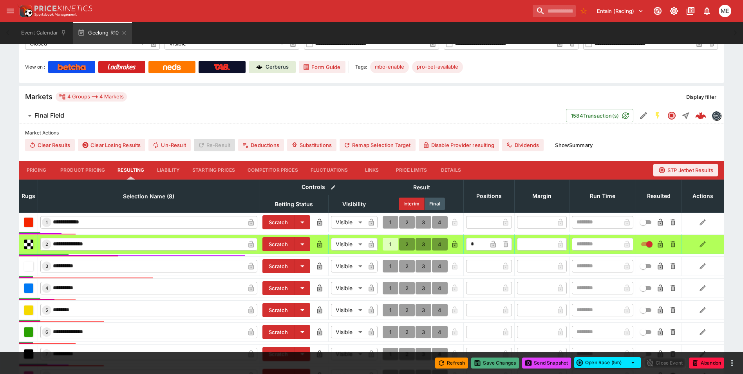
click at [490, 367] on button "Save Changes" at bounding box center [495, 362] width 48 height 11
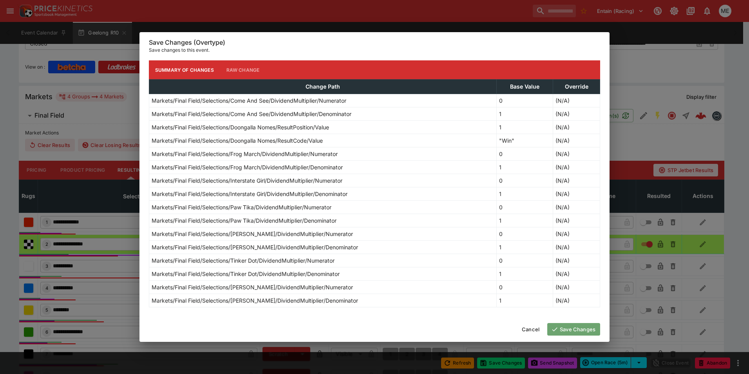
click at [556, 330] on icon "button" at bounding box center [554, 328] width 7 height 7
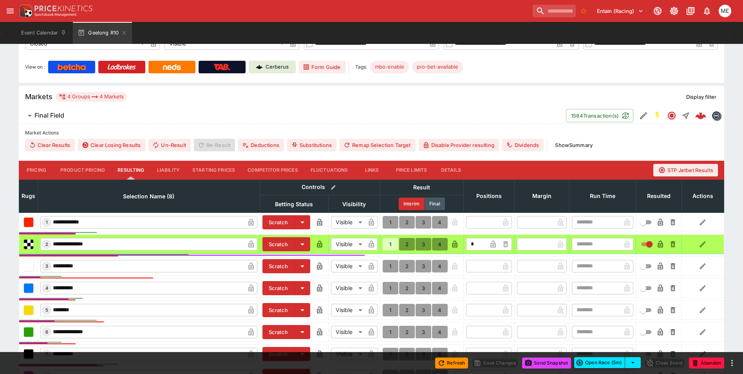
type input "*"
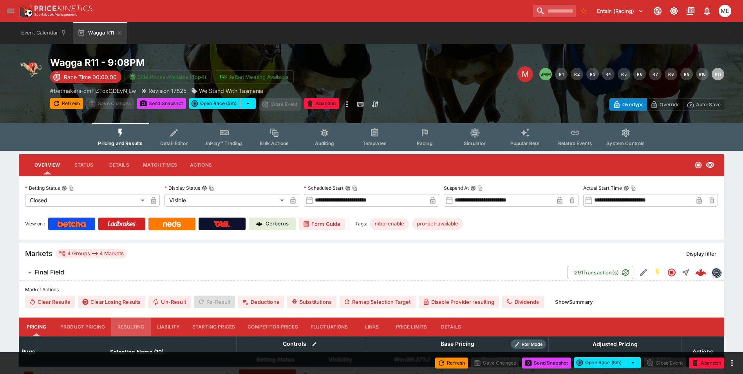
click at [137, 325] on button "Resulting" at bounding box center [130, 326] width 39 height 19
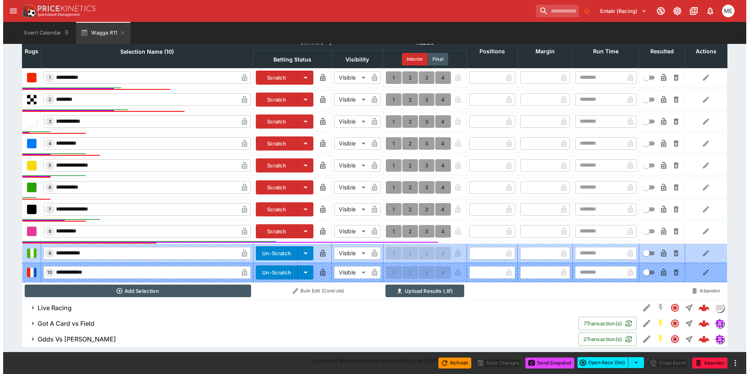
scroll to position [302, 0]
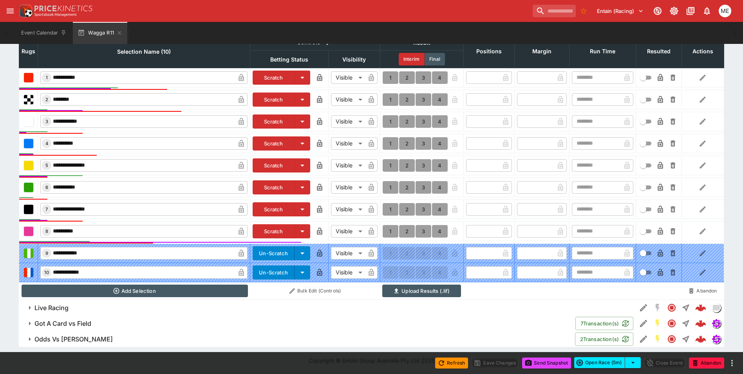
click at [387, 167] on button "1" at bounding box center [391, 165] width 16 height 13
type input "*"
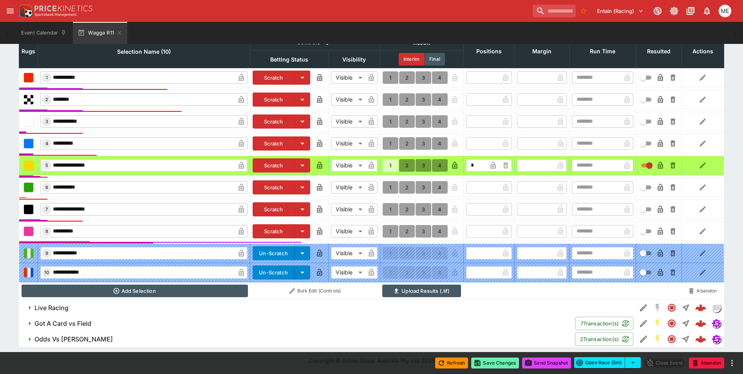
click at [483, 365] on button "Save Changes" at bounding box center [495, 362] width 48 height 11
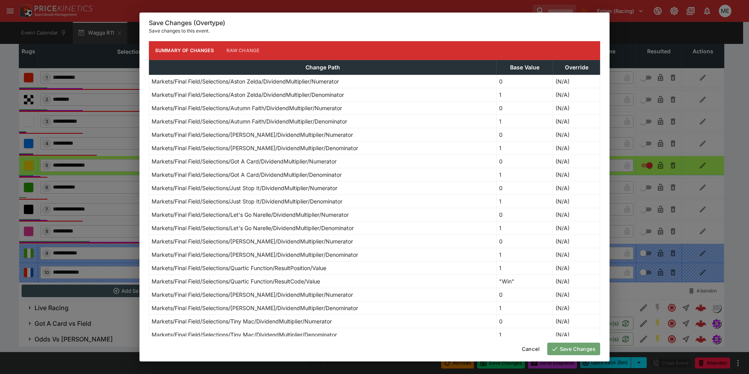
click at [563, 349] on button "Save Changes" at bounding box center [573, 348] width 53 height 13
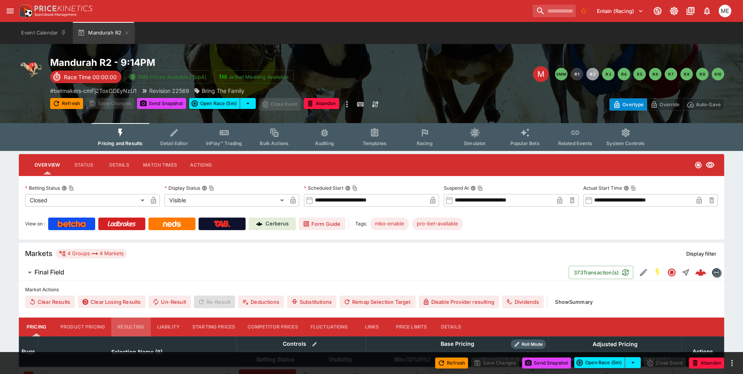
click at [130, 324] on button "Resulting" at bounding box center [130, 326] width 39 height 19
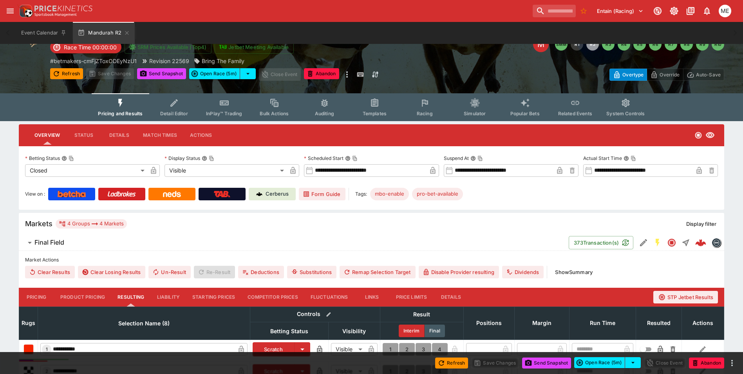
scroll to position [157, 0]
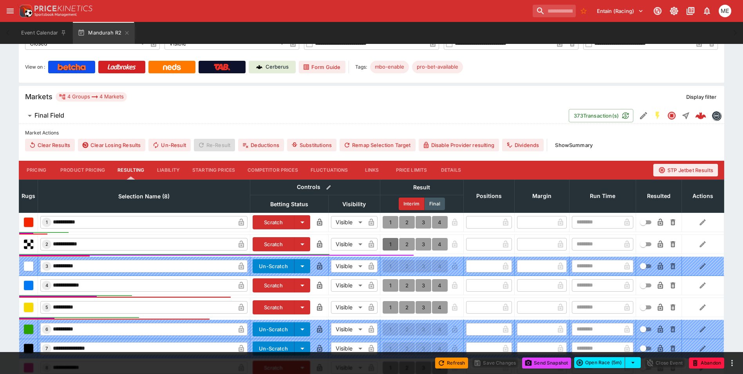
click at [388, 244] on button "1" at bounding box center [391, 244] width 16 height 13
type input "*"
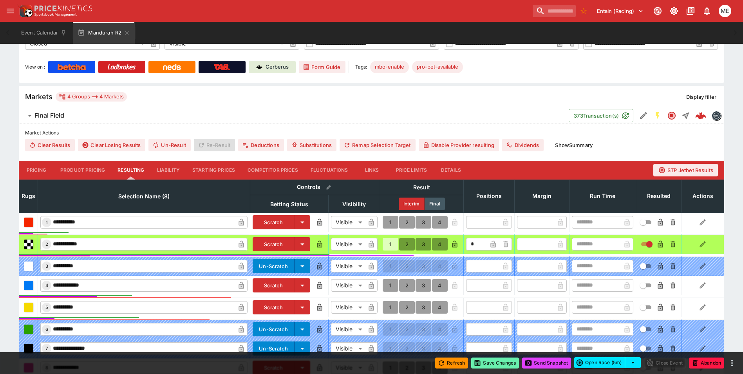
click at [486, 365] on button "Save Changes" at bounding box center [495, 362] width 48 height 11
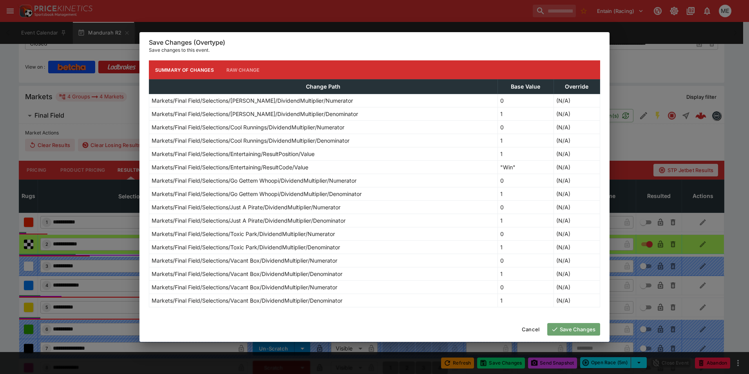
click at [578, 329] on button "Save Changes" at bounding box center [573, 329] width 53 height 13
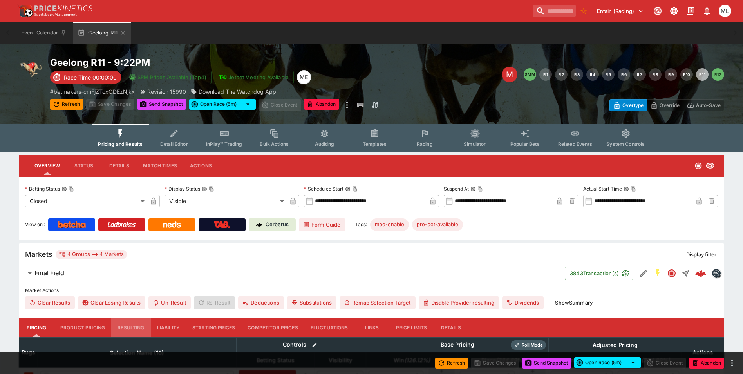
click at [125, 324] on button "Resulting" at bounding box center [130, 327] width 39 height 19
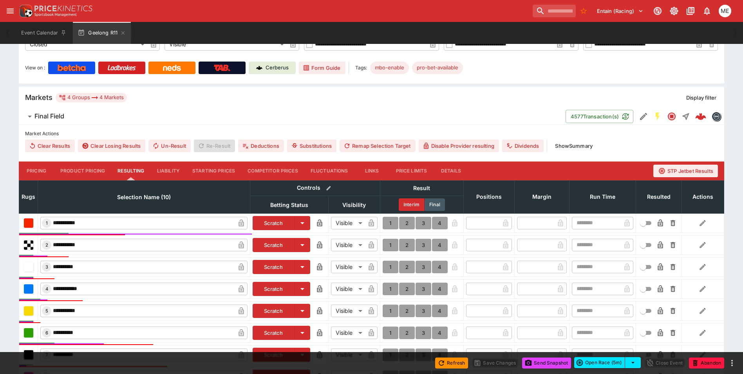
scroll to position [196, 0]
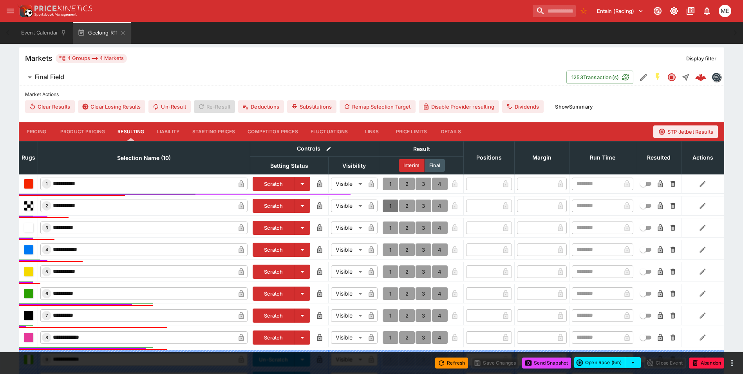
click at [391, 208] on button "1" at bounding box center [391, 205] width 16 height 13
type input "*"
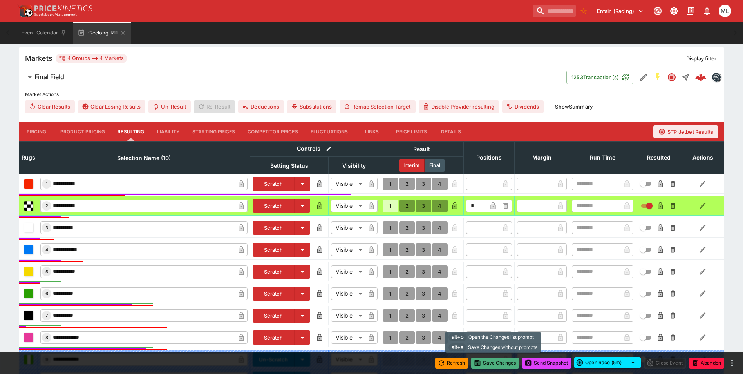
click at [485, 365] on button "Save Changes" at bounding box center [495, 362] width 48 height 11
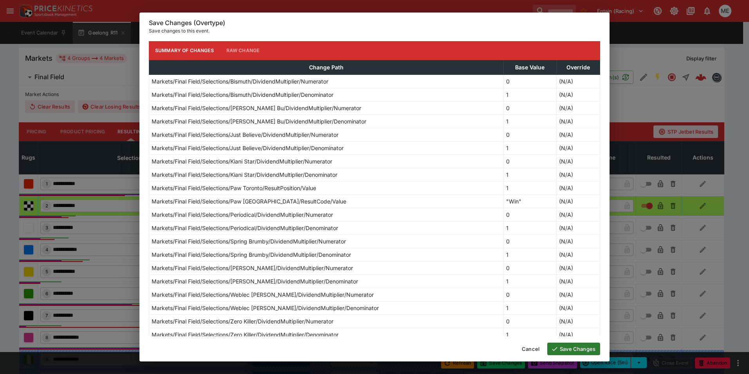
click at [564, 347] on button "Save Changes" at bounding box center [573, 348] width 53 height 13
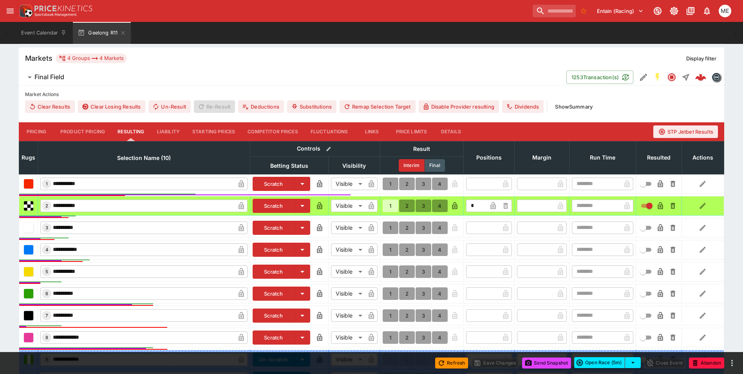
type input "*"
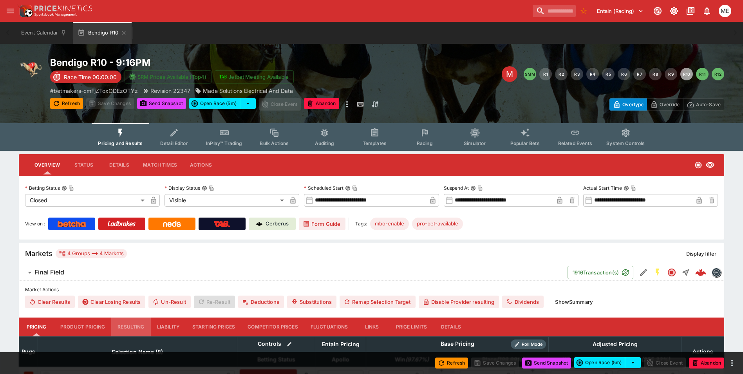
click at [127, 327] on button "Resulting" at bounding box center [130, 326] width 39 height 19
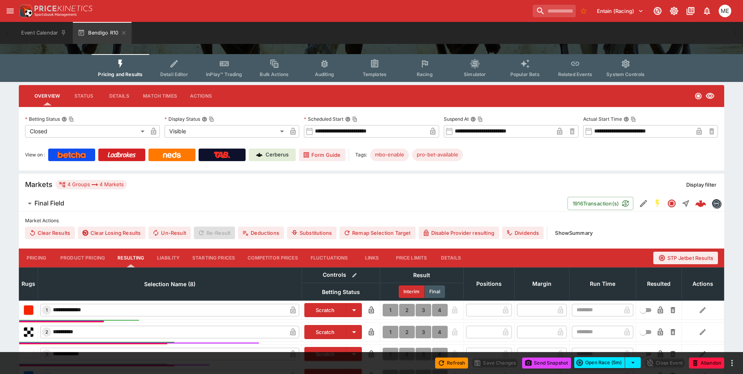
scroll to position [196, 0]
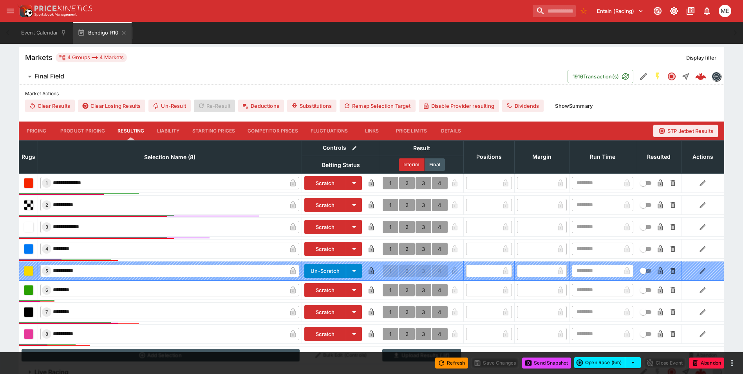
click at [391, 289] on button "1" at bounding box center [391, 290] width 16 height 13
type input "*"
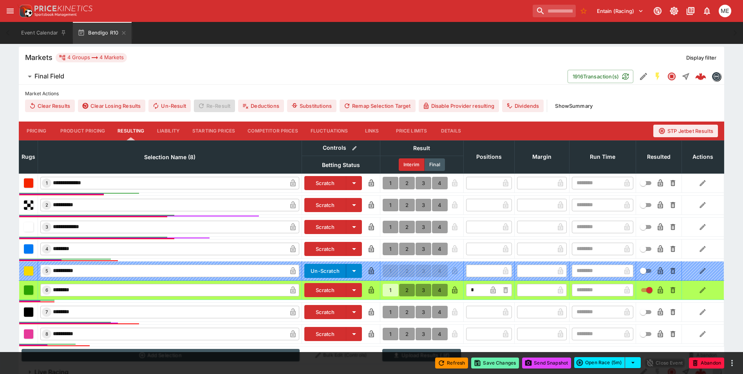
click at [481, 361] on button "Save Changes" at bounding box center [495, 362] width 48 height 11
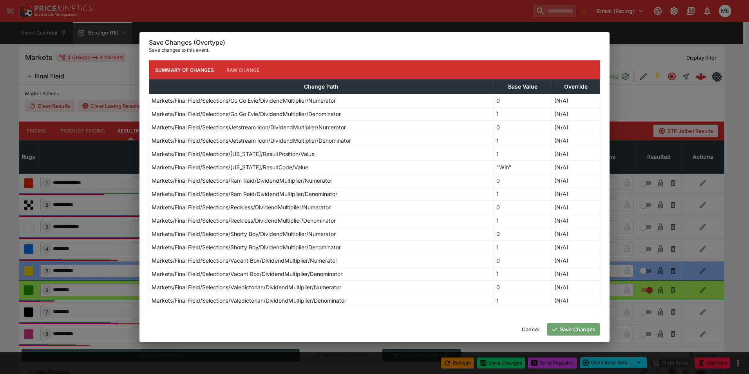
click at [559, 330] on button "Save Changes" at bounding box center [573, 329] width 53 height 13
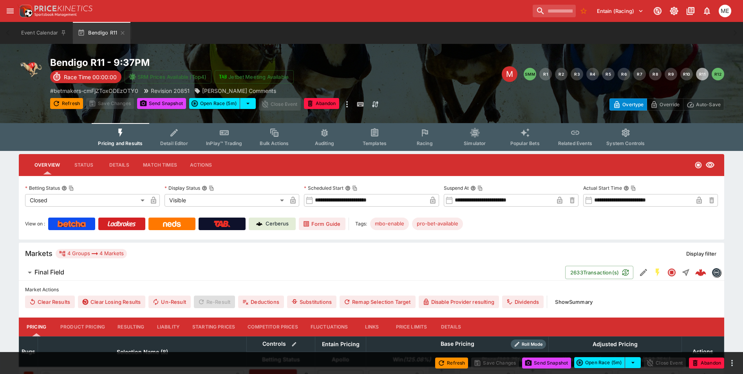
click at [133, 333] on button "Resulting" at bounding box center [130, 326] width 39 height 19
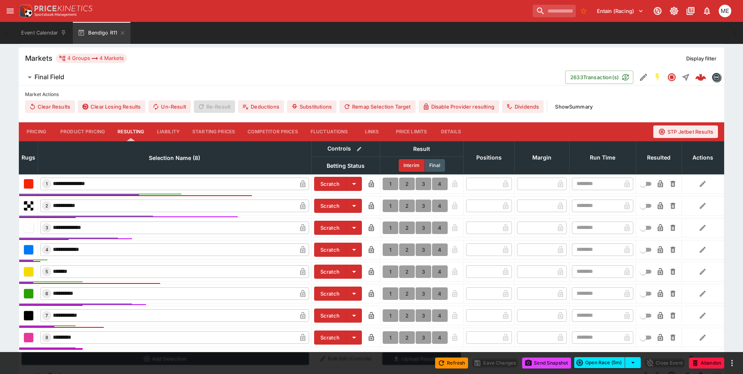
scroll to position [197, 0]
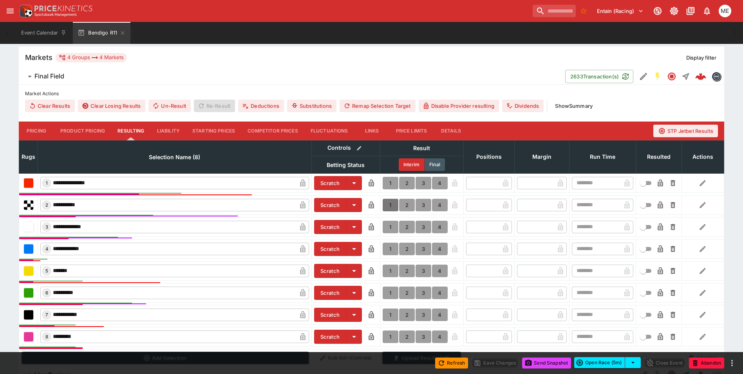
click at [392, 208] on button "1" at bounding box center [391, 205] width 16 height 13
type input "*"
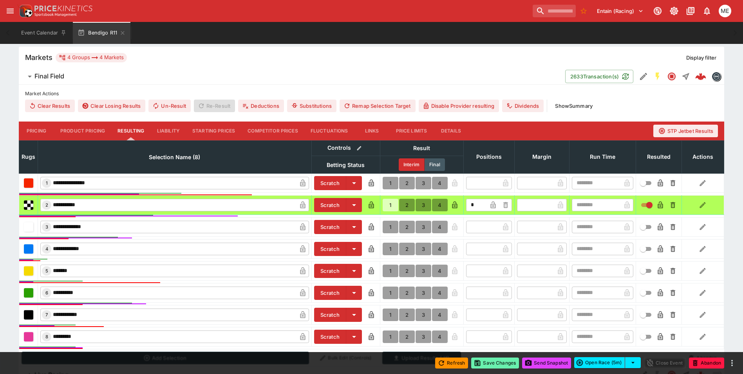
click at [488, 365] on button "Save Changes" at bounding box center [495, 362] width 48 height 11
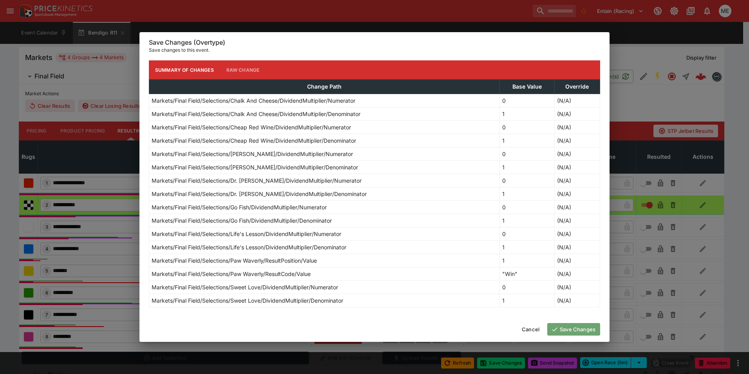
click at [571, 325] on button "Save Changes" at bounding box center [573, 329] width 53 height 13
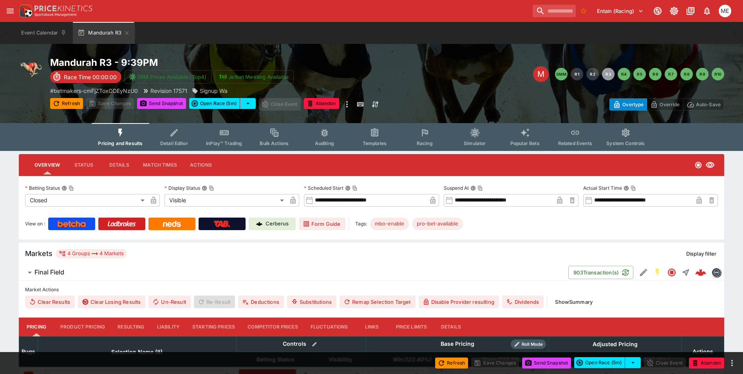
click at [132, 323] on button "Resulting" at bounding box center [130, 326] width 39 height 19
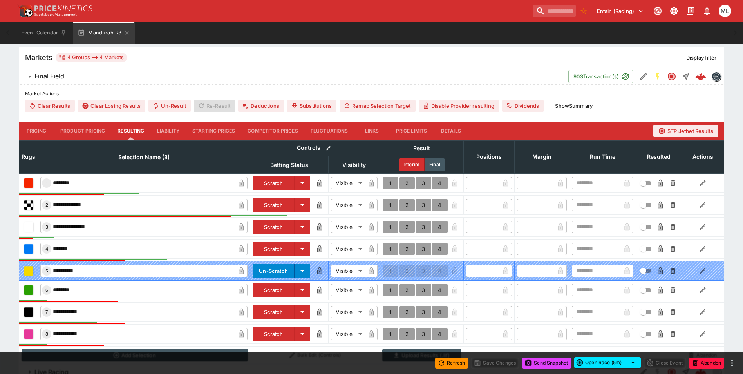
scroll to position [197, 0]
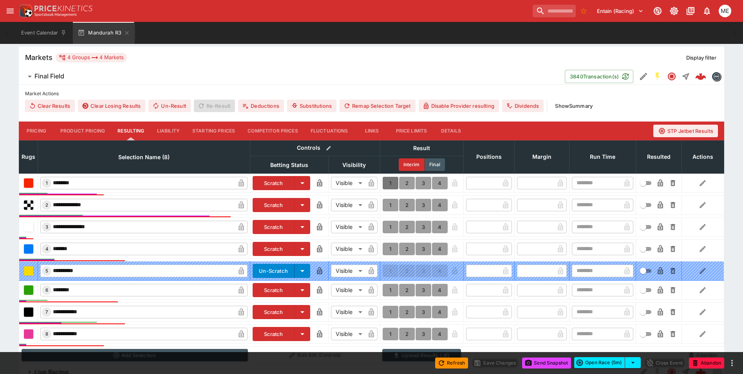
click at [388, 181] on button "1" at bounding box center [391, 183] width 16 height 13
type input "*"
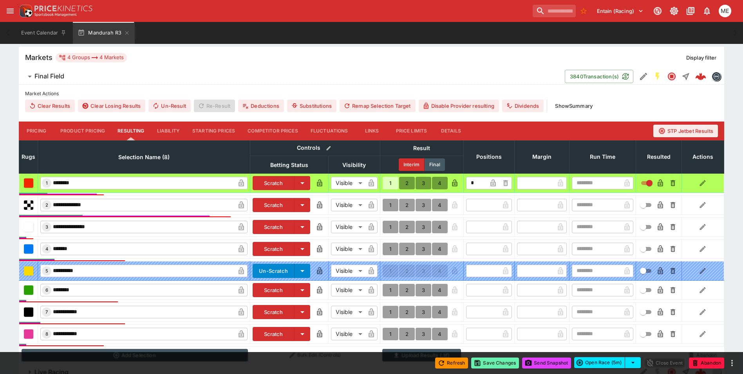
click at [484, 363] on button "Save Changes" at bounding box center [495, 362] width 48 height 11
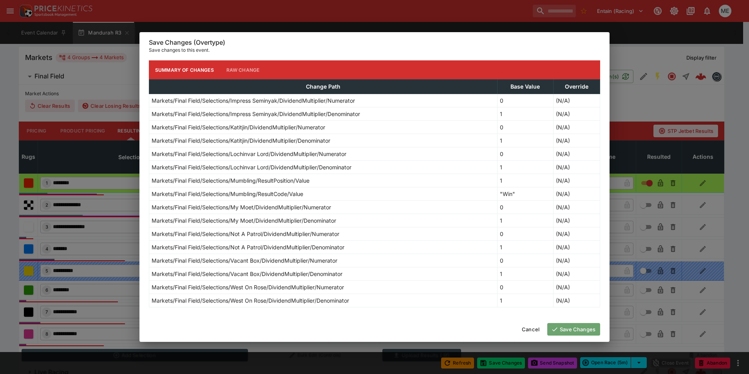
click at [562, 329] on button "Save Changes" at bounding box center [573, 329] width 53 height 13
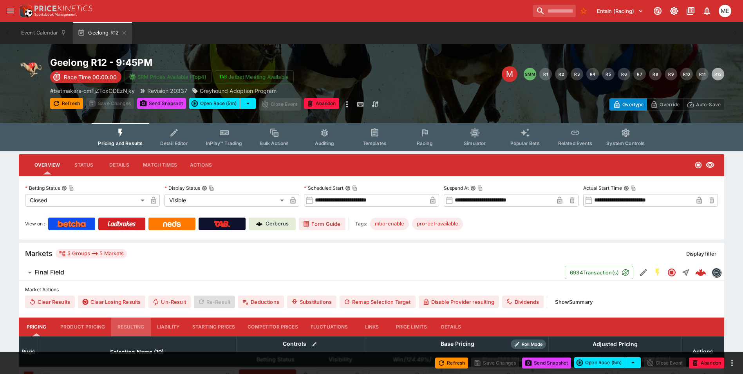
click at [134, 323] on button "Resulting" at bounding box center [130, 326] width 39 height 19
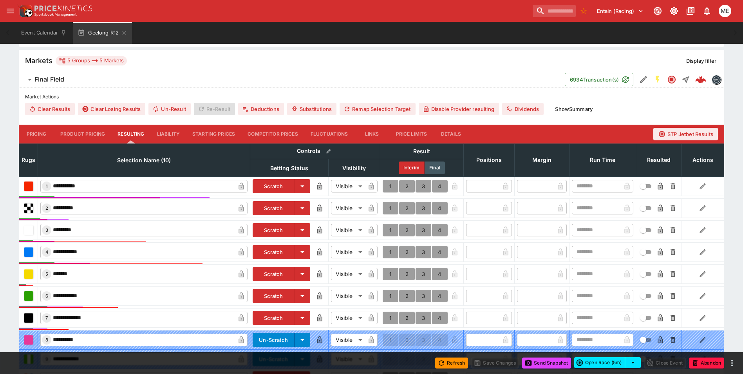
scroll to position [235, 0]
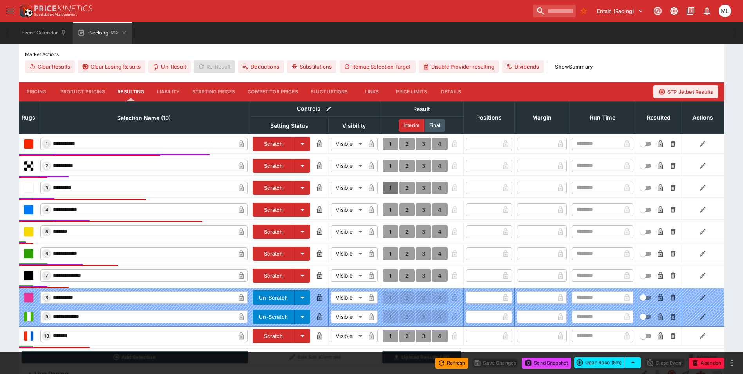
click at [391, 189] on button "1" at bounding box center [391, 187] width 16 height 13
type input "*"
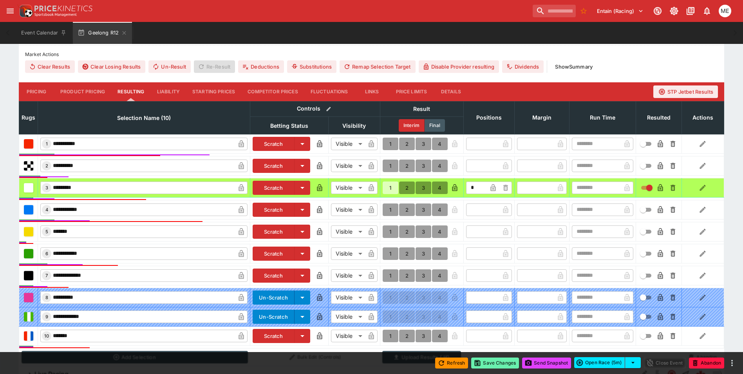
click at [486, 364] on button "Save Changes" at bounding box center [495, 362] width 48 height 11
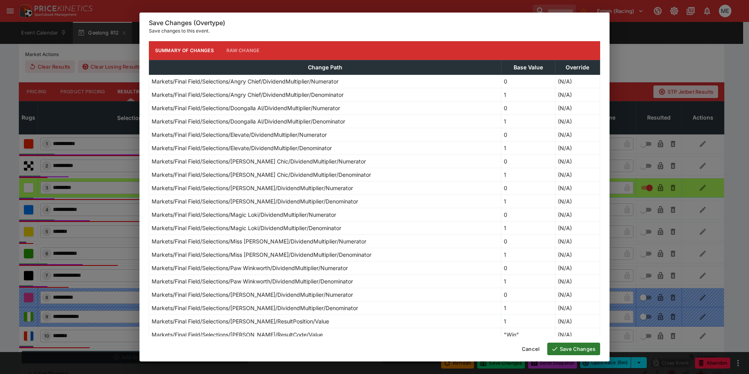
click at [565, 351] on button "Save Changes" at bounding box center [573, 348] width 53 height 13
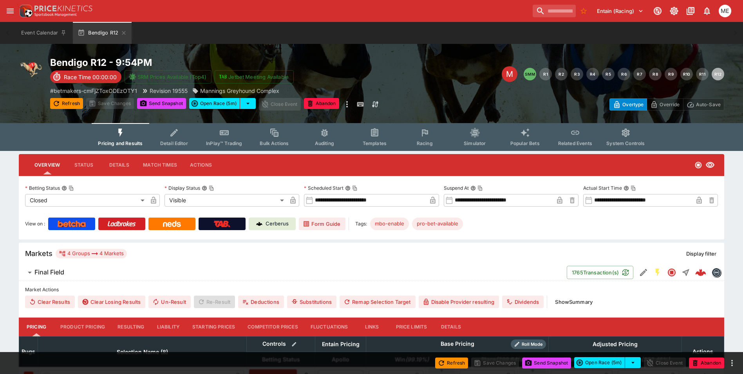
click at [133, 324] on button "Resulting" at bounding box center [130, 326] width 39 height 19
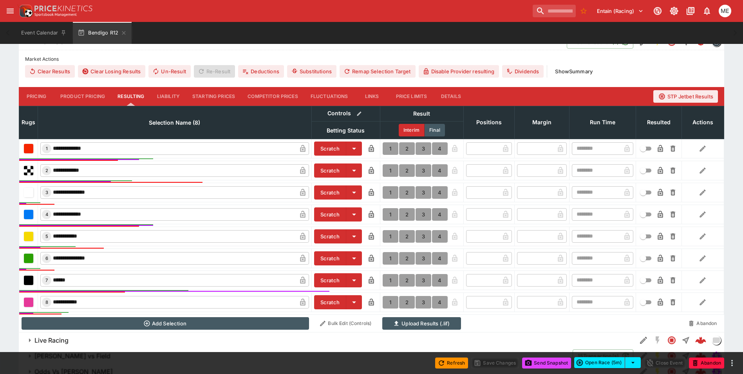
scroll to position [235, 0]
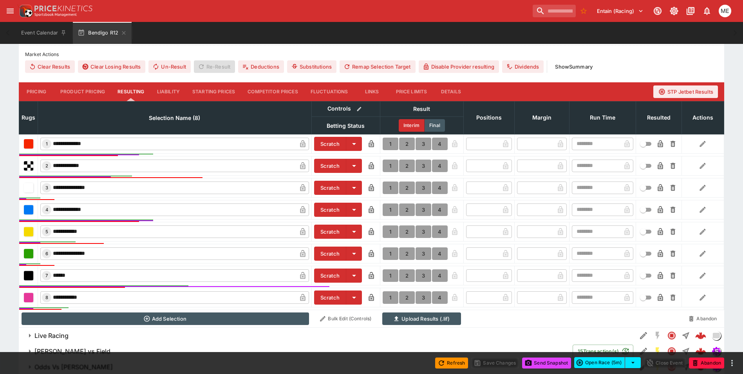
click at [389, 276] on button "1" at bounding box center [391, 275] width 16 height 13
type input "*"
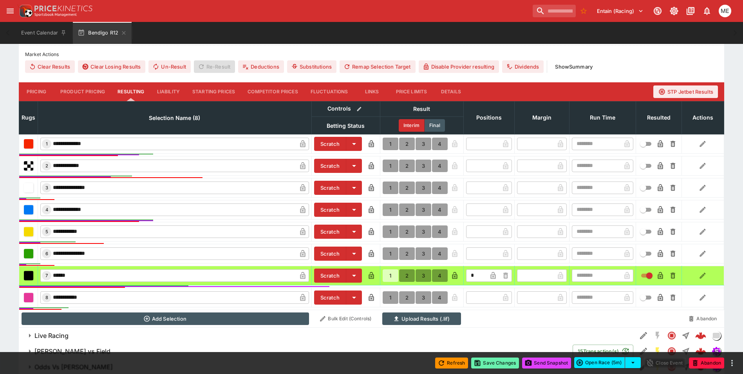
click at [479, 363] on button "Save Changes" at bounding box center [495, 362] width 48 height 11
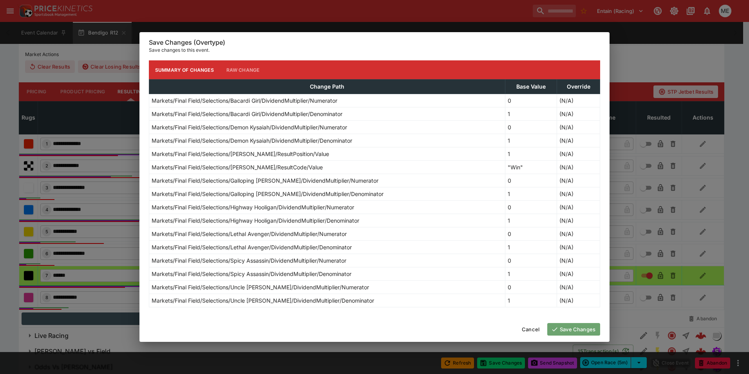
click at [561, 325] on button "Save Changes" at bounding box center [573, 329] width 53 height 13
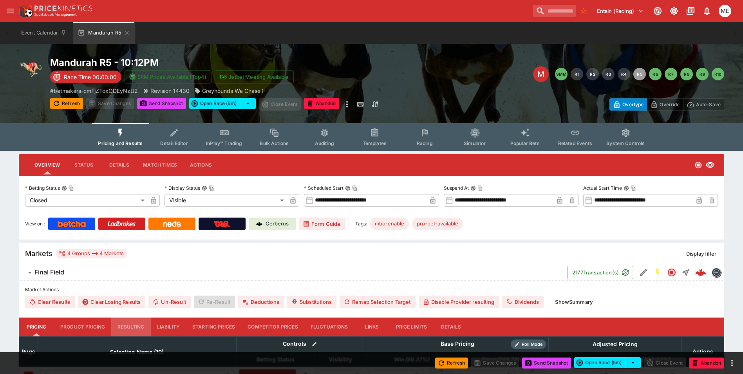
click at [129, 327] on button "Resulting" at bounding box center [130, 326] width 39 height 19
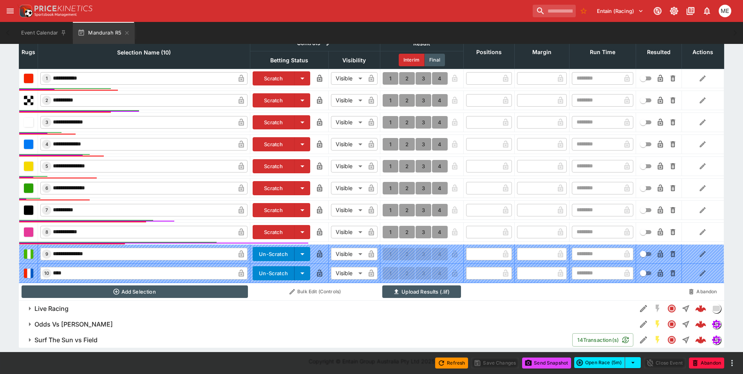
scroll to position [302, 0]
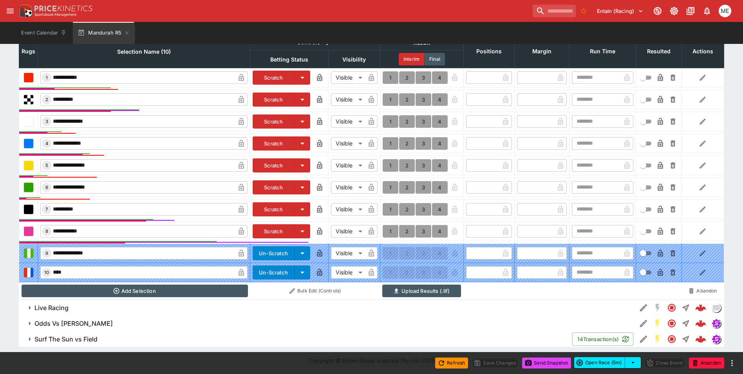
click at [387, 228] on button "1" at bounding box center [391, 231] width 16 height 13
type input "*"
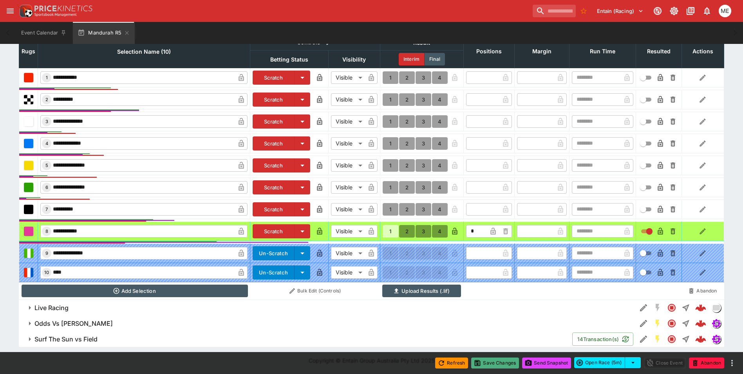
click at [489, 363] on button "Save Changes" at bounding box center [495, 362] width 48 height 11
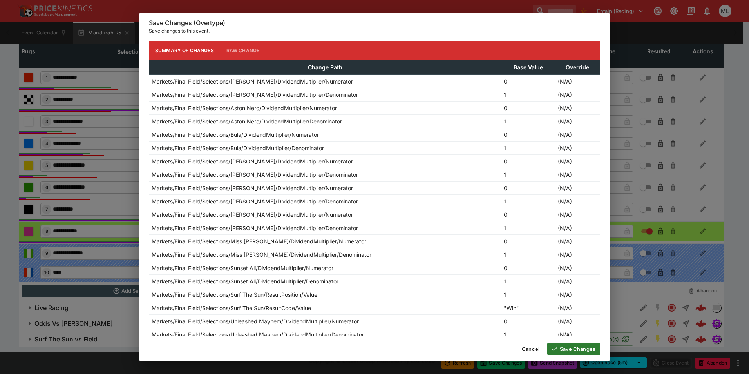
click at [555, 347] on icon "button" at bounding box center [554, 348] width 7 height 7
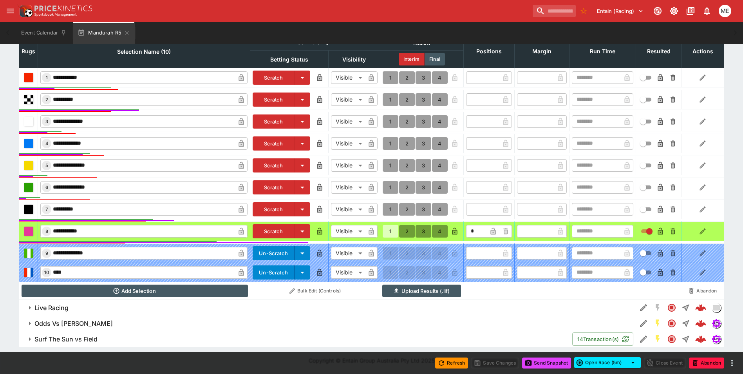
type input "*"
